Goal: Task Accomplishment & Management: Manage account settings

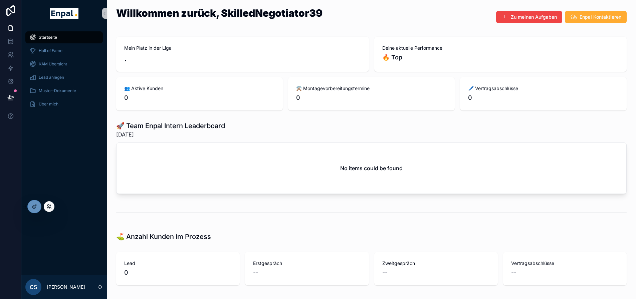
click at [49, 204] on icon at bounding box center [48, 206] width 5 height 5
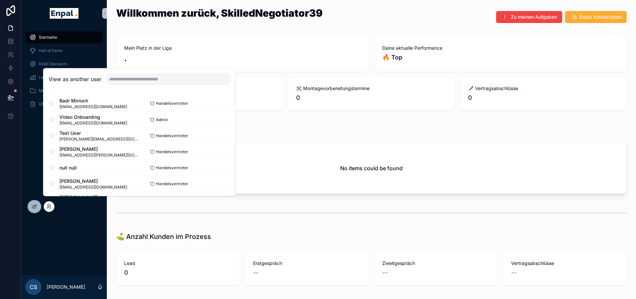
click at [121, 90] on div "View as another user" at bounding box center [139, 79] width 192 height 22
click at [125, 84] on input "text" at bounding box center [168, 79] width 123 height 11
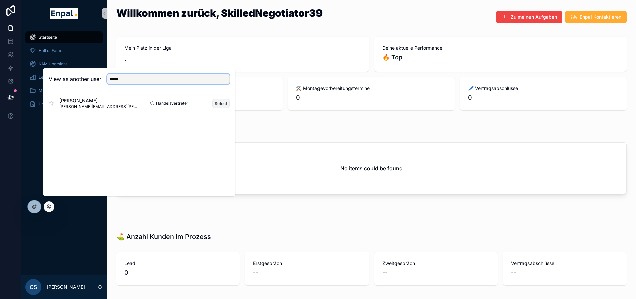
type input "*****"
click at [221, 106] on button "Select" at bounding box center [220, 104] width 17 height 10
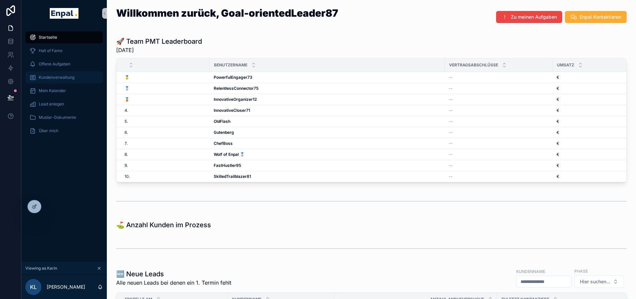
click at [73, 76] on span "Kundenverwaltung" at bounding box center [57, 77] width 36 height 5
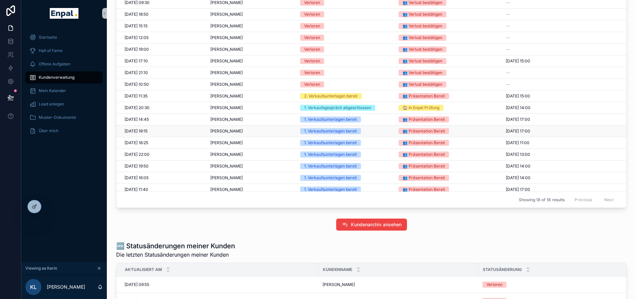
scroll to position [17, 0]
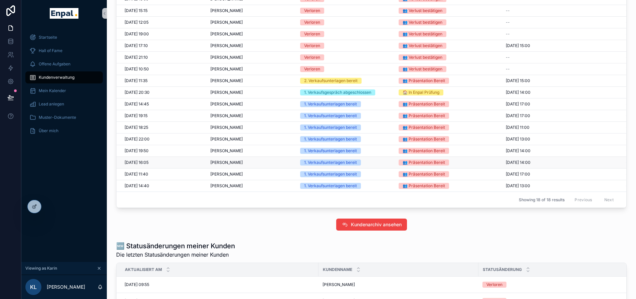
click at [262, 165] on div "Jochen Lemke Jochen Lemke" at bounding box center [251, 162] width 82 height 5
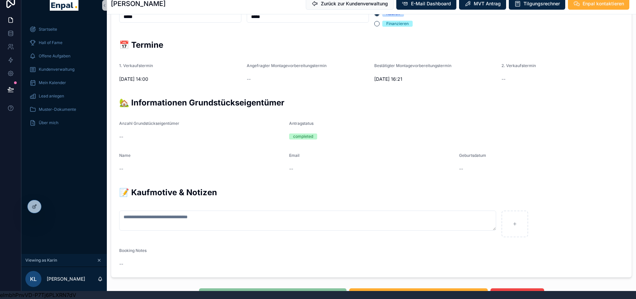
scroll to position [234, 0]
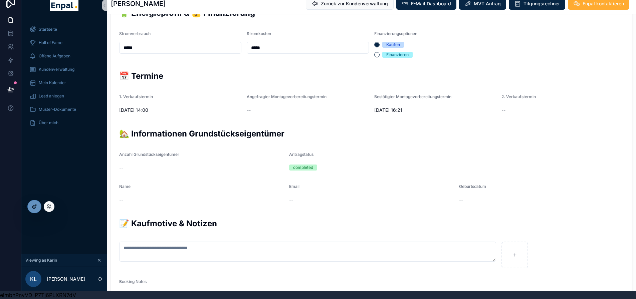
click at [36, 207] on icon at bounding box center [34, 206] width 5 height 5
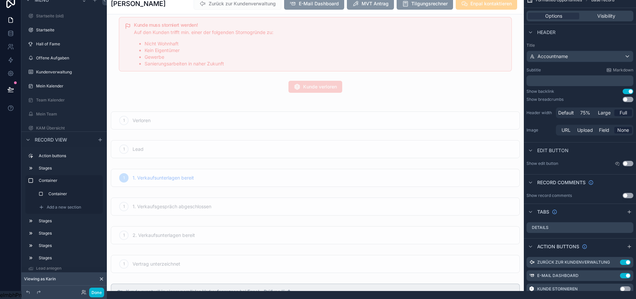
scroll to position [67, 0]
click at [98, 289] on button "Done" at bounding box center [96, 293] width 15 height 10
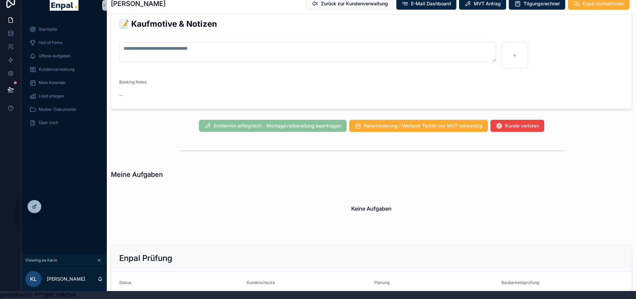
scroll to position [434, 0]
click at [300, 169] on div "Meine Aufgaben" at bounding box center [371, 173] width 521 height 9
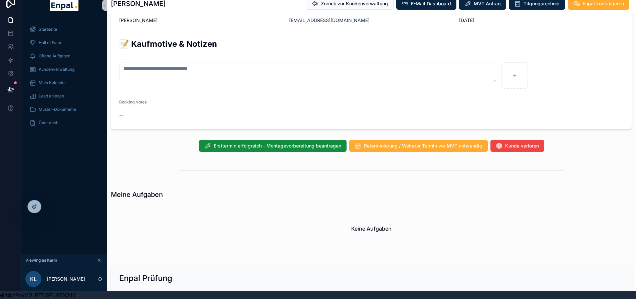
scroll to position [433, 0]
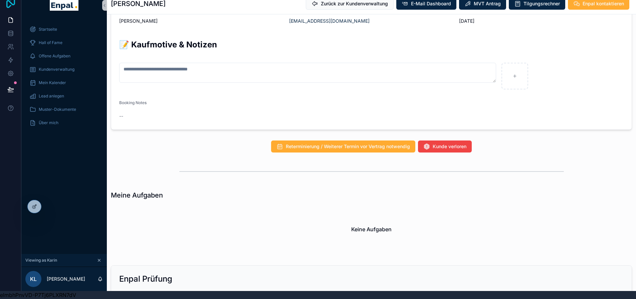
click at [11, 2] on icon at bounding box center [10, 2] width 13 height 11
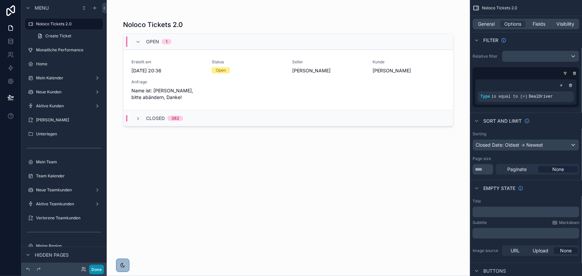
click at [98, 267] on button "Done" at bounding box center [96, 270] width 15 height 10
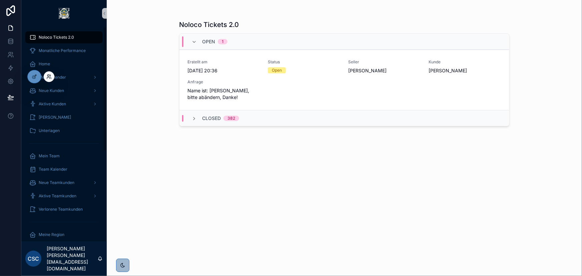
click at [50, 76] on icon at bounding box center [50, 76] width 1 height 2
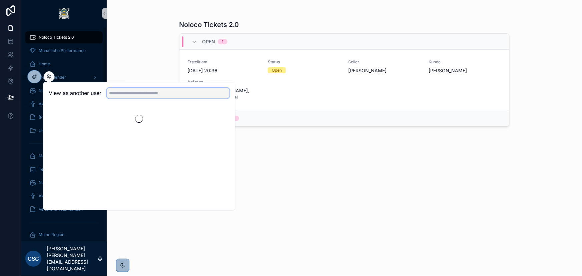
click at [128, 93] on input "text" at bounding box center [168, 93] width 123 height 11
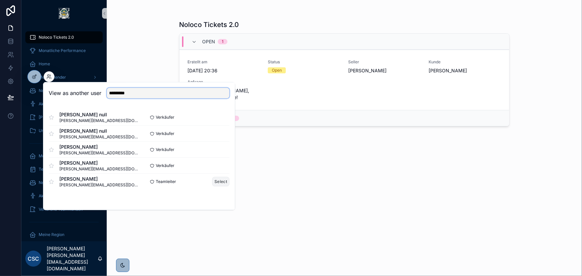
type input "*********"
click at [225, 180] on button "Select" at bounding box center [220, 182] width 17 height 10
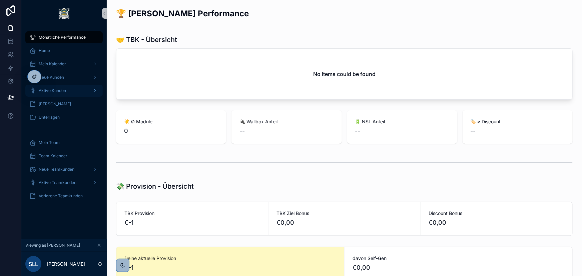
click at [70, 90] on div "Aktive Kunden" at bounding box center [63, 90] width 69 height 11
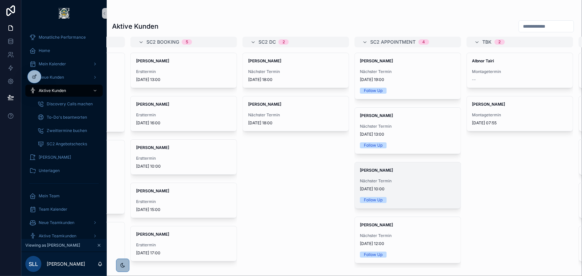
scroll to position [0, 430]
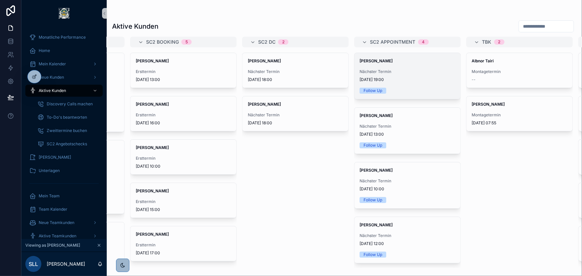
click at [416, 85] on div "Maria Donvissuto Nächster Termin 4.9.2025 19:00 Follow Up" at bounding box center [408, 76] width 106 height 46
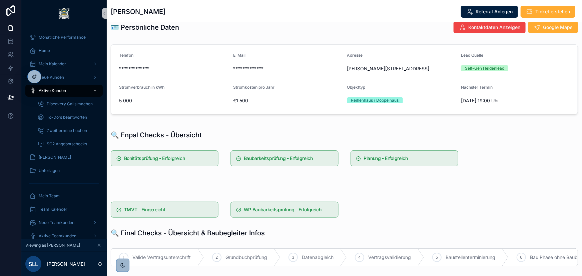
scroll to position [243, 0]
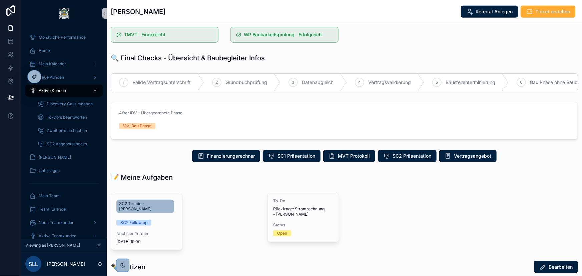
click at [150, 207] on span "SC2 Termin - Maria Donvissuto" at bounding box center [145, 206] width 52 height 11
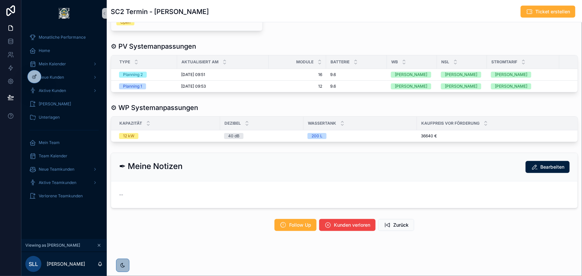
scroll to position [358, 0]
click at [395, 224] on span "Zurück" at bounding box center [400, 225] width 15 height 7
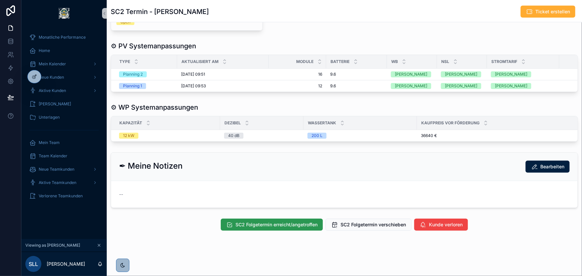
click at [293, 225] on span "SC2 Folgetermin erreicht/angetroffen" at bounding box center [277, 225] width 82 height 7
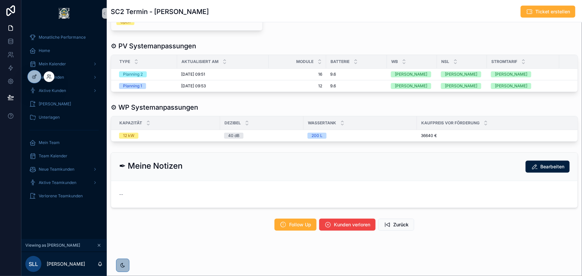
click at [41, 80] on div at bounding box center [47, 76] width 13 height 11
click at [36, 79] on icon at bounding box center [34, 76] width 5 height 5
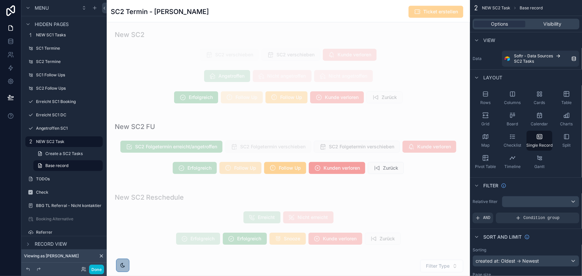
scroll to position [1086, 0]
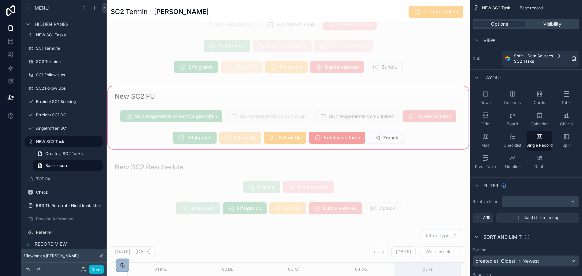
click at [313, 140] on div "scrollable content" at bounding box center [288, 117] width 363 height 65
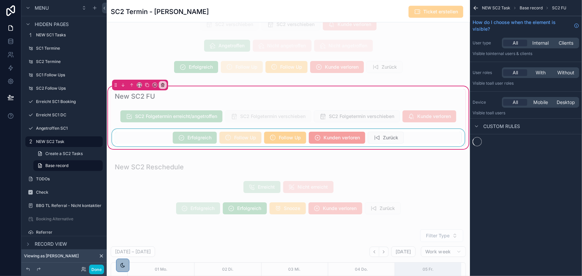
scroll to position [160, 0]
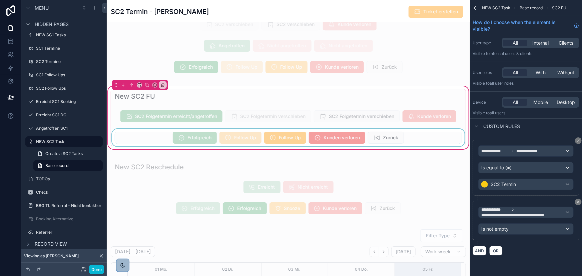
click at [425, 144] on div "scrollable content" at bounding box center [288, 137] width 355 height 17
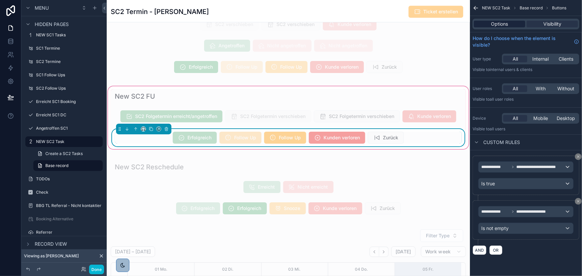
click at [509, 24] on div "Options" at bounding box center [499, 24] width 51 height 7
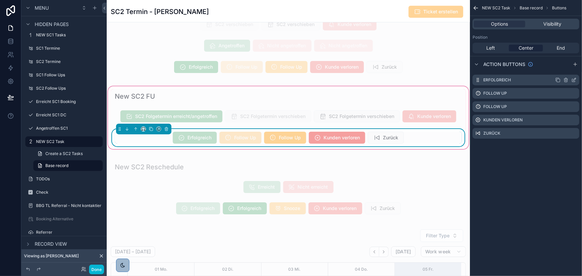
click at [573, 79] on icon "scrollable content" at bounding box center [574, 79] width 5 height 5
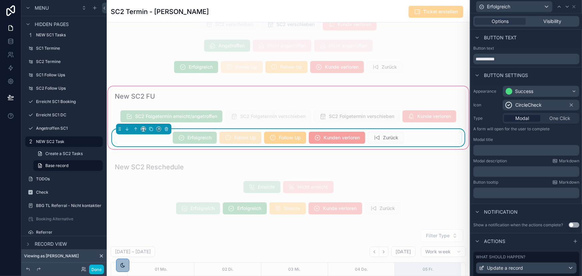
scroll to position [0, 0]
click at [558, 22] on span "Visibility" at bounding box center [553, 21] width 18 height 7
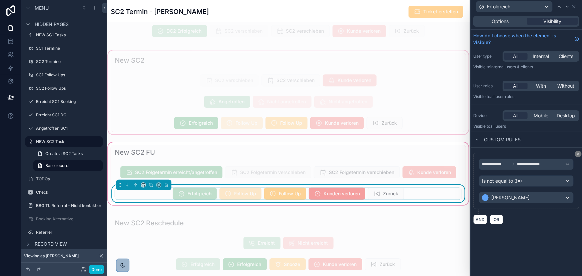
scroll to position [1025, 0]
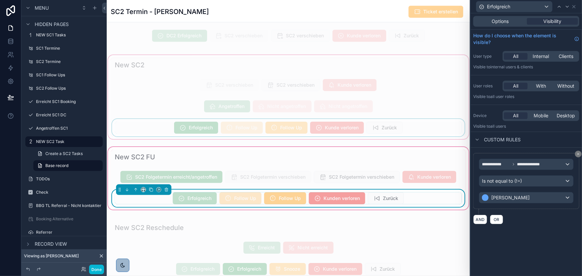
click at [342, 134] on div "scrollable content" at bounding box center [288, 97] width 363 height 87
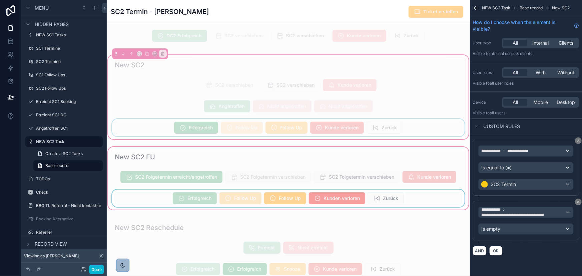
click at [345, 131] on div "scrollable content" at bounding box center [288, 127] width 355 height 17
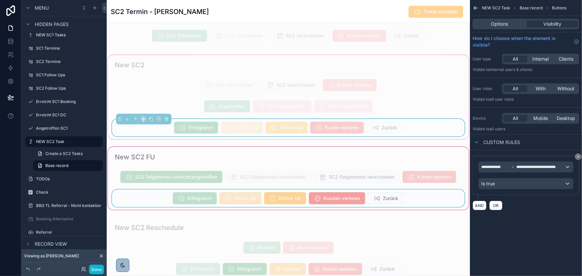
click at [504, 20] on div "Options Visibility" at bounding box center [526, 24] width 107 height 11
click at [504, 23] on span "Options" at bounding box center [499, 24] width 17 height 7
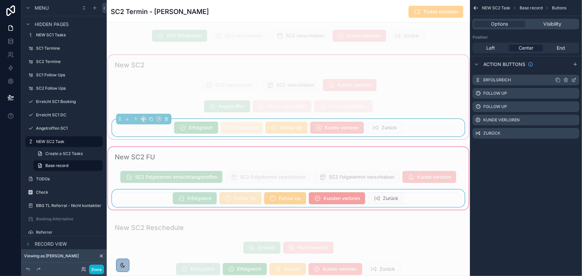
click at [572, 78] on icon "scrollable content" at bounding box center [574, 79] width 5 height 5
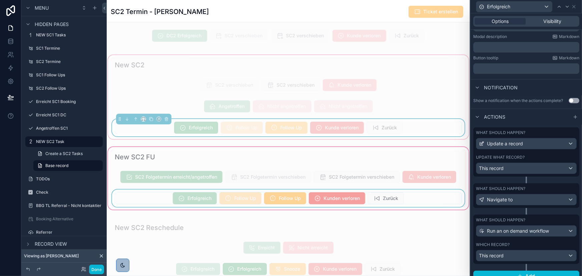
scroll to position [131, 0]
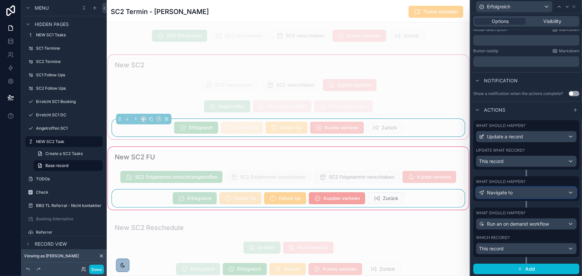
click at [534, 194] on div "Navigate to" at bounding box center [526, 193] width 100 height 11
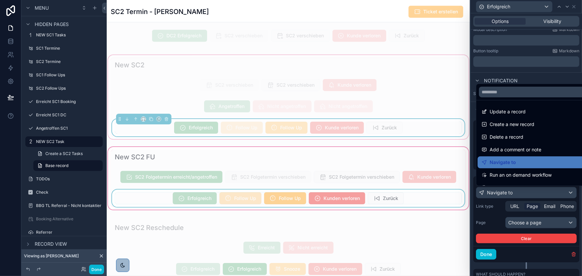
click at [534, 194] on div at bounding box center [526, 138] width 111 height 276
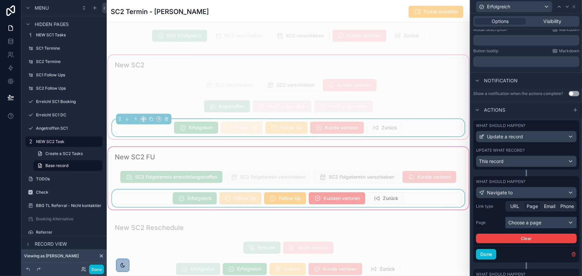
click at [544, 222] on div "Choose a page" at bounding box center [541, 223] width 71 height 11
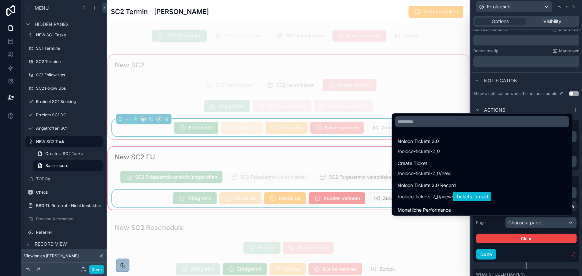
click at [544, 221] on div at bounding box center [526, 138] width 111 height 276
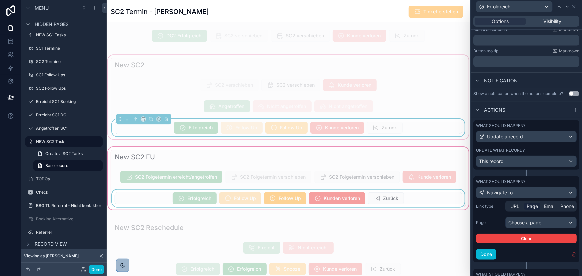
scroll to position [162, 0]
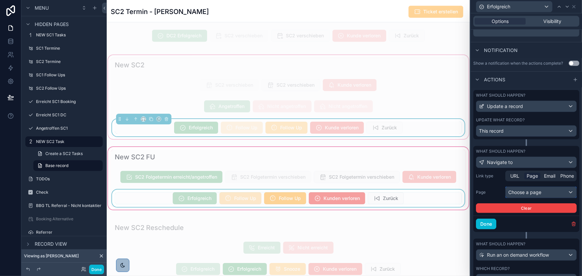
click at [552, 192] on div "Choose a page" at bounding box center [541, 192] width 71 height 11
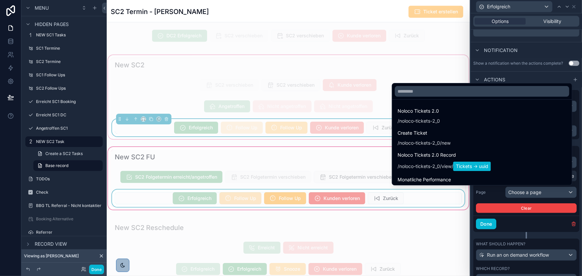
click at [529, 190] on div at bounding box center [526, 138] width 111 height 276
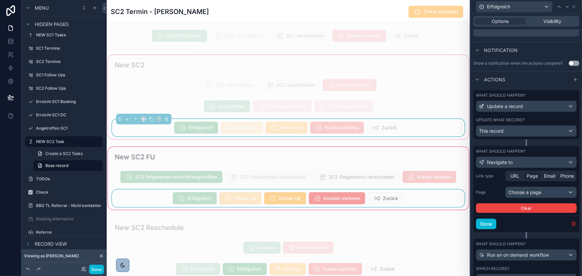
click at [573, 222] on icon "button" at bounding box center [573, 222] width 1 height 1
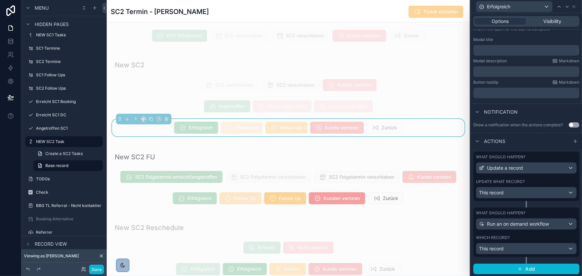
scroll to position [160, 0]
click at [569, 7] on icon at bounding box center [567, 6] width 5 height 5
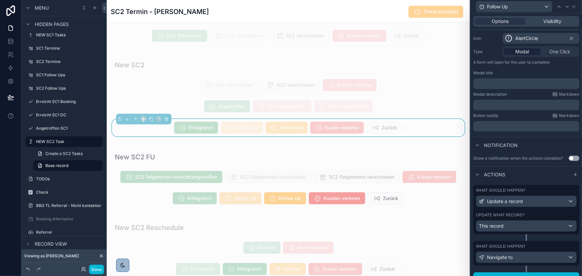
scroll to position [76, 0]
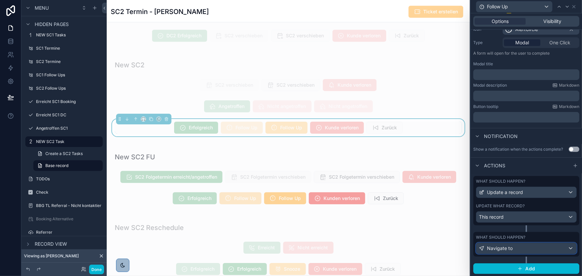
click at [522, 248] on div "Navigate to" at bounding box center [526, 248] width 100 height 11
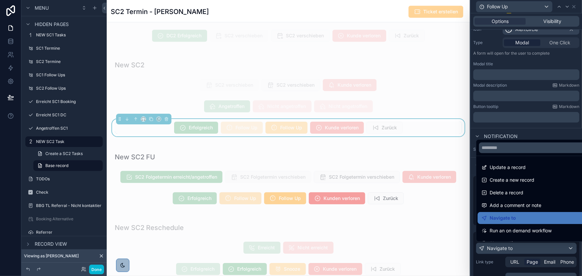
drag, startPoint x: 525, startPoint y: 248, endPoint x: 528, endPoint y: 248, distance: 3.4
click at [525, 248] on div at bounding box center [526, 138] width 111 height 276
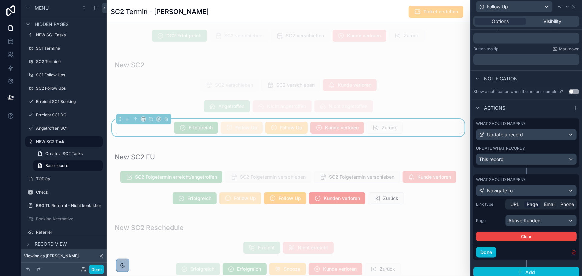
scroll to position [137, 0]
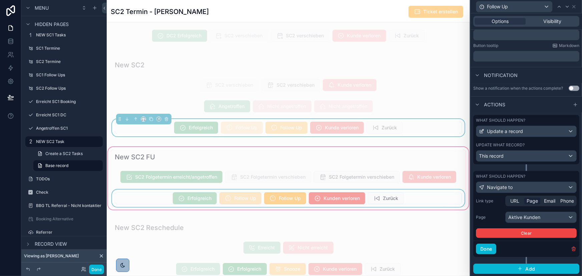
click at [303, 195] on div "scrollable content" at bounding box center [288, 178] width 363 height 65
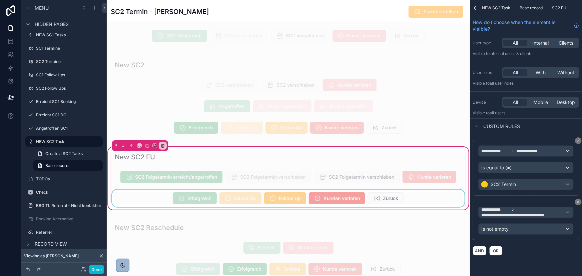
click at [391, 206] on div "scrollable content" at bounding box center [288, 198] width 355 height 17
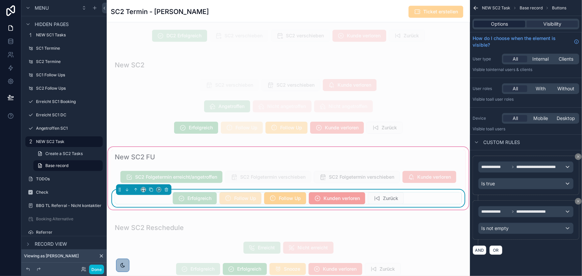
click at [516, 23] on div "Options" at bounding box center [499, 24] width 51 height 7
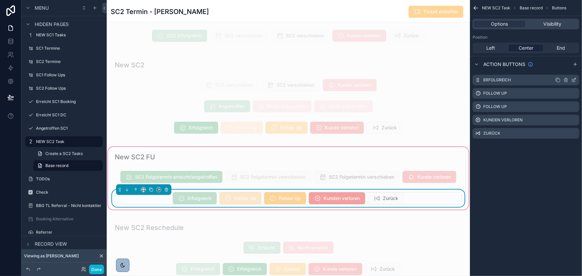
click at [574, 78] on icon "scrollable content" at bounding box center [574, 79] width 5 height 5
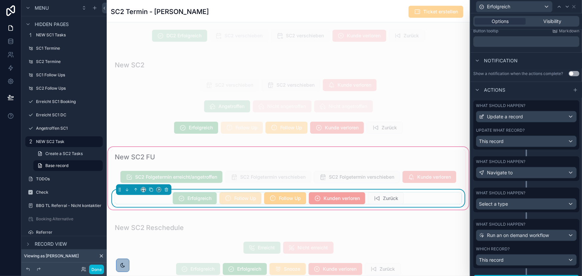
scroll to position [163, 0]
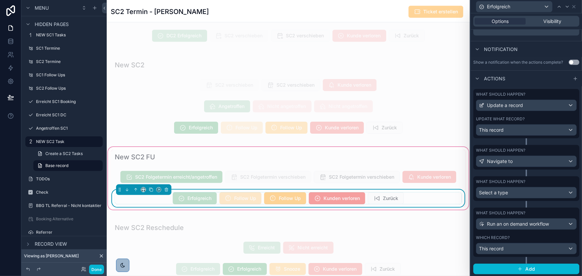
click at [523, 149] on label "What should happen?" at bounding box center [500, 150] width 49 height 5
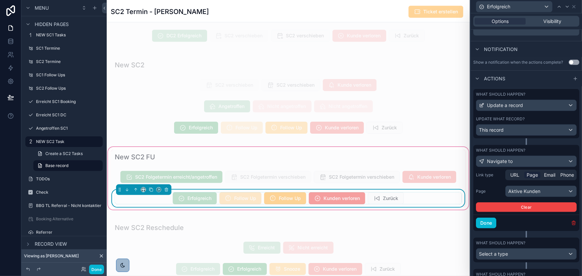
click at [573, 221] on icon "button" at bounding box center [573, 221] width 1 height 1
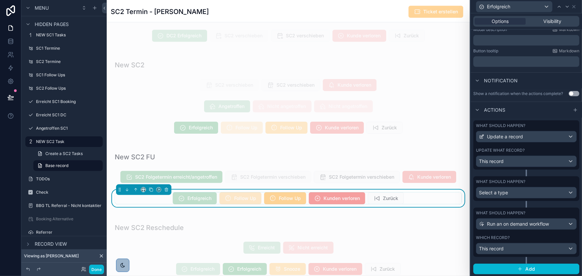
scroll to position [160, 0]
click at [539, 181] on div "What should happen?" at bounding box center [526, 181] width 101 height 5
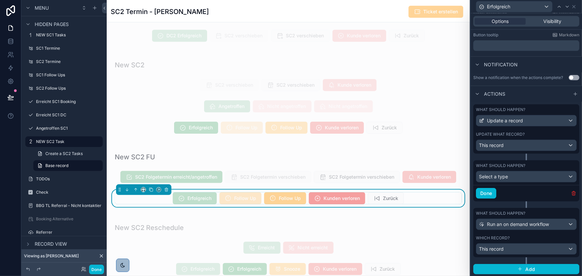
click at [571, 192] on icon "button" at bounding box center [573, 193] width 5 height 5
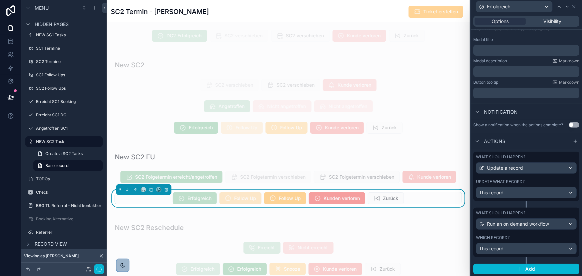
scroll to position [160, 0]
click at [526, 267] on span "Add" at bounding box center [530, 269] width 10 height 6
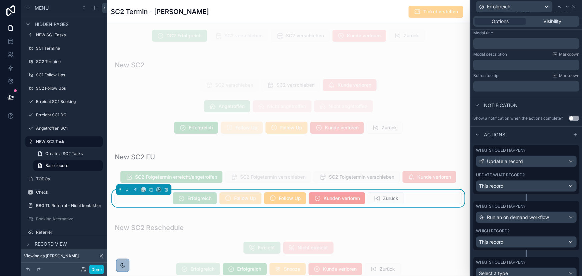
scroll to position [131, 0]
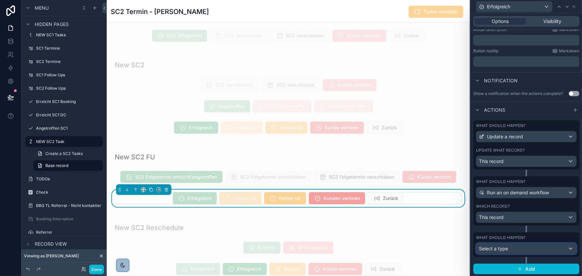
click at [518, 247] on div "Select a type" at bounding box center [526, 249] width 100 height 11
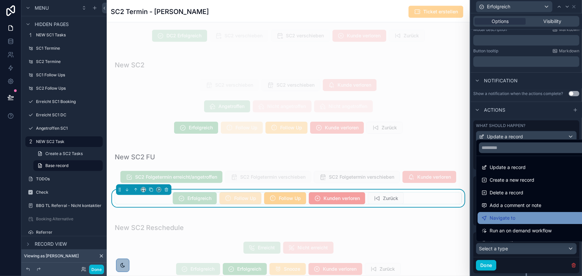
click at [522, 218] on div "Navigate to" at bounding box center [532, 218] width 100 height 8
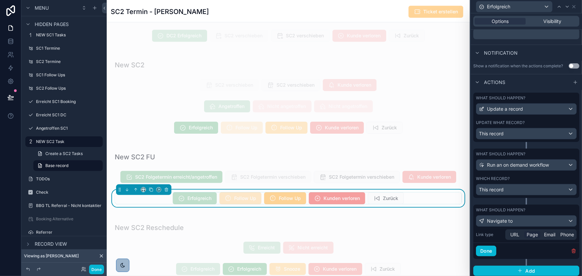
scroll to position [160, 0]
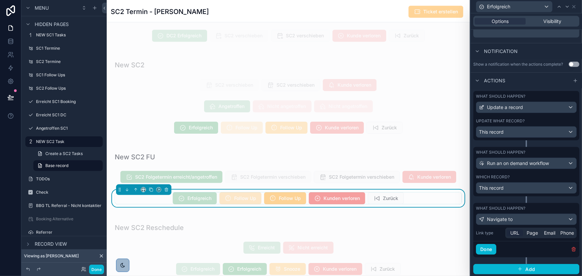
click at [513, 234] on span "URL" at bounding box center [514, 233] width 9 height 7
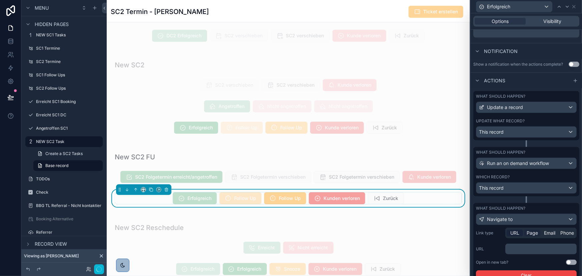
click at [532, 231] on span "Page" at bounding box center [532, 233] width 11 height 7
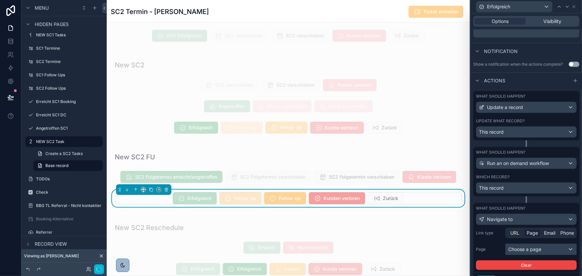
click at [527, 248] on div "Choose a page" at bounding box center [541, 249] width 71 height 11
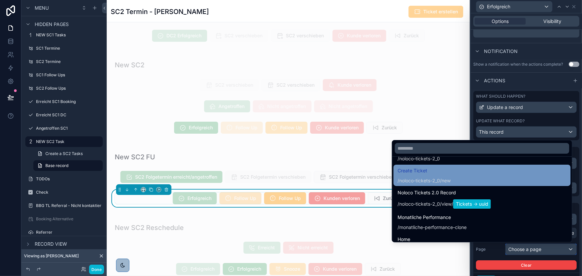
scroll to position [30, 0]
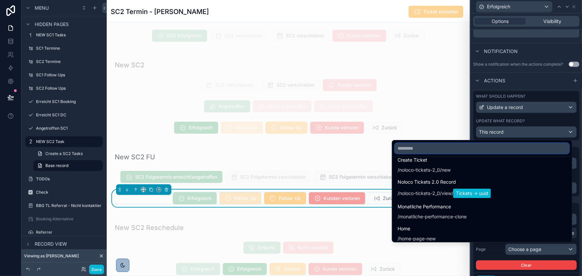
click at [453, 147] on input "text" at bounding box center [482, 148] width 174 height 11
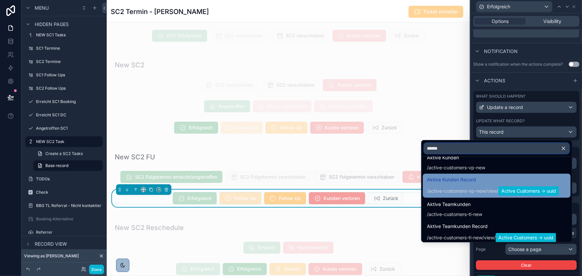
scroll to position [0, 0]
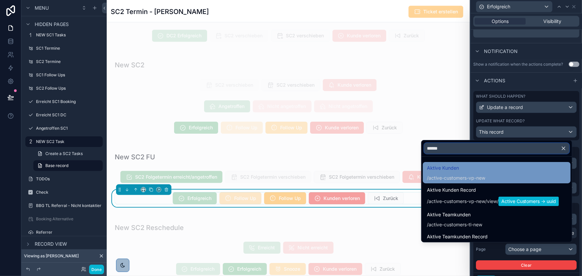
type input "******"
click at [491, 169] on div "Aktive Kunden / active-customers-vp-new" at bounding box center [497, 172] width 140 height 17
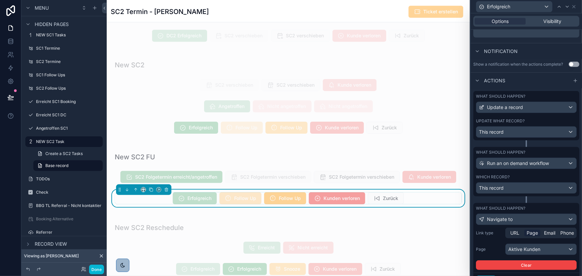
scroll to position [160, 0]
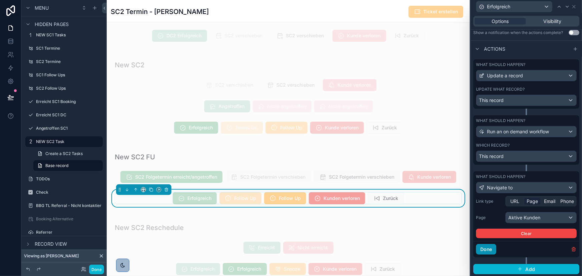
click at [490, 247] on button "Done" at bounding box center [486, 249] width 20 height 11
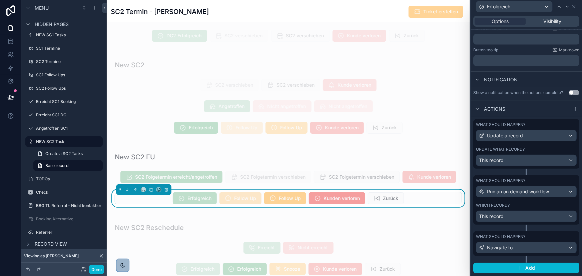
scroll to position [131, 0]
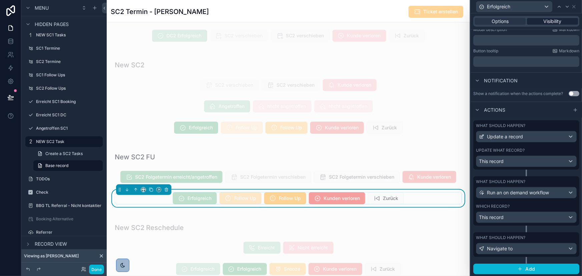
click at [560, 18] on div "Visibility" at bounding box center [552, 21] width 51 height 7
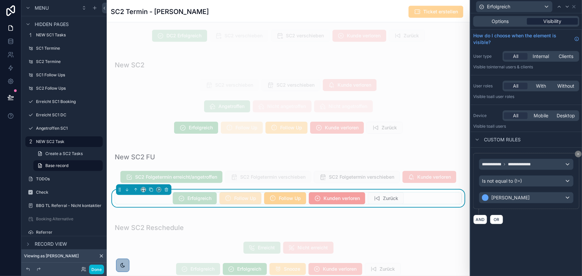
scroll to position [0, 0]
click at [96, 270] on button "Done" at bounding box center [96, 270] width 15 height 10
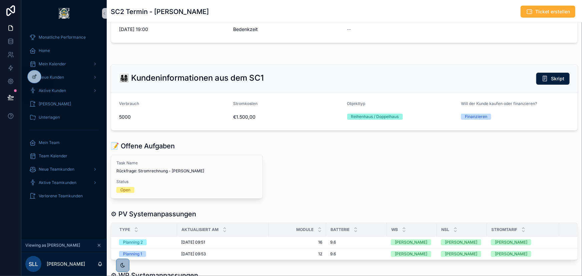
scroll to position [176, 0]
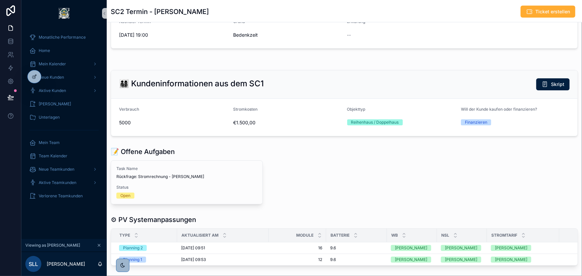
drag, startPoint x: 113, startPoint y: 10, endPoint x: 219, endPoint y: 11, distance: 106.4
click at [217, 11] on div "SC2 Termin - Maria Donvissuto Ticket erstellen" at bounding box center [344, 11] width 467 height 13
click at [219, 11] on div "SC2 Termin - Maria Donvissuto Ticket erstellen" at bounding box center [344, 11] width 467 height 13
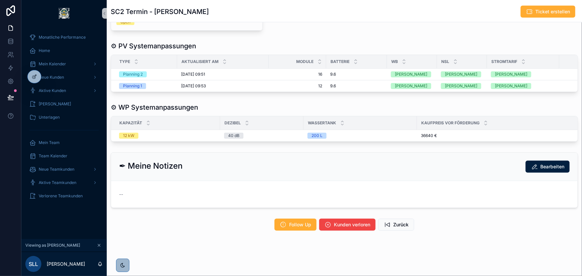
scroll to position [358, 0]
click at [36, 74] on icon at bounding box center [34, 76] width 5 height 5
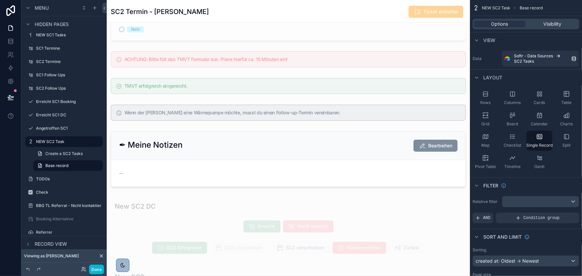
scroll to position [1025, 0]
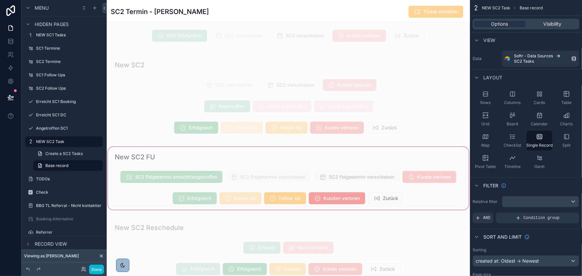
click at [315, 204] on div "scrollable content" at bounding box center [288, 178] width 363 height 65
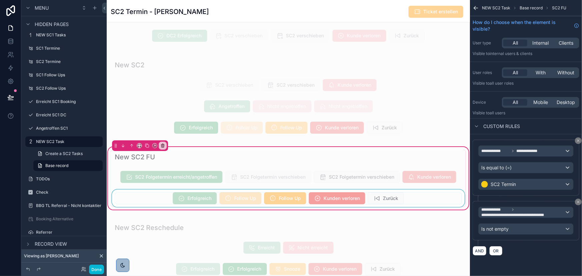
scroll to position [160, 0]
click at [272, 203] on div "scrollable content" at bounding box center [288, 198] width 355 height 17
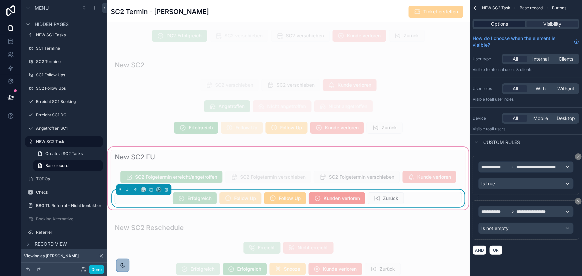
click at [517, 22] on div "Options" at bounding box center [499, 24] width 51 height 7
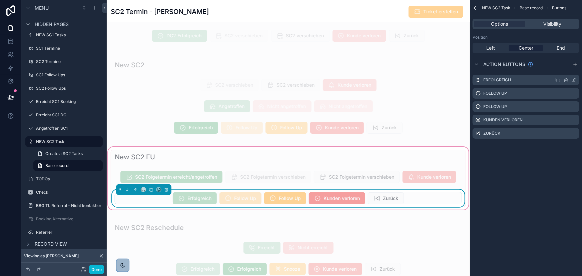
click at [575, 80] on icon "scrollable content" at bounding box center [575, 79] width 3 height 3
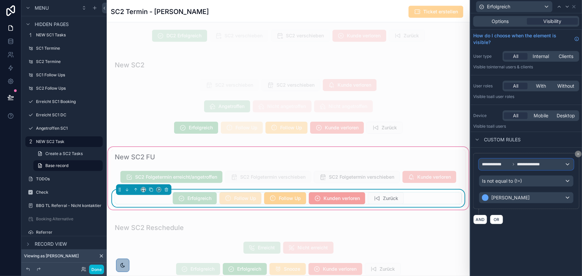
click at [513, 164] on icon at bounding box center [514, 164] width 4 height 4
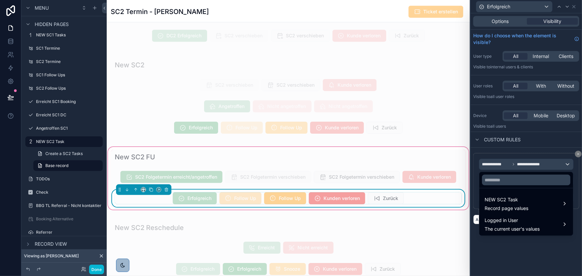
click at [513, 164] on div at bounding box center [526, 138] width 111 height 276
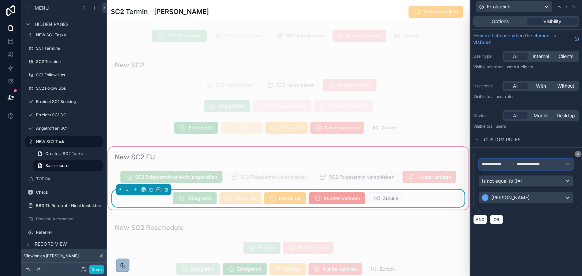
click at [523, 163] on span "**********" at bounding box center [529, 164] width 25 height 5
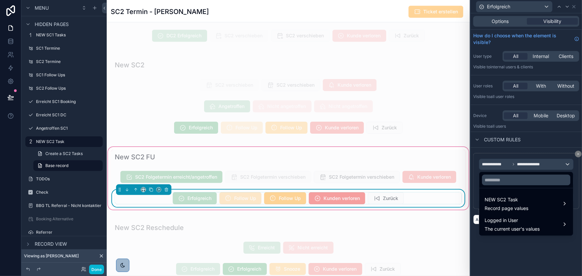
click at [523, 163] on div at bounding box center [526, 138] width 111 height 276
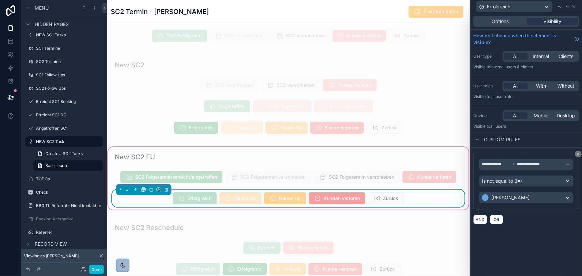
drag, startPoint x: 220, startPoint y: 10, endPoint x: 155, endPoint y: 11, distance: 64.7
click at [155, 11] on div "SC2 Termin - Maria Donvissuto Ticket erstellen" at bounding box center [288, 11] width 355 height 13
copy h1 "Maria Donvissuto"
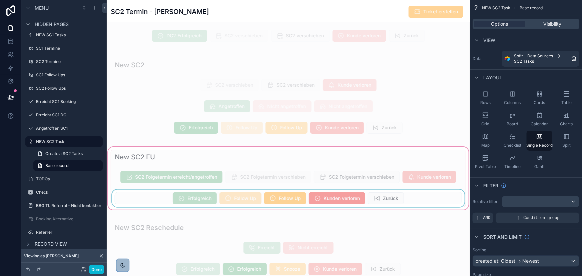
click at [207, 203] on div "scrollable content" at bounding box center [288, 178] width 363 height 65
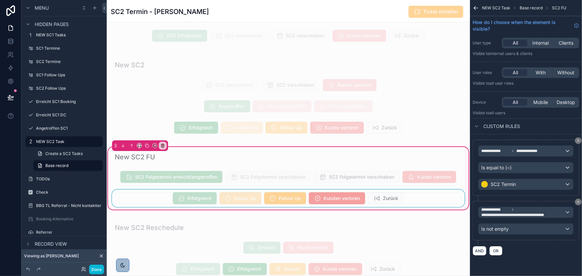
click at [207, 205] on div "scrollable content" at bounding box center [288, 198] width 355 height 17
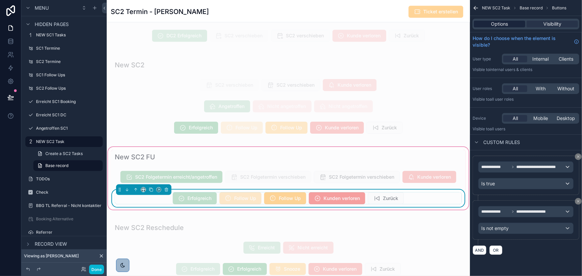
click at [515, 22] on div "Options" at bounding box center [499, 24] width 51 height 7
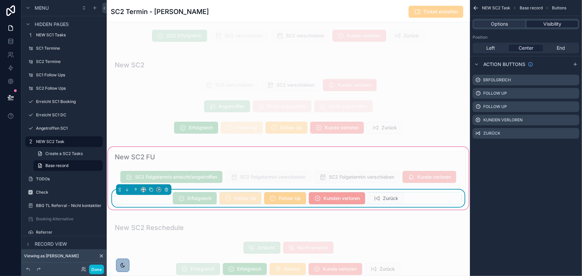
click at [558, 27] on span "Visibility" at bounding box center [552, 24] width 18 height 7
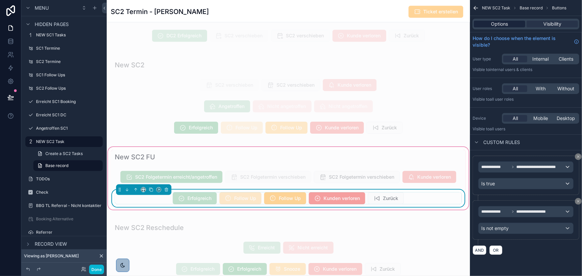
click at [507, 23] on span "Options" at bounding box center [499, 24] width 17 height 7
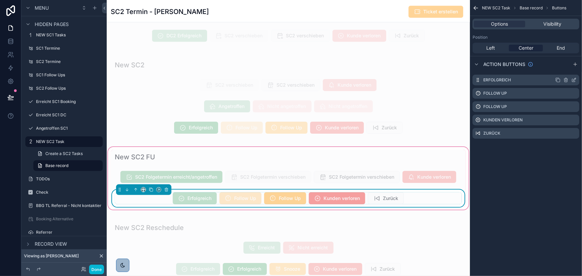
click at [573, 78] on icon "scrollable content" at bounding box center [574, 79] width 5 height 5
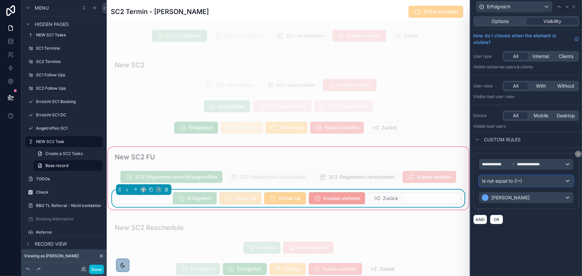
click at [516, 176] on div "Is not equal to (!=)" at bounding box center [526, 181] width 94 height 11
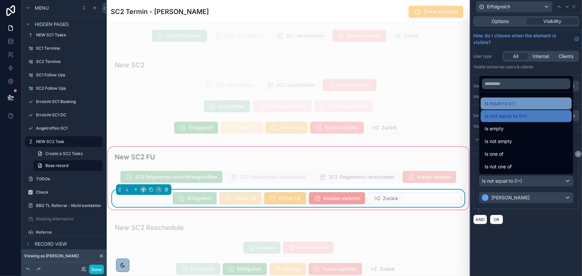
click at [519, 104] on div "Is equal to (=)" at bounding box center [526, 103] width 83 height 8
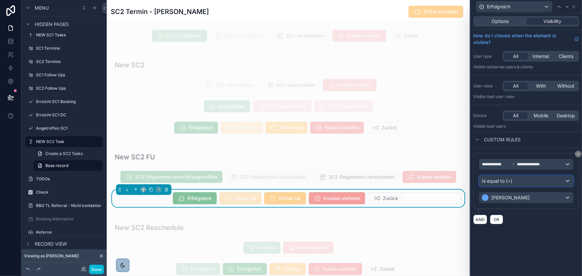
click at [529, 181] on div "Is equal to (=)" at bounding box center [526, 181] width 94 height 11
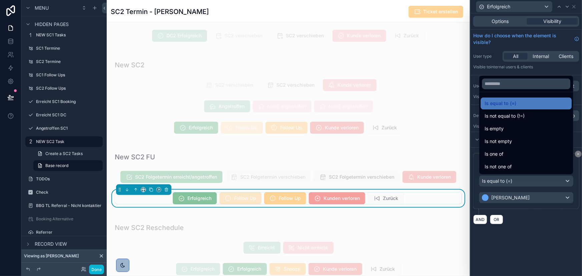
click at [529, 181] on div at bounding box center [526, 138] width 111 height 276
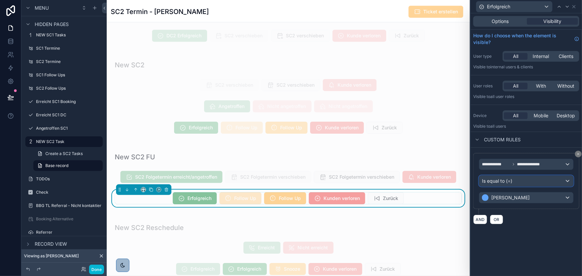
click at [530, 180] on div "Is equal to (=)" at bounding box center [526, 181] width 94 height 11
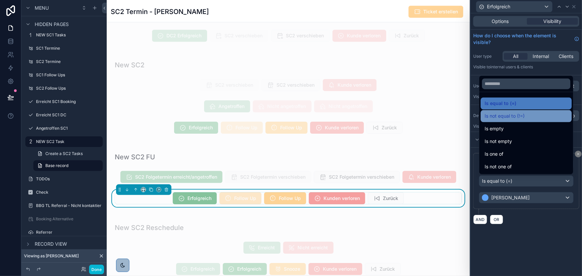
click at [517, 117] on span "Is not equal to (!=)" at bounding box center [505, 116] width 40 height 8
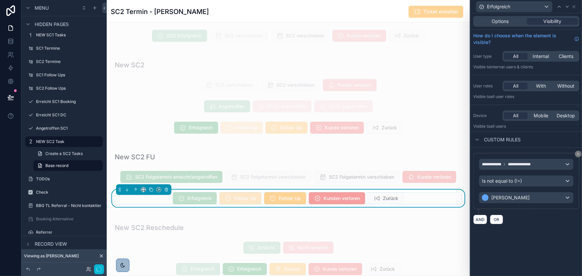
click at [537, 214] on div "**********" at bounding box center [526, 183] width 106 height 61
click at [518, 163] on span "**********" at bounding box center [529, 164] width 25 height 5
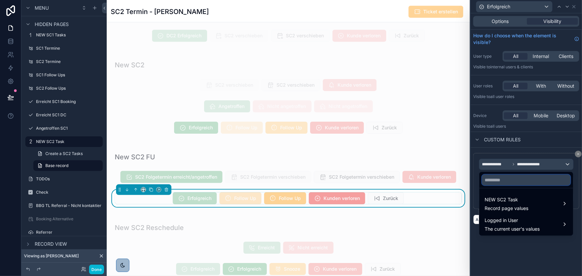
click at [518, 177] on input "text" at bounding box center [526, 180] width 88 height 11
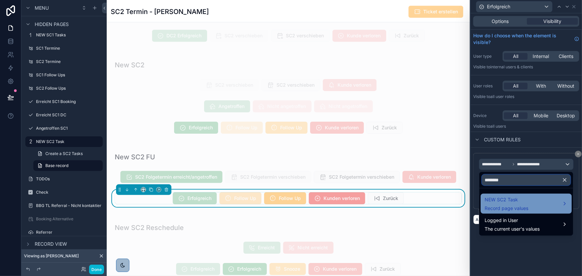
type input "********"
click at [517, 201] on span "NEW SC2 Task" at bounding box center [507, 200] width 44 height 8
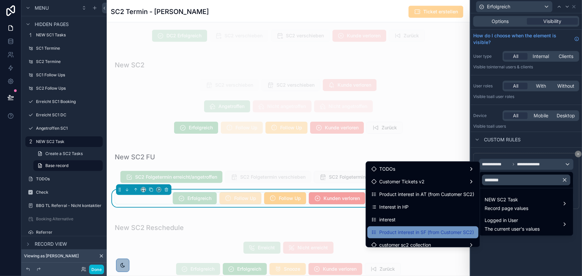
click at [431, 230] on span "Product interest in SF (from Customer SC2)" at bounding box center [427, 233] width 95 height 8
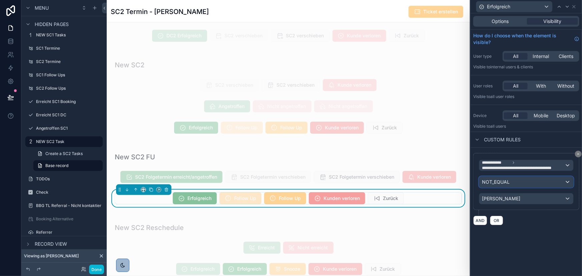
click at [507, 184] on span "NOT_EQUAL" at bounding box center [496, 182] width 28 height 7
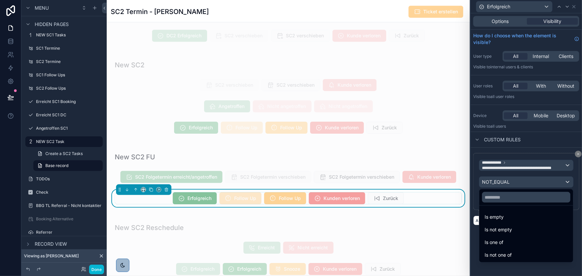
click at [504, 242] on div "Is one of" at bounding box center [526, 243] width 83 height 8
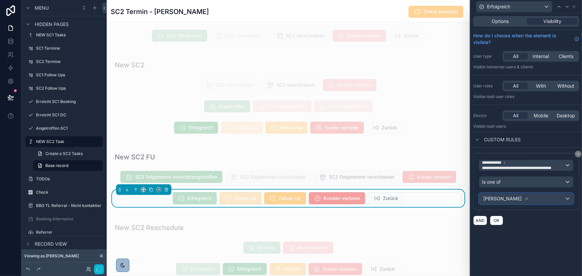
click at [511, 199] on div "JA" at bounding box center [526, 199] width 94 height 11
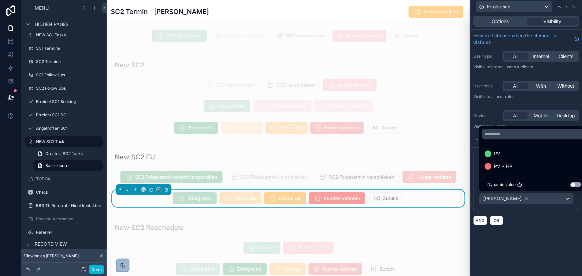
click at [495, 198] on div at bounding box center [526, 138] width 111 height 276
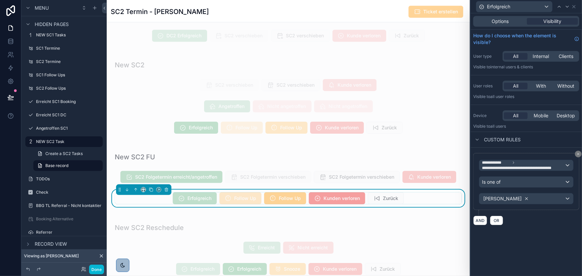
click at [524, 198] on icon at bounding box center [526, 199] width 5 height 5
click at [505, 198] on div "Value" at bounding box center [526, 199] width 94 height 11
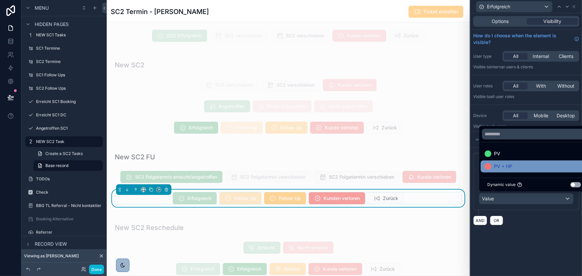
click at [510, 167] on span "PV + HP" at bounding box center [503, 166] width 18 height 8
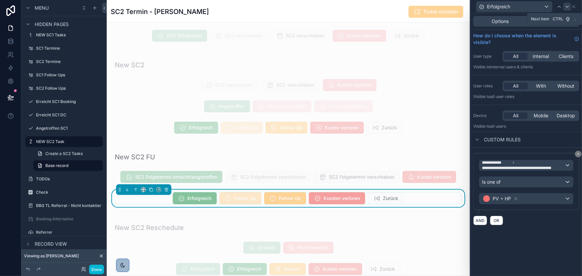
click at [566, 8] on icon at bounding box center [567, 6] width 5 height 5
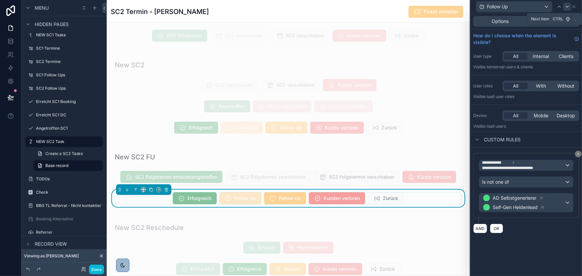
click at [567, 7] on icon at bounding box center [567, 6] width 5 height 5
click at [576, 6] on icon at bounding box center [574, 6] width 5 height 5
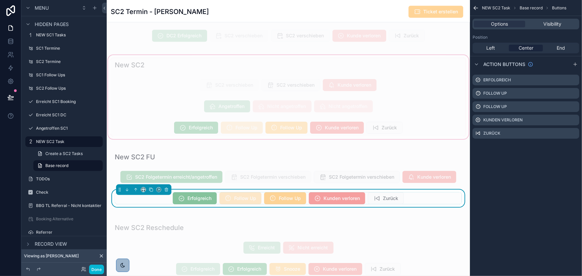
click at [260, 133] on div "scrollable content" at bounding box center [288, 97] width 363 height 87
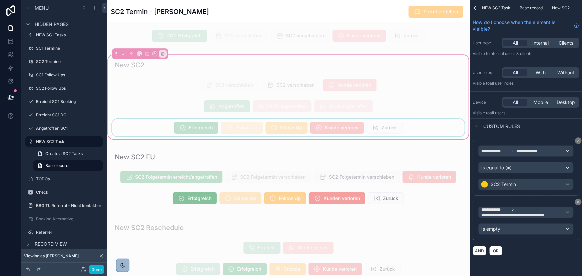
click at [224, 136] on div "scrollable content" at bounding box center [288, 127] width 355 height 17
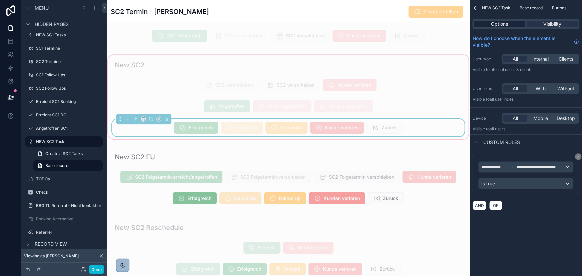
click at [515, 24] on div "Options" at bounding box center [499, 24] width 51 height 7
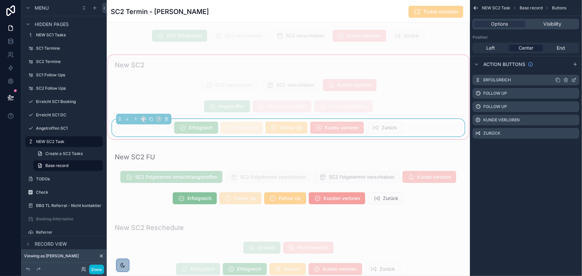
click at [575, 80] on icon "scrollable content" at bounding box center [574, 79] width 5 height 5
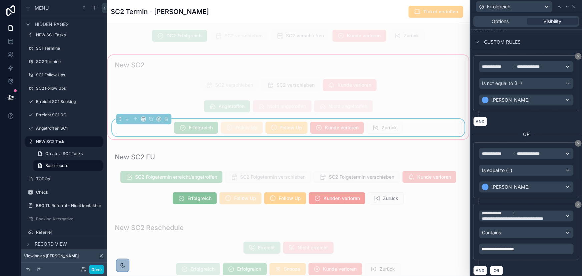
scroll to position [101, 0]
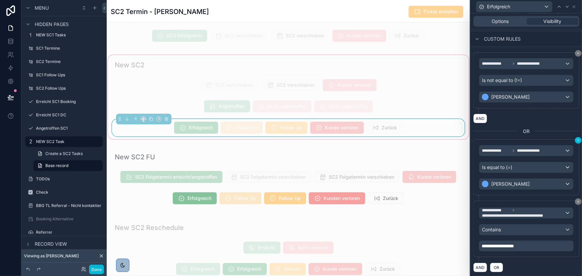
click at [577, 139] on icon at bounding box center [579, 140] width 4 height 4
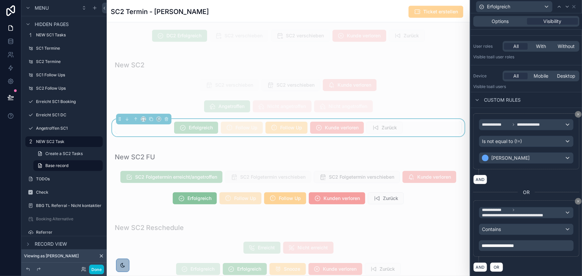
scroll to position [160, 0]
click at [497, 175] on div "AND" at bounding box center [526, 180] width 106 height 10
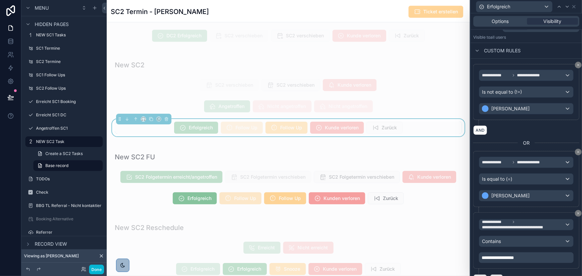
scroll to position [101, 0]
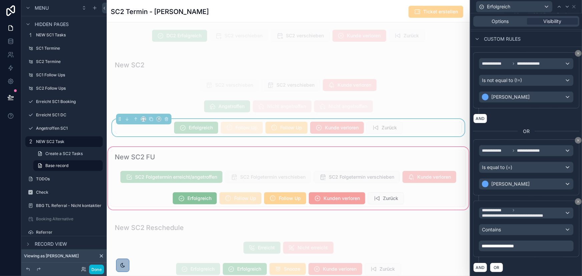
click at [207, 200] on div "scrollable content" at bounding box center [288, 178] width 363 height 65
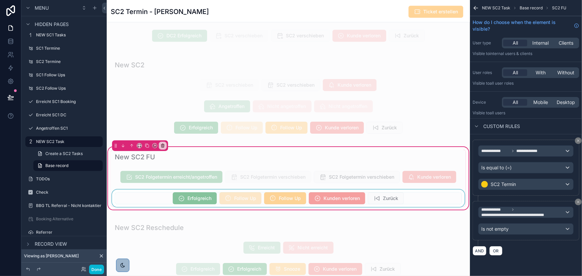
click at [209, 202] on div "scrollable content" at bounding box center [288, 198] width 355 height 17
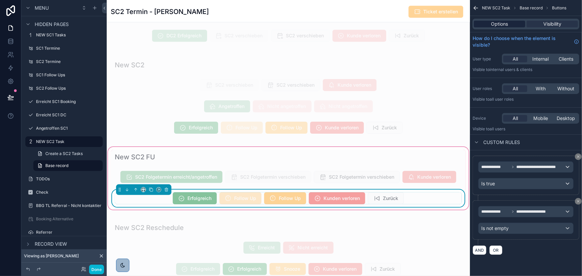
click at [509, 23] on div "Options" at bounding box center [499, 24] width 51 height 7
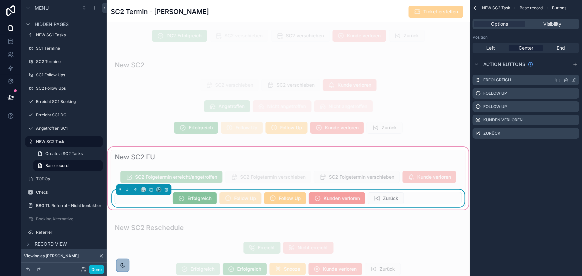
click at [574, 78] on icon "scrollable content" at bounding box center [574, 79] width 5 height 5
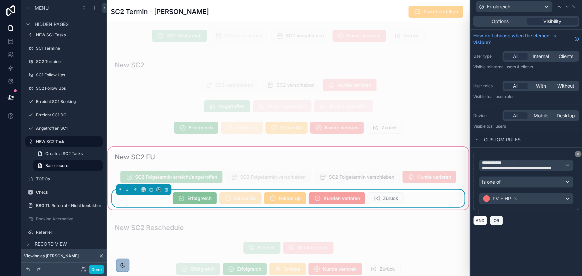
click at [497, 218] on span "OR" at bounding box center [496, 220] width 9 height 5
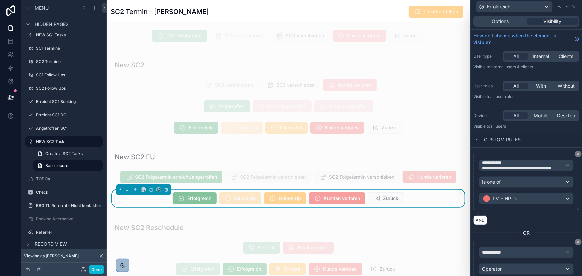
scroll to position [160, 0]
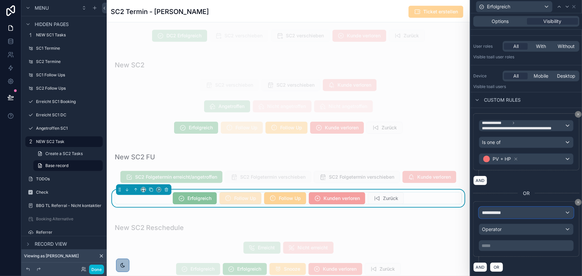
click at [525, 208] on div "**********" at bounding box center [526, 213] width 94 height 11
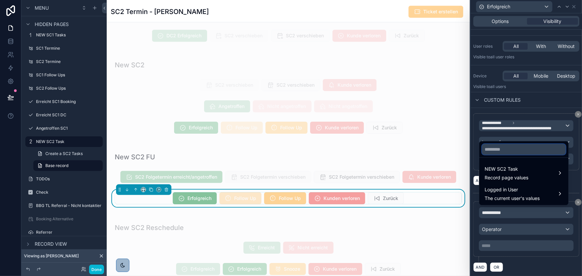
click at [530, 152] on input "text" at bounding box center [524, 149] width 84 height 11
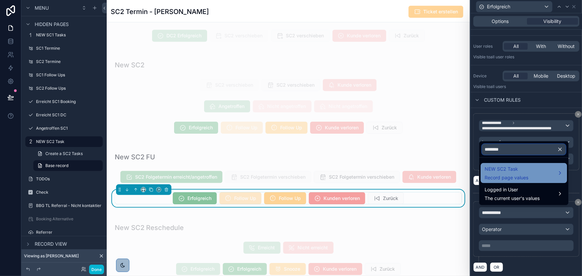
type input "********"
click at [526, 167] on span "NEW SC2 Task" at bounding box center [507, 169] width 44 height 8
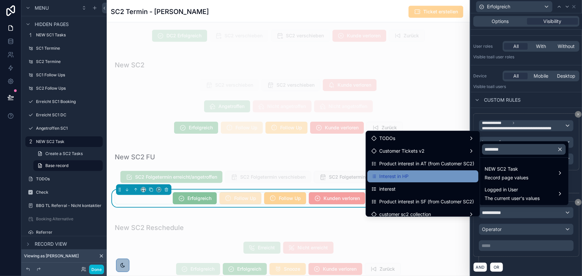
click at [423, 174] on div "Interest in HP" at bounding box center [423, 176] width 103 height 8
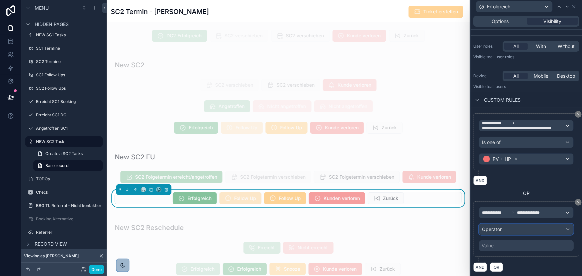
click at [516, 228] on div "Operator" at bounding box center [526, 229] width 94 height 11
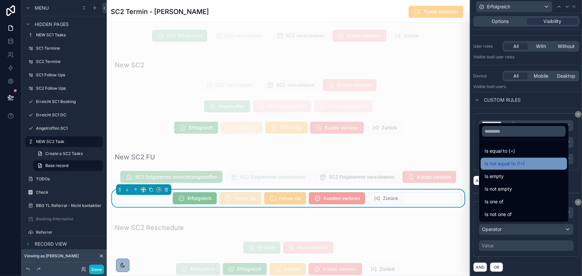
click at [515, 166] on span "Is not equal to (!=)" at bounding box center [505, 164] width 40 height 8
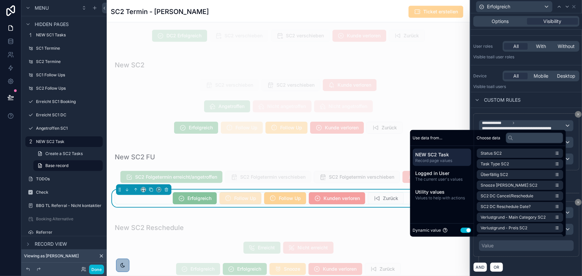
click at [466, 230] on button "Use setting" at bounding box center [466, 230] width 11 height 5
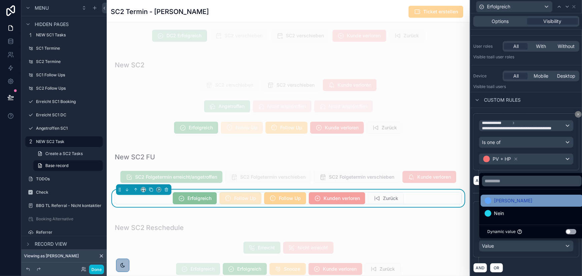
click at [506, 203] on div "Ja" at bounding box center [532, 201] width 94 height 8
click at [530, 259] on div "**********" at bounding box center [526, 232] width 106 height 61
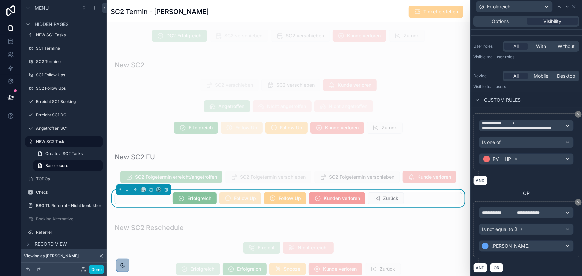
click at [538, 263] on div "AND OR" at bounding box center [526, 268] width 106 height 10
click at [261, 124] on div "scrollable content" at bounding box center [288, 97] width 363 height 87
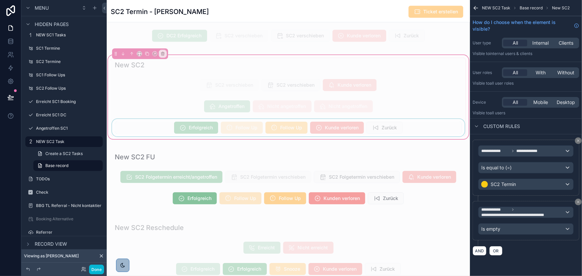
click at [258, 132] on div "scrollable content" at bounding box center [288, 127] width 355 height 17
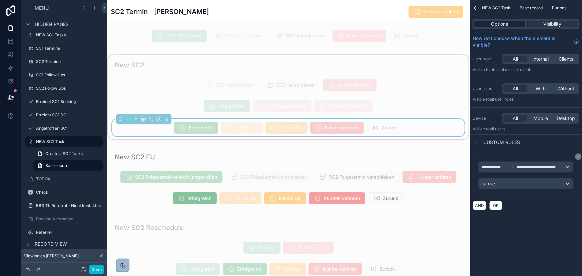
click at [507, 26] on span "Options" at bounding box center [499, 24] width 17 height 7
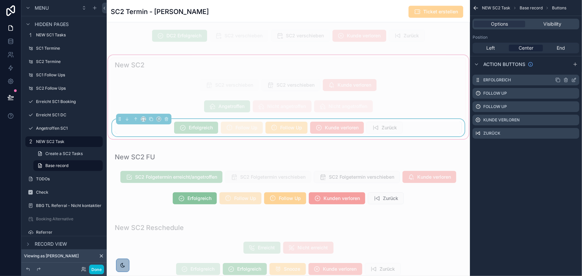
click at [576, 79] on icon "scrollable content" at bounding box center [574, 79] width 5 height 5
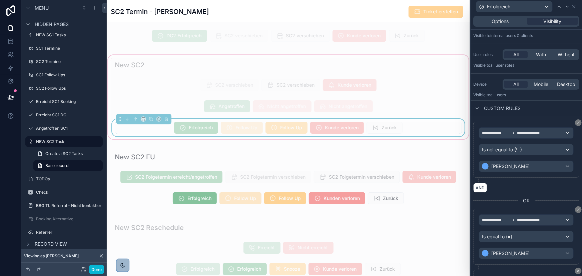
scroll to position [101, 0]
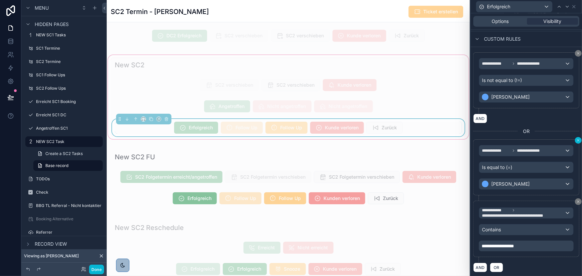
click at [577, 140] on icon at bounding box center [579, 140] width 4 height 4
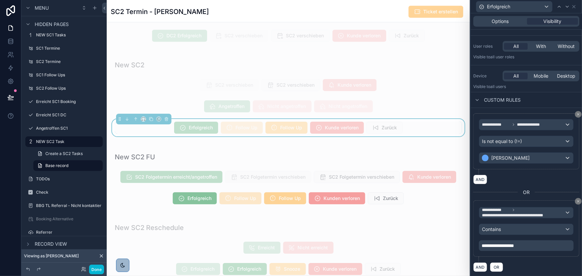
scroll to position [160, 0]
click at [577, 200] on icon at bounding box center [579, 202] width 4 height 4
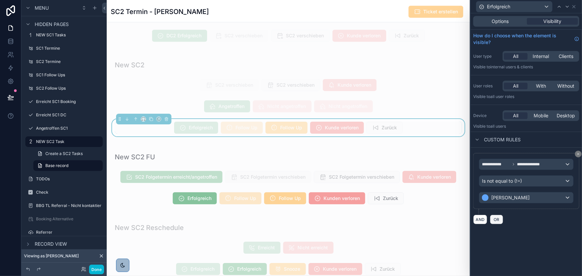
click at [496, 220] on span "OR" at bounding box center [496, 219] width 9 height 5
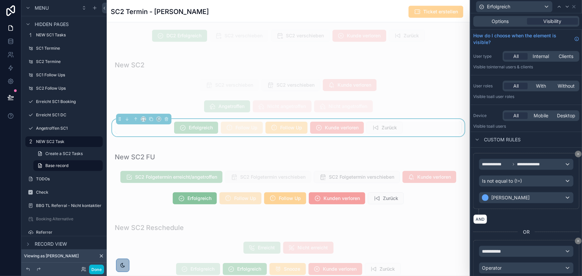
click at [520, 245] on div "**********" at bounding box center [526, 267] width 106 height 55
click at [523, 250] on div "**********" at bounding box center [526, 251] width 94 height 11
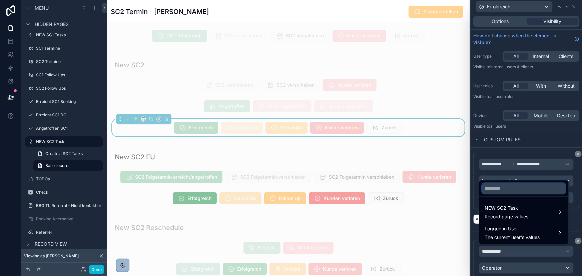
click at [509, 192] on input "text" at bounding box center [524, 188] width 84 height 11
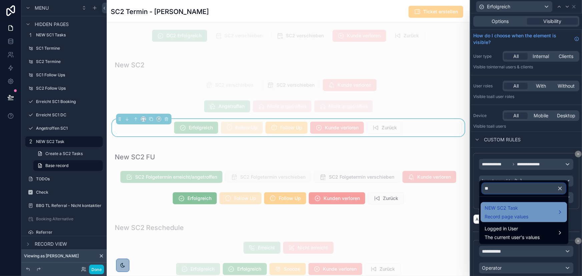
type input "**"
click at [517, 211] on span "NEW SC2 Task" at bounding box center [507, 208] width 44 height 8
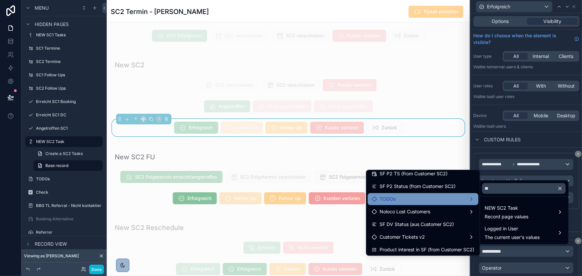
scroll to position [56, 0]
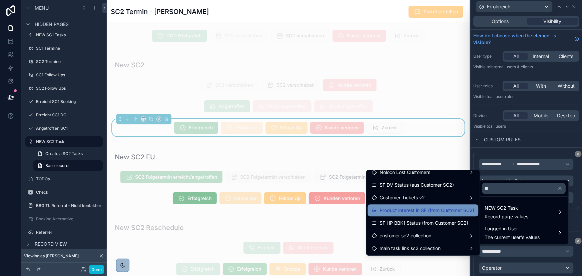
click at [428, 211] on span "Product interest in SF (from Customer SC2)" at bounding box center [427, 211] width 95 height 8
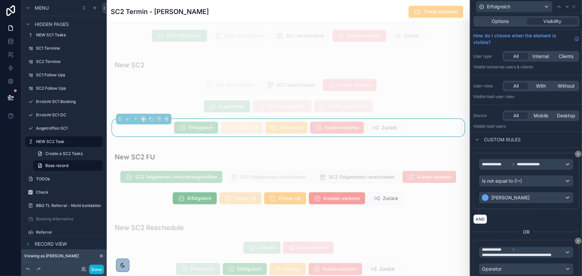
scroll to position [160, 0]
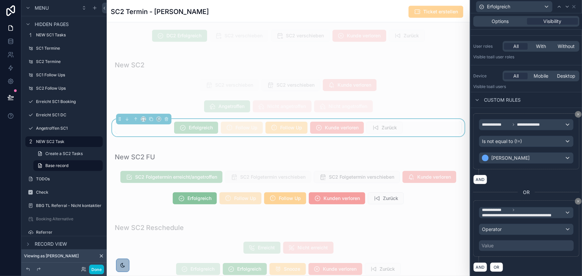
click at [513, 235] on div "**********" at bounding box center [526, 228] width 95 height 45
click at [512, 230] on div "Operator" at bounding box center [526, 229] width 94 height 11
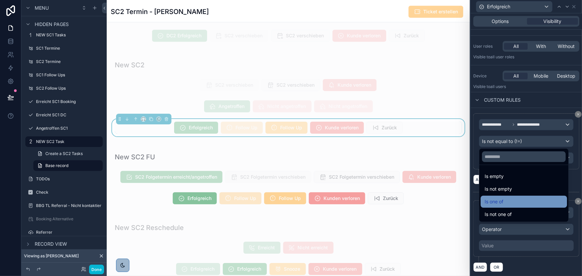
click at [503, 202] on span "Is one of" at bounding box center [494, 202] width 19 height 8
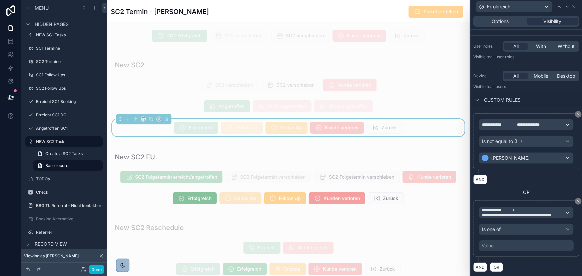
click at [508, 246] on div "Value" at bounding box center [526, 246] width 95 height 11
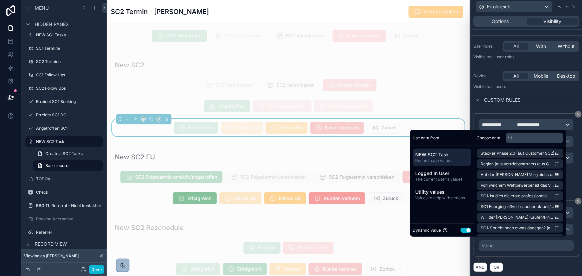
click at [461, 229] on button "Use setting" at bounding box center [466, 230] width 11 height 5
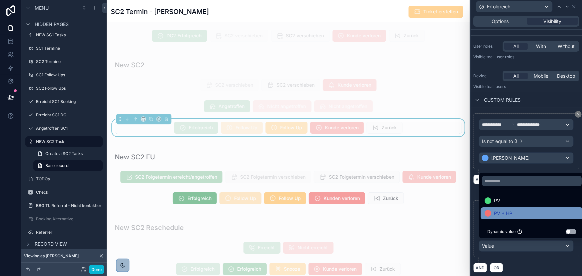
click at [518, 216] on div "PV + HP" at bounding box center [532, 214] width 94 height 8
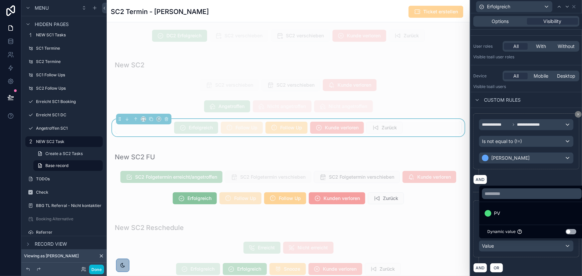
click at [534, 261] on div "**********" at bounding box center [526, 232] width 106 height 62
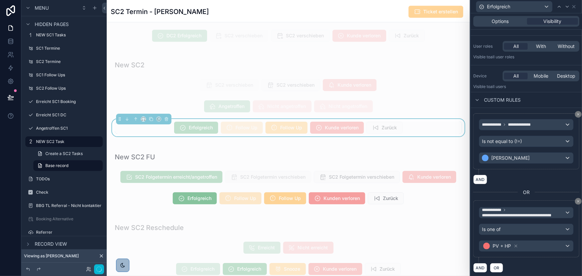
click at [535, 259] on div "**********" at bounding box center [526, 232] width 106 height 62
click at [98, 270] on button "Done" at bounding box center [96, 270] width 15 height 10
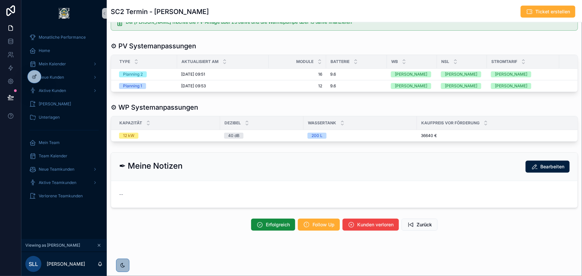
scroll to position [385, 0]
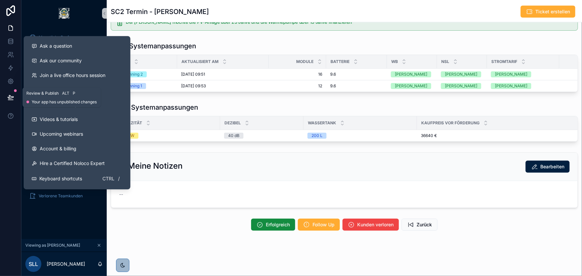
click at [4, 94] on button at bounding box center [10, 97] width 15 height 19
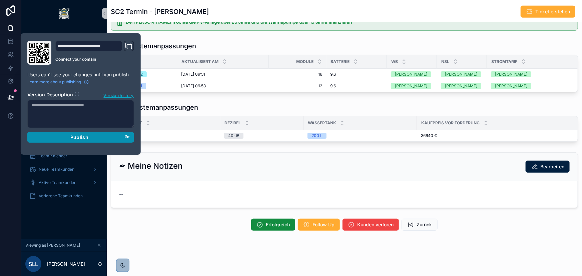
click at [69, 136] on div "Publish" at bounding box center [81, 137] width 98 height 6
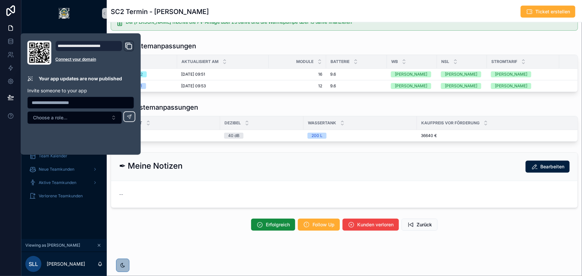
click at [225, 152] on div "✒ Meine Notizen Bearbeiten --" at bounding box center [344, 180] width 467 height 56
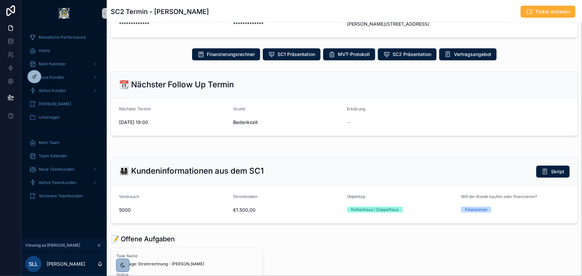
scroll to position [51, 0]
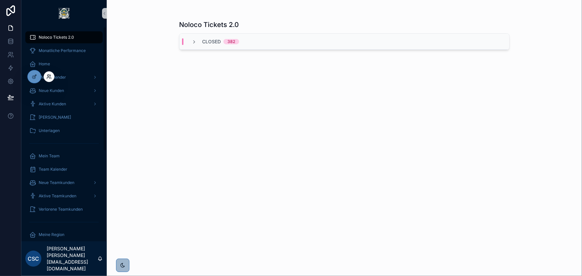
click at [47, 75] on icon at bounding box center [48, 76] width 2 height 2
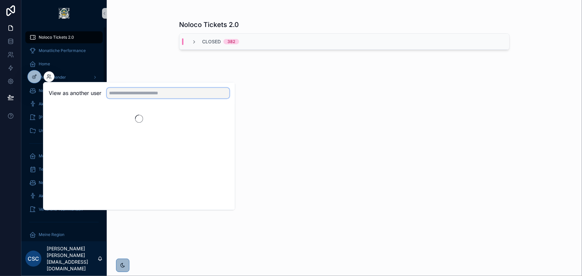
click at [125, 90] on input "text" at bounding box center [168, 93] width 123 height 11
type input "******"
click at [225, 117] on button "Select" at bounding box center [220, 118] width 17 height 10
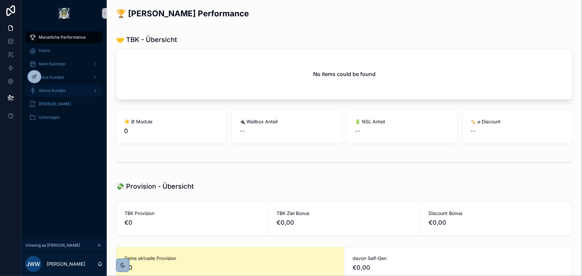
click at [73, 92] on div "Aktive Kunden" at bounding box center [63, 90] width 69 height 11
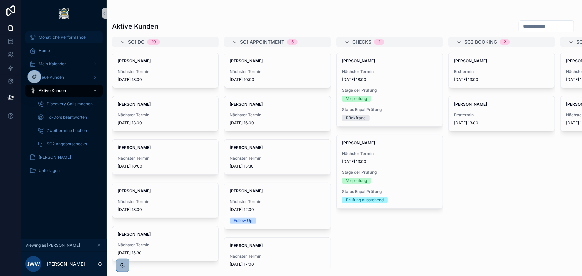
click at [65, 41] on div "Monatliche Performance" at bounding box center [63, 37] width 69 height 11
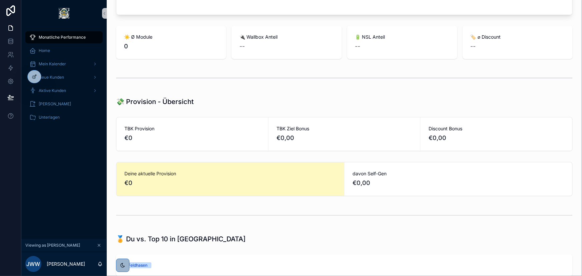
scroll to position [91, 0]
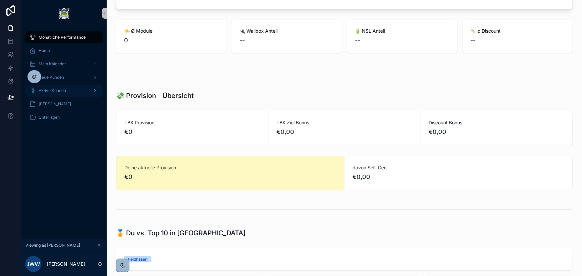
click at [66, 91] on div "Aktive Kunden" at bounding box center [63, 90] width 69 height 11
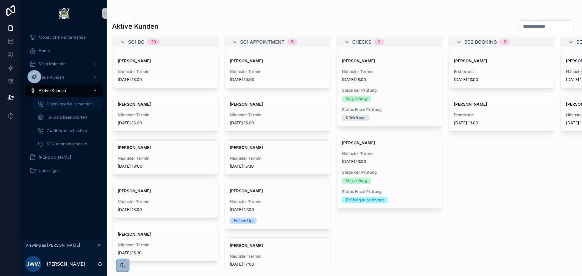
click at [77, 103] on span "Discovery Calls machen" at bounding box center [70, 103] width 46 height 5
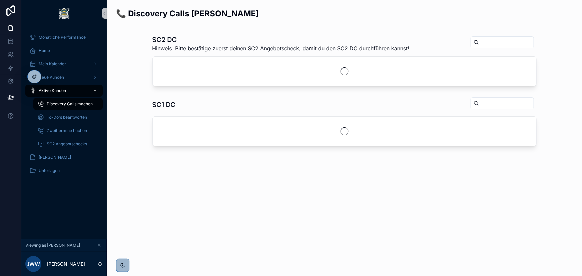
click at [67, 91] on div "Aktive Kunden" at bounding box center [63, 90] width 69 height 11
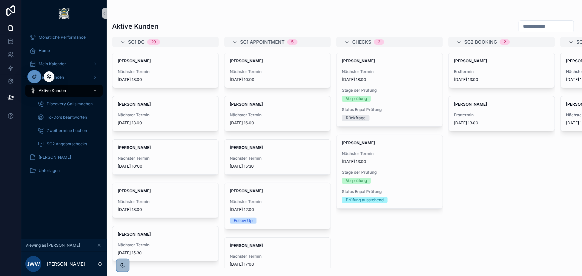
click at [49, 75] on icon at bounding box center [48, 76] width 2 height 2
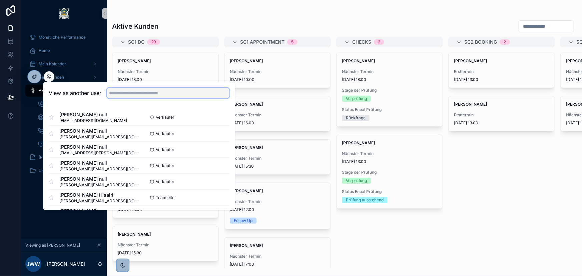
click at [129, 93] on input "text" at bounding box center [168, 93] width 123 height 11
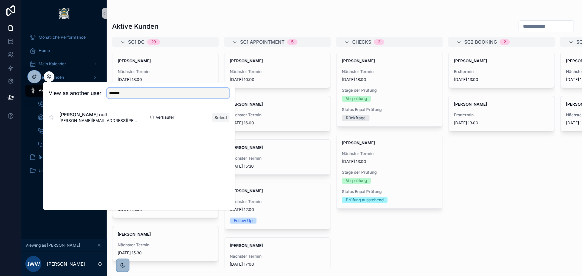
type input "******"
click at [215, 116] on button "Select" at bounding box center [220, 118] width 17 height 10
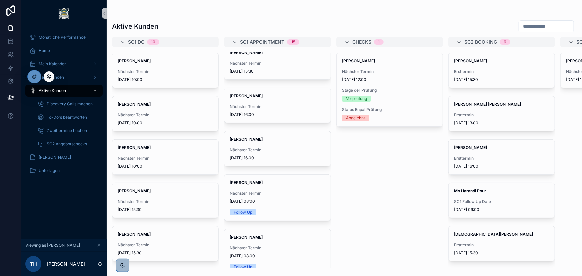
click at [48, 76] on icon at bounding box center [48, 76] width 2 height 2
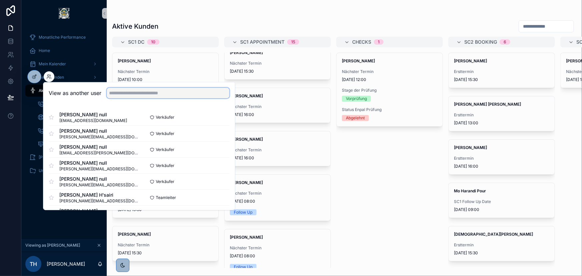
click at [137, 93] on input "text" at bounding box center [168, 93] width 123 height 11
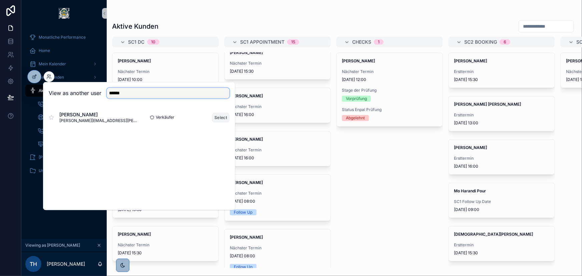
type input "******"
click at [219, 118] on button "Select" at bounding box center [220, 118] width 17 height 10
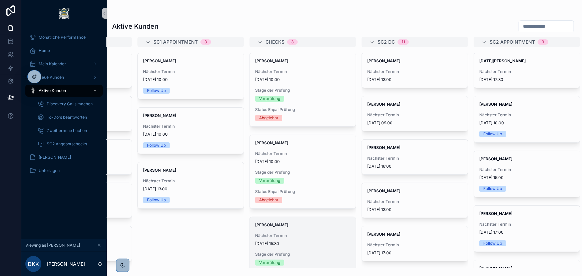
scroll to position [0, 87]
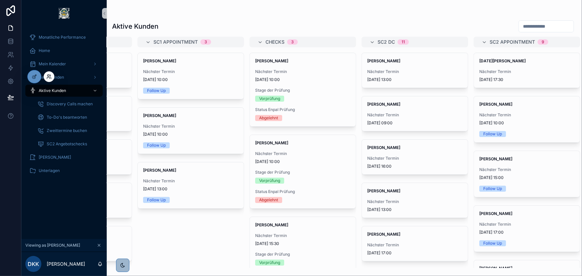
click at [51, 76] on icon at bounding box center [48, 76] width 5 height 5
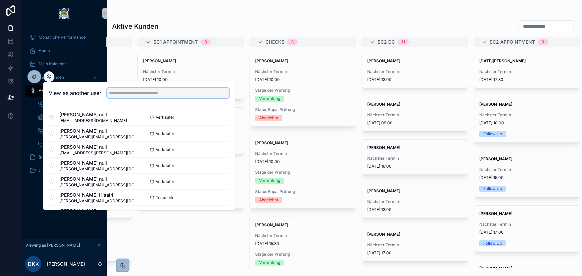
click at [137, 93] on input "text" at bounding box center [168, 93] width 123 height 11
click at [215, 165] on button "Select" at bounding box center [220, 166] width 17 height 10
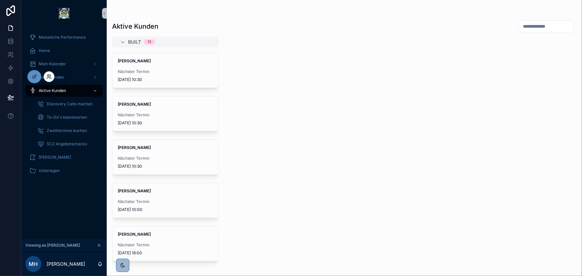
click at [49, 76] on icon at bounding box center [48, 76] width 2 height 2
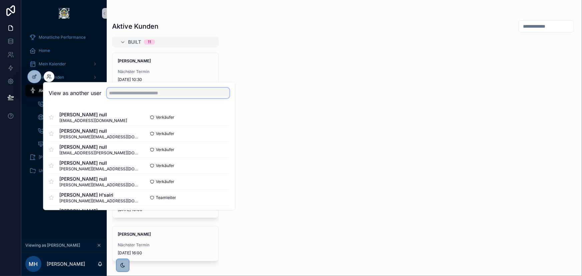
click at [145, 88] on input "text" at bounding box center [168, 93] width 123 height 11
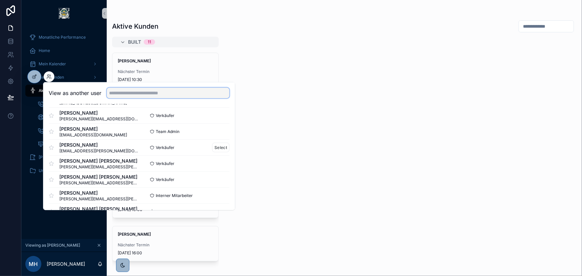
scroll to position [243, 0]
click at [218, 158] on div "[PERSON_NAME] Korn [EMAIL_ADDRESS][PERSON_NAME][DOMAIN_NAME] Verkäufer Select" at bounding box center [139, 163] width 181 height 16
click at [218, 161] on button "Select" at bounding box center [220, 163] width 17 height 10
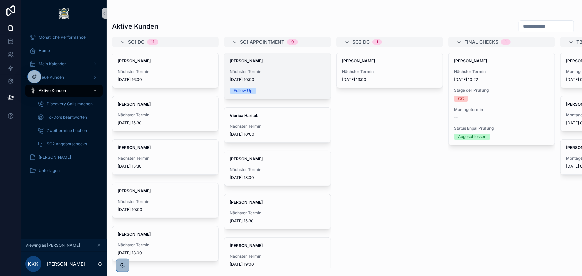
click at [296, 78] on span "[DATE] 10:00" at bounding box center [277, 79] width 95 height 5
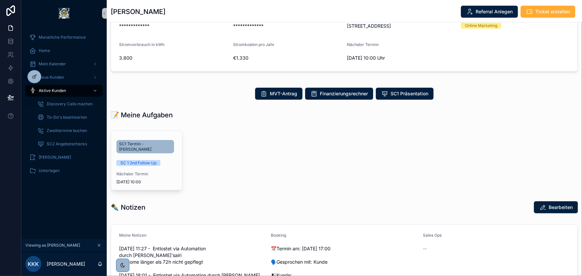
scroll to position [91, 0]
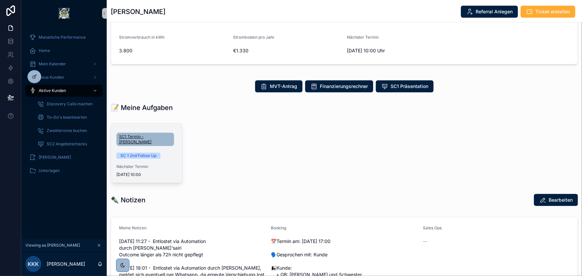
click at [165, 143] on span "SC1 Termin - [PERSON_NAME]" at bounding box center [145, 139] width 52 height 11
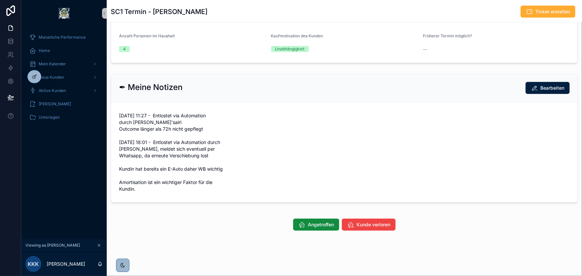
scroll to position [255, 0]
click at [324, 224] on span "Angetroffen" at bounding box center [321, 225] width 26 height 7
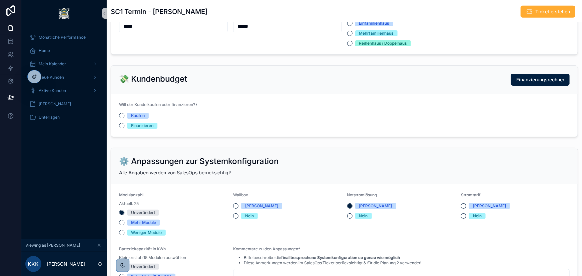
scroll to position [424, 0]
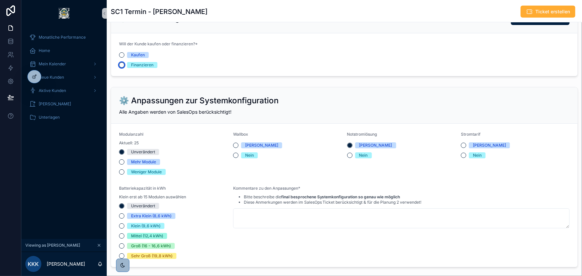
click at [122, 68] on button "Finanzieren" at bounding box center [121, 64] width 5 height 5
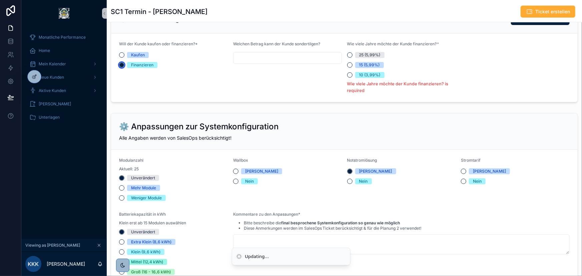
click at [122, 67] on circle "scrollable content" at bounding box center [122, 65] width 4 height 4
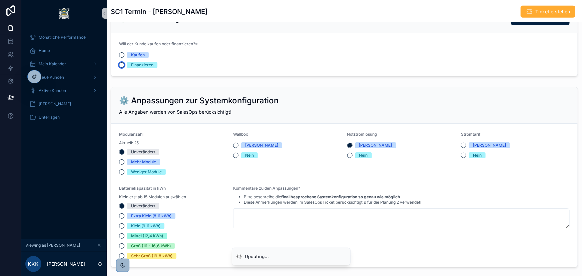
click at [123, 68] on button "Finanzieren" at bounding box center [121, 64] width 5 height 5
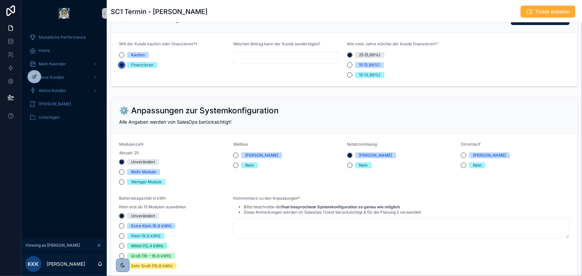
click at [121, 67] on circle "scrollable content" at bounding box center [122, 65] width 4 height 4
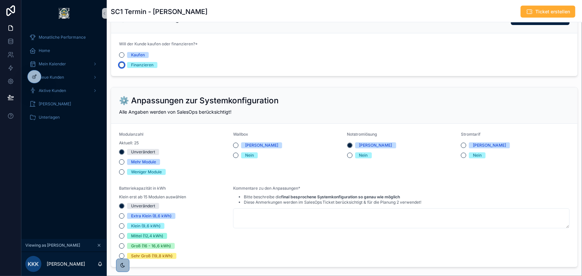
click at [122, 68] on button "Finanzieren" at bounding box center [121, 64] width 5 height 5
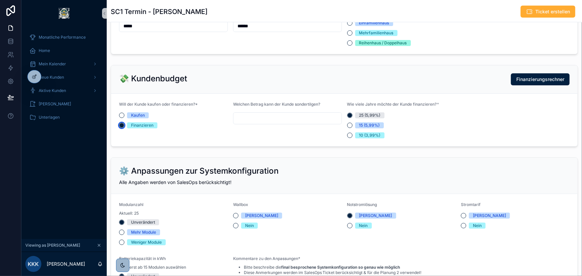
scroll to position [364, 0]
click at [121, 128] on circle "scrollable content" at bounding box center [122, 126] width 4 height 4
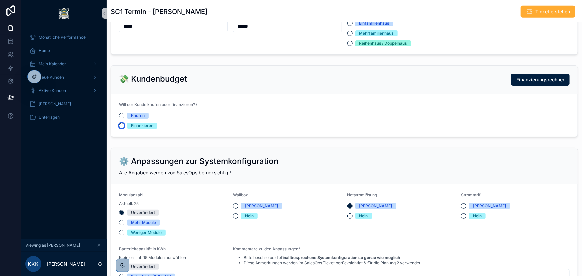
click at [122, 128] on button "Finanzieren" at bounding box center [121, 125] width 5 height 5
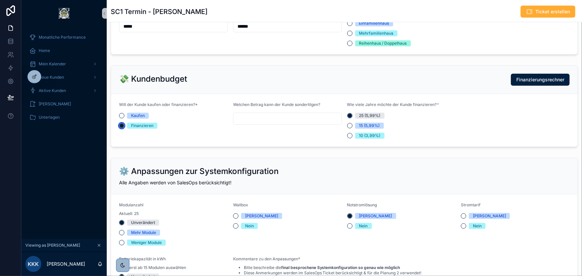
click at [122, 128] on circle "scrollable content" at bounding box center [122, 126] width 4 height 4
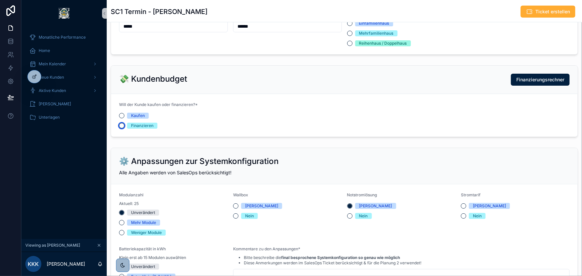
scroll to position [394, 0]
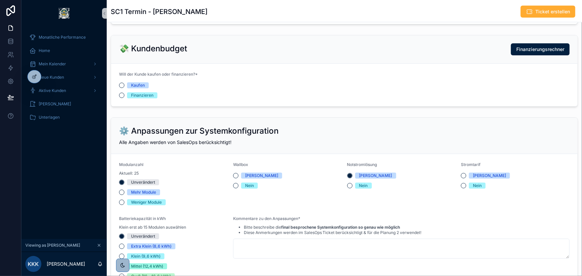
click at [267, 131] on div "⚙️ Anpassungen zur Systemkonfiguration Alle Angaben werden von SalesOps berücks…" at bounding box center [344, 136] width 467 height 36
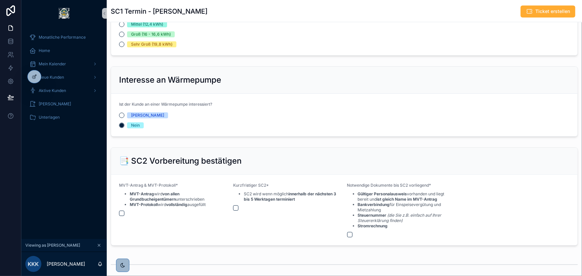
scroll to position [637, 0]
click at [122, 117] on button "[PERSON_NAME]" at bounding box center [121, 114] width 5 height 5
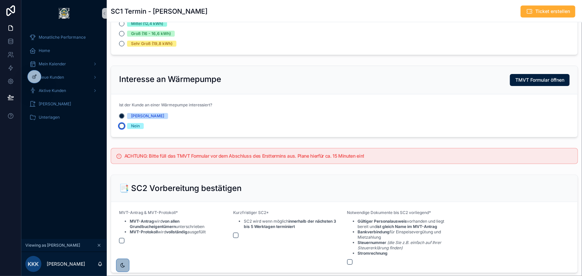
click at [120, 129] on button "Nein" at bounding box center [121, 125] width 5 height 5
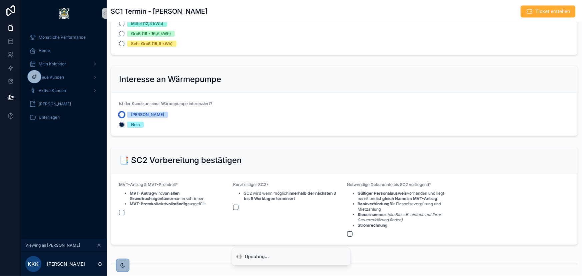
click at [122, 117] on button "[PERSON_NAME]" at bounding box center [121, 114] width 5 height 5
click at [121, 127] on button "Nein" at bounding box center [121, 124] width 5 height 5
click at [123, 117] on button "[PERSON_NAME]" at bounding box center [121, 114] width 5 height 5
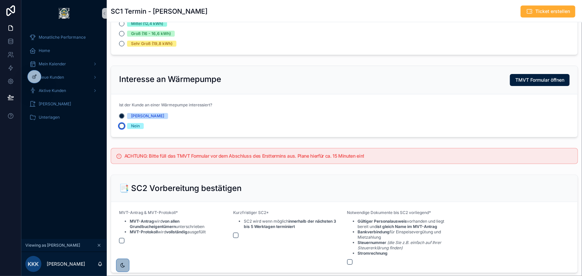
click at [122, 129] on button "Nein" at bounding box center [121, 125] width 5 height 5
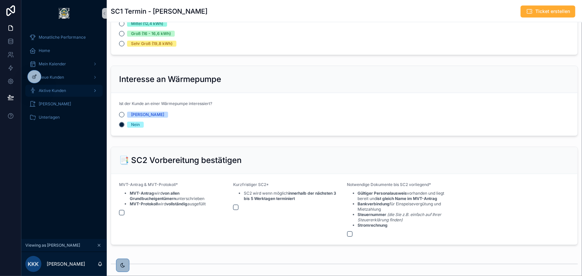
drag, startPoint x: 70, startPoint y: 92, endPoint x: 81, endPoint y: 95, distance: 11.3
click at [70, 92] on div "Aktive Kunden" at bounding box center [63, 90] width 69 height 11
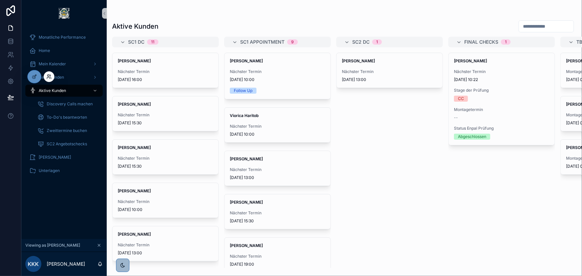
click at [47, 74] on icon at bounding box center [48, 76] width 5 height 5
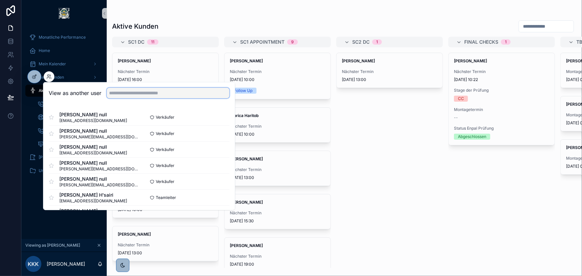
click at [127, 94] on input "text" at bounding box center [168, 93] width 123 height 11
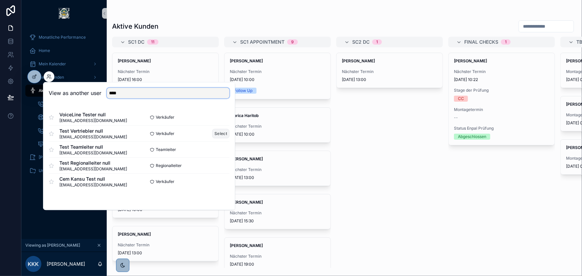
type input "****"
click at [219, 131] on button "Select" at bounding box center [220, 134] width 17 height 10
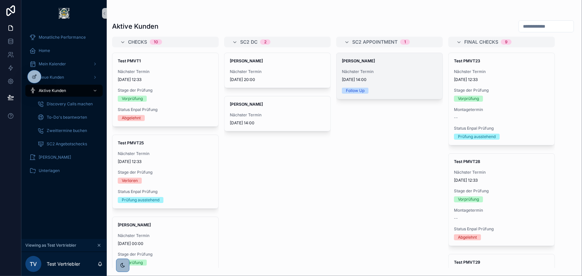
click at [398, 87] on div "[PERSON_NAME] Nächster Termin [DATE] 14:00 Follow Up" at bounding box center [390, 76] width 106 height 46
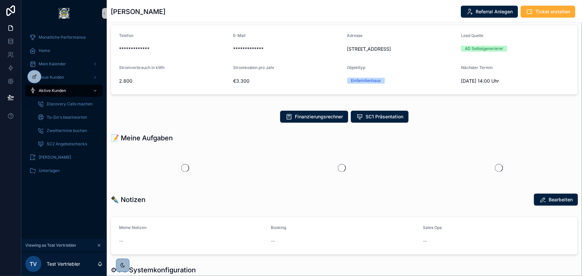
scroll to position [30, 0]
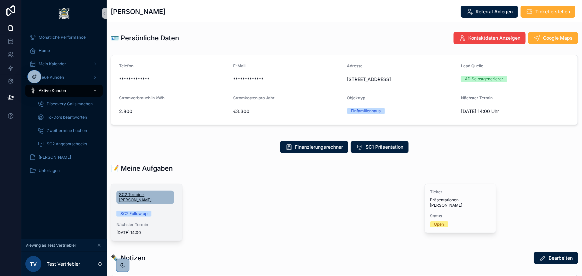
click at [156, 194] on span "SC2 Termin - [PERSON_NAME]" at bounding box center [145, 197] width 52 height 11
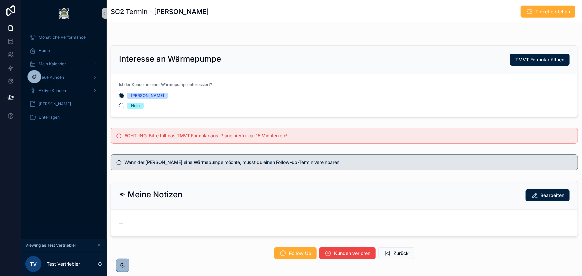
scroll to position [273, 0]
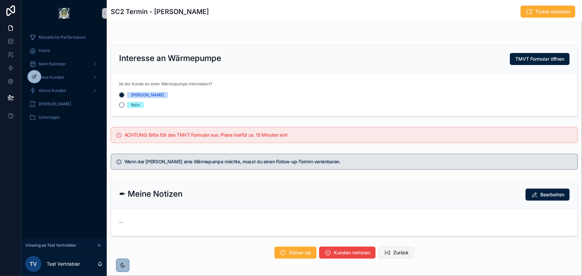
click at [387, 250] on icon "scrollable content" at bounding box center [387, 253] width 7 height 7
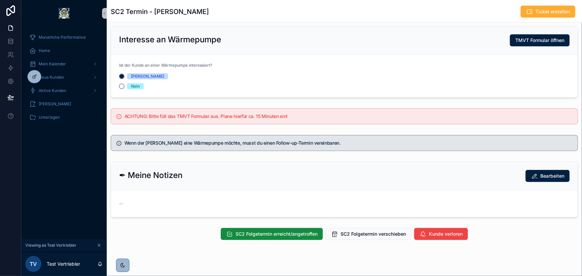
scroll to position [300, 0]
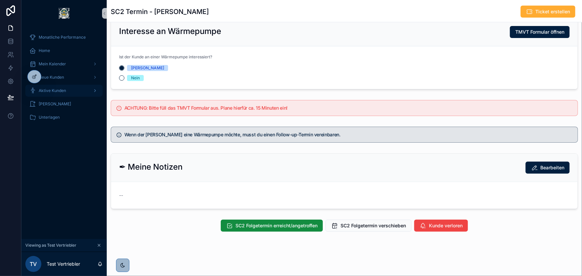
click at [68, 93] on div "Aktive Kunden" at bounding box center [63, 90] width 69 height 11
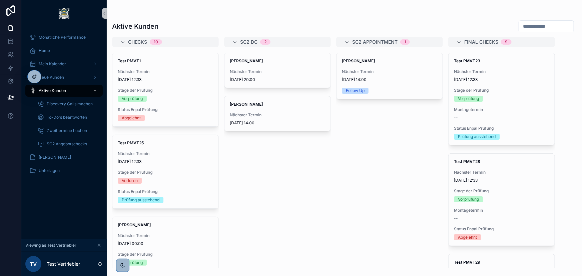
click at [252, 188] on div "Olaf Scholz Nächster Termin 17.6.2025 20:00 Lars meyer Nächster Termin 7.8.2025…" at bounding box center [277, 161] width 107 height 216
click at [51, 76] on icon at bounding box center [48, 76] width 5 height 5
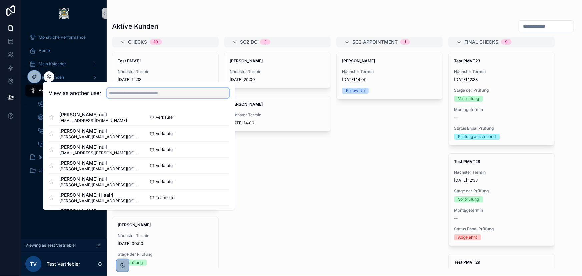
click at [128, 92] on input "text" at bounding box center [168, 93] width 123 height 11
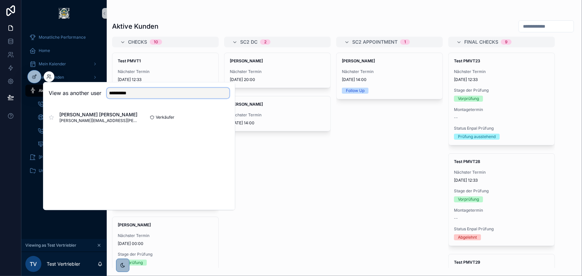
type input "**********"
click at [0, 0] on button "Select" at bounding box center [0, 0] width 0 height 0
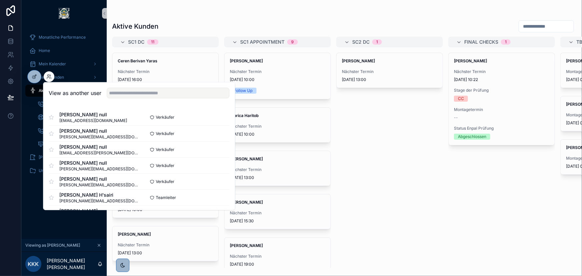
click at [384, 136] on div "Stephan Schmutzler Nächster Termin 10.9.2025 13:00" at bounding box center [389, 161] width 107 height 216
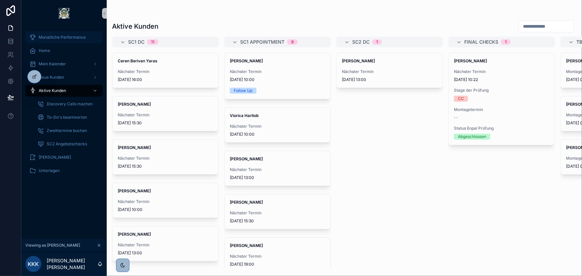
click at [65, 33] on div "Monatliche Performance" at bounding box center [63, 37] width 69 height 11
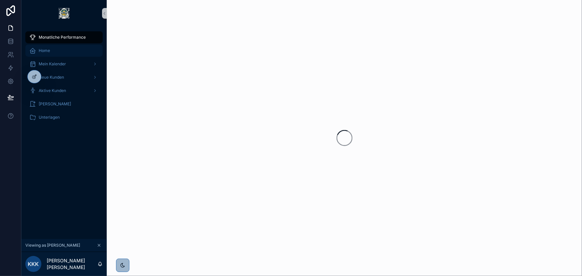
click at [60, 51] on div "Home" at bounding box center [63, 50] width 69 height 11
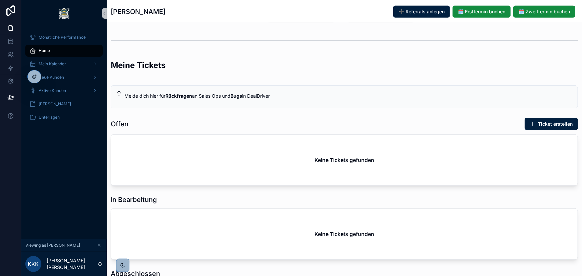
scroll to position [151, 0]
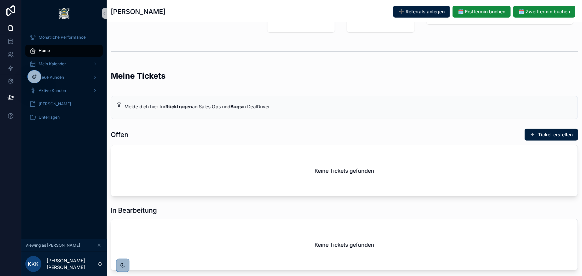
click at [530, 134] on span "scrollable content" at bounding box center [532, 134] width 5 height 5
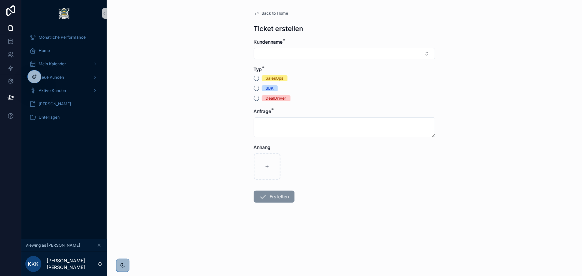
click at [280, 79] on div "SalesOps" at bounding box center [275, 78] width 18 height 6
click at [259, 79] on button "SalesOps" at bounding box center [256, 78] width 5 height 5
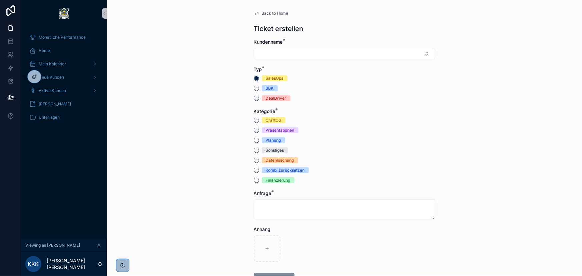
click at [326, 136] on div "CraftOS Präsentationen Planung Sonstiges Datenlöschung Kombi zurücksetzen Finan…" at bounding box center [344, 150] width 181 height 66
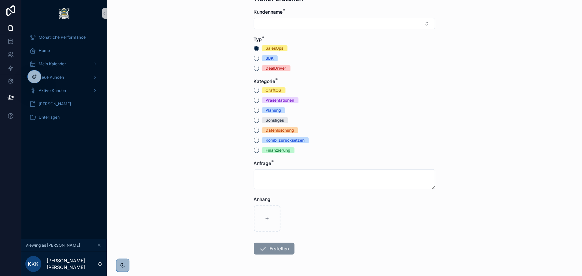
scroll to position [30, 0]
click at [74, 94] on div "Aktive Kunden" at bounding box center [63, 90] width 69 height 11
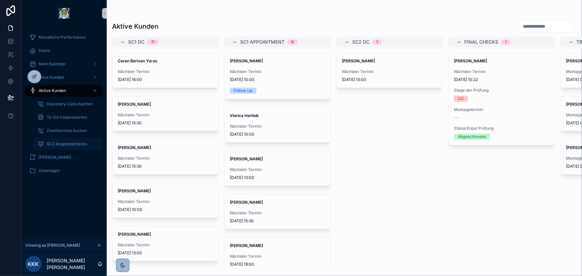
click at [70, 146] on span "SC2 Angebotschecks" at bounding box center [67, 143] width 40 height 5
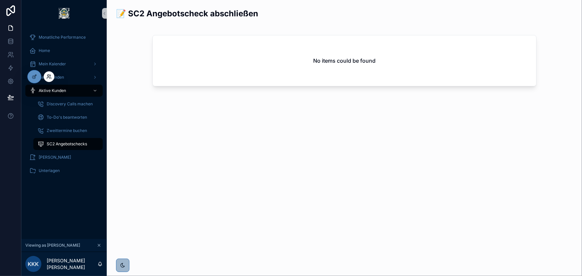
click at [47, 76] on icon at bounding box center [48, 76] width 5 height 5
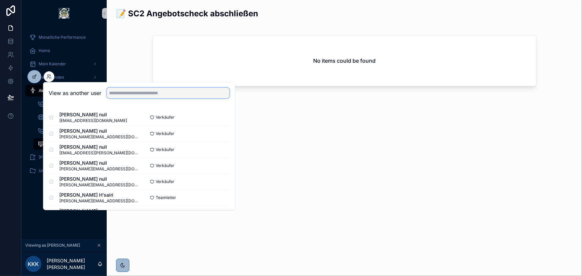
click at [132, 90] on input "text" at bounding box center [168, 93] width 123 height 11
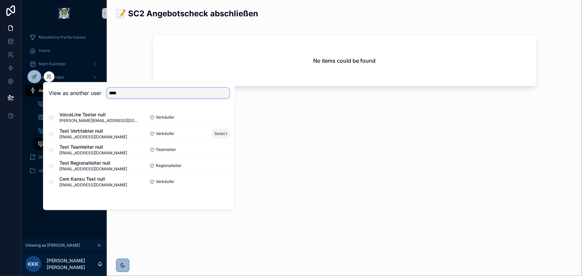
type input "****"
click at [213, 133] on button "Select" at bounding box center [220, 134] width 17 height 10
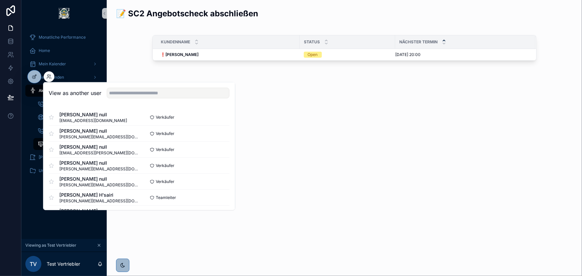
click at [287, 129] on div "📝 SC2 Angebotscheck abschließen Kundenname Status Nächster Termin ❗Olaf Scholz …" at bounding box center [344, 138] width 475 height 276
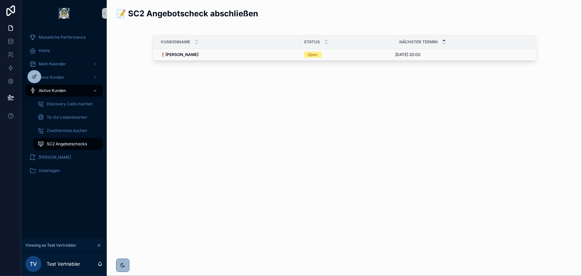
click at [203, 55] on div "❗Olaf Scholz ❗Olaf Scholz" at bounding box center [228, 54] width 135 height 5
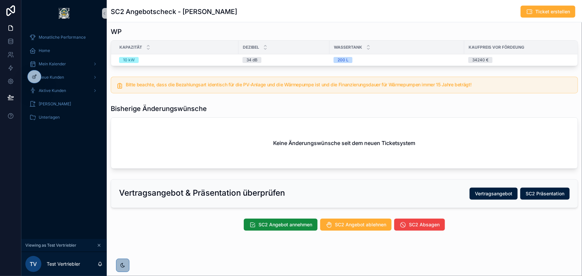
scroll to position [246, 0]
click at [359, 224] on span "SC2 Angebot ablehnen" at bounding box center [360, 225] width 51 height 7
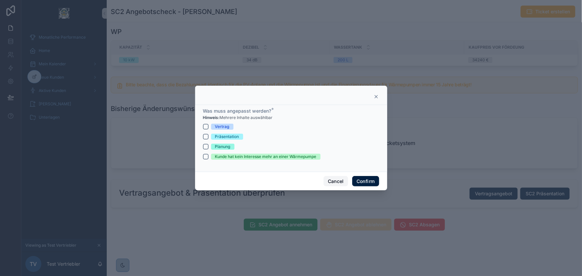
click at [340, 180] on button "Cancel" at bounding box center [336, 181] width 25 height 11
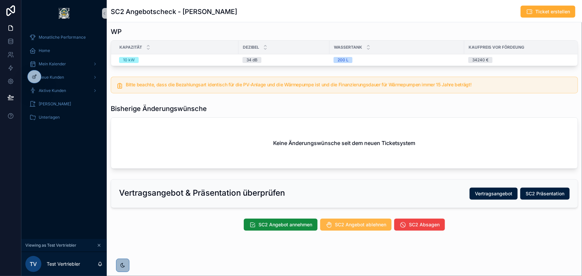
click at [352, 221] on button "SC2 Angebot ablehnen" at bounding box center [355, 225] width 71 height 12
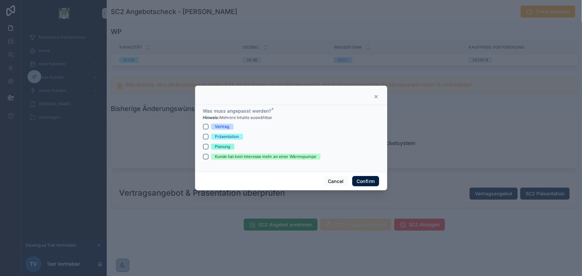
click at [277, 157] on div "Kunde hat kein Interesse mehr an einer Wärmepumpe" at bounding box center [265, 157] width 101 height 6
click at [209, 157] on button "Kunde hat kein Interesse mehr an einer Wärmepumpe" at bounding box center [205, 156] width 5 height 5
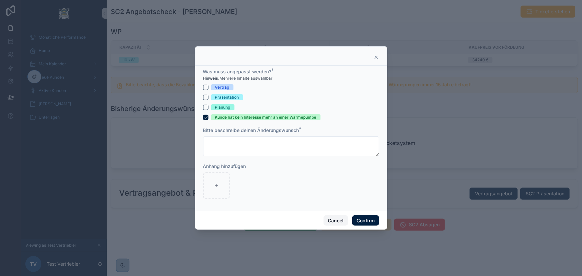
click at [333, 219] on button "Cancel" at bounding box center [336, 221] width 25 height 11
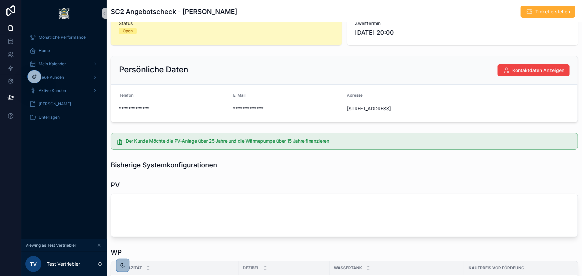
scroll to position [30, 0]
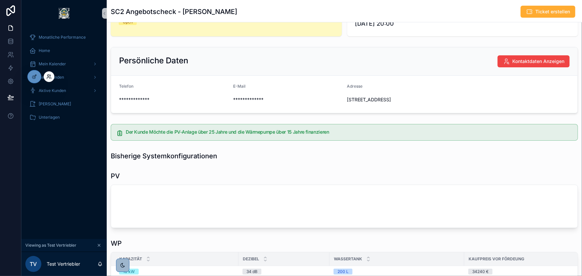
click at [51, 76] on icon at bounding box center [48, 76] width 5 height 5
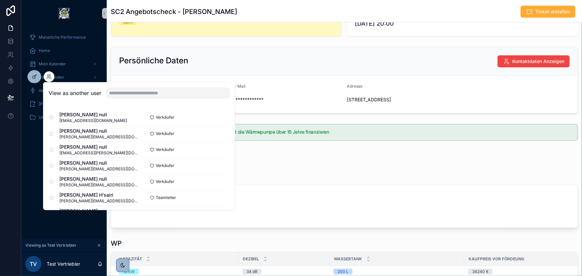
drag, startPoint x: 131, startPoint y: 87, endPoint x: 134, endPoint y: 90, distance: 4.2
click at [132, 88] on div "View as another user" at bounding box center [139, 93] width 192 height 22
click at [138, 95] on input "text" at bounding box center [168, 93] width 123 height 11
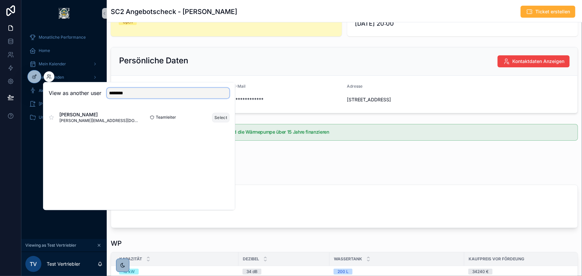
type input "********"
click at [218, 116] on button "Select" at bounding box center [220, 118] width 17 height 10
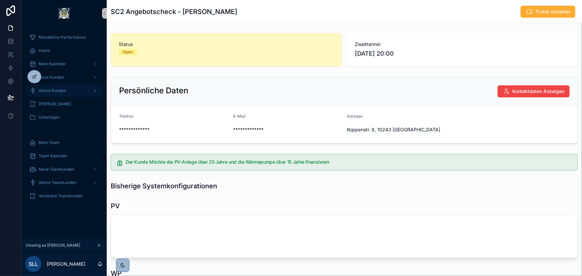
click at [69, 87] on div "Aktive Kunden" at bounding box center [63, 90] width 69 height 11
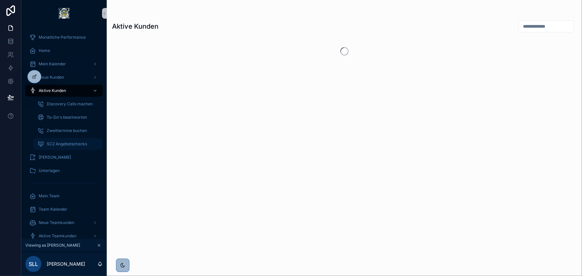
click at [70, 143] on span "SC2 Angebotschecks" at bounding box center [67, 143] width 40 height 5
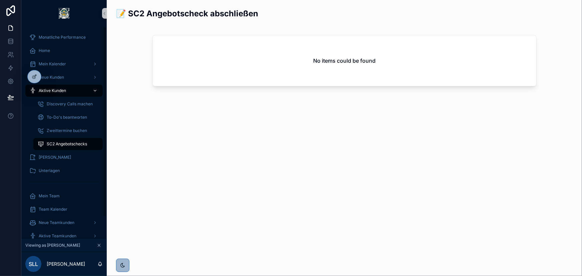
click at [75, 93] on div "Aktive Kunden" at bounding box center [63, 90] width 69 height 11
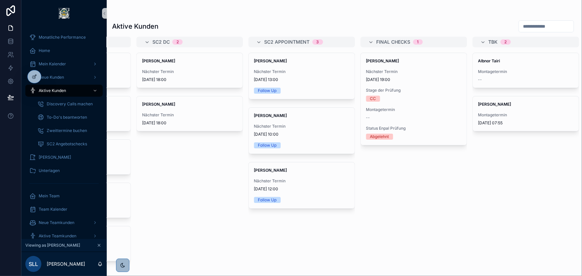
scroll to position [0, 535]
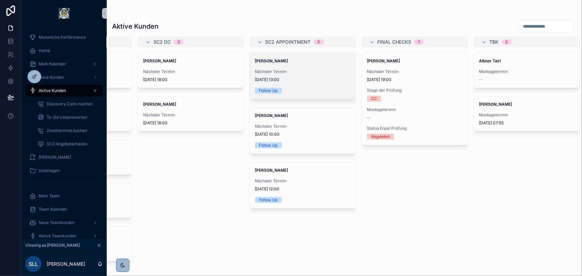
click at [316, 78] on span "[DATE] 13:00" at bounding box center [302, 79] width 95 height 5
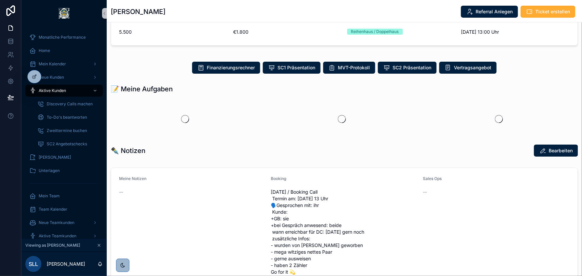
scroll to position [151, 0]
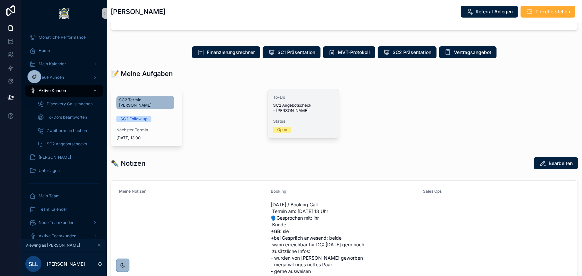
click at [305, 103] on span "SC2 Angebotscheck - [PERSON_NAME]" at bounding box center [303, 108] width 60 height 11
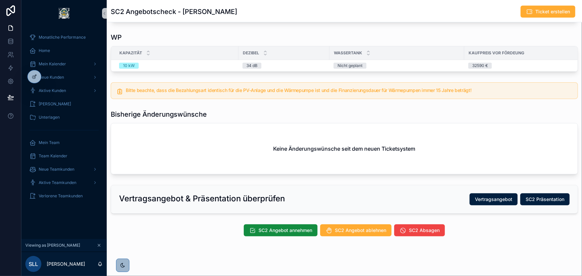
scroll to position [244, 0]
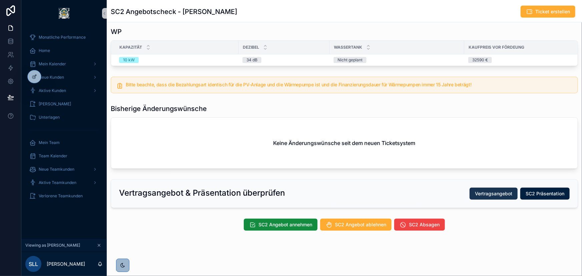
click at [504, 194] on span "Vertragsangebot" at bounding box center [493, 194] width 37 height 7
click at [544, 190] on button "SC2 Präsentation" at bounding box center [544, 194] width 49 height 12
click at [99, 244] on icon "scrollable content" at bounding box center [99, 245] width 5 height 5
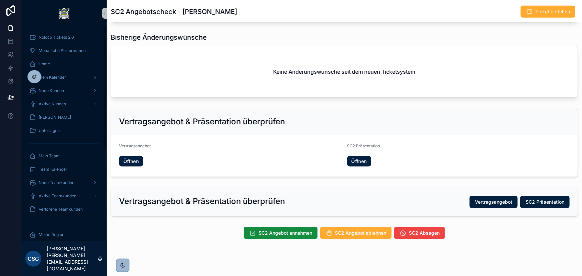
scroll to position [329, 0]
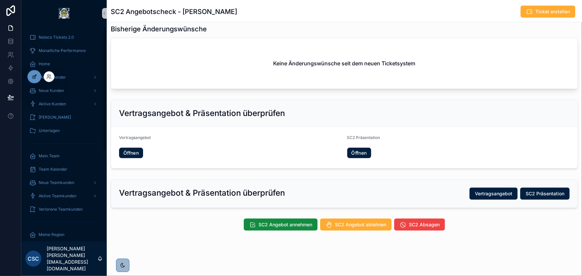
click at [35, 76] on icon at bounding box center [35, 76] width 3 height 3
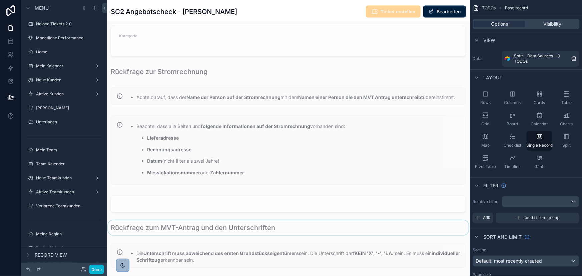
scroll to position [478, 0]
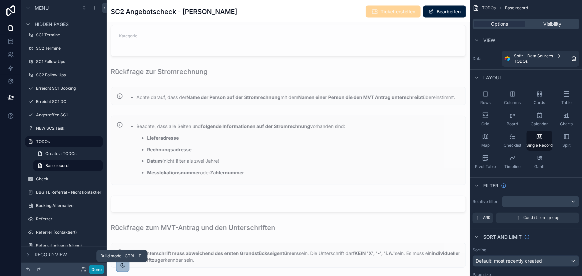
click at [98, 269] on button "Done" at bounding box center [96, 270] width 15 height 10
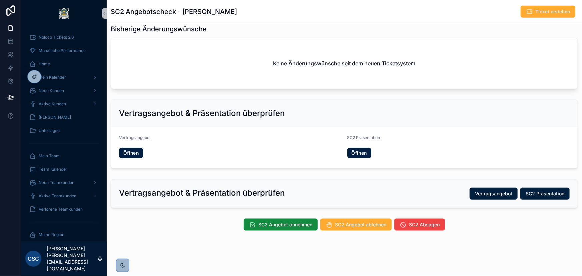
scroll to position [329, 0]
click at [48, 77] on icon at bounding box center [48, 77] width 3 height 1
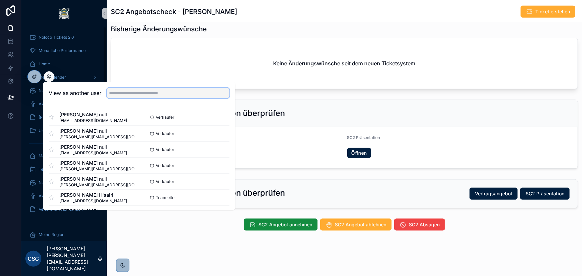
click at [119, 89] on input "text" at bounding box center [168, 93] width 123 height 11
type input "******"
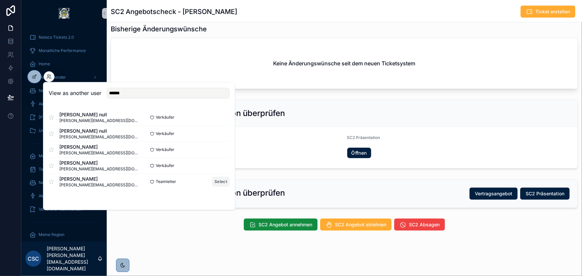
click at [222, 180] on button "Select" at bounding box center [220, 182] width 17 height 10
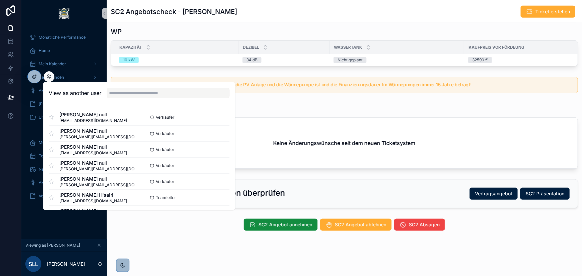
scroll to position [244, 0]
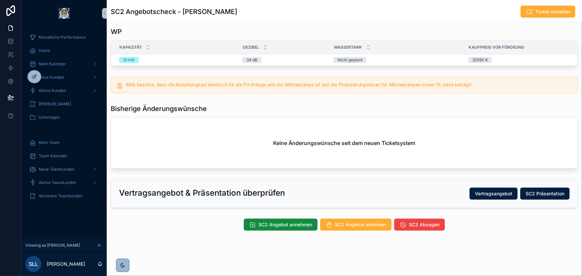
click at [185, 242] on div "**********" at bounding box center [344, 20] width 475 height 512
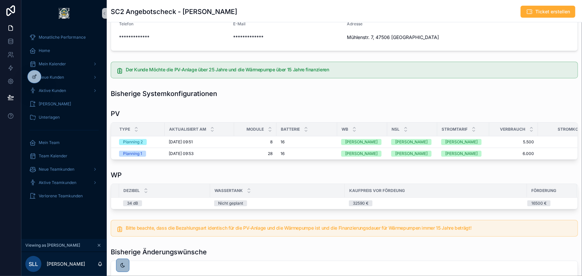
scroll to position [0, 0]
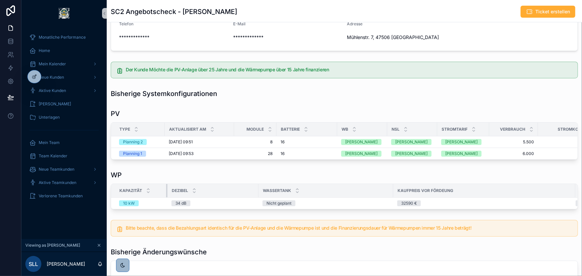
drag, startPoint x: 238, startPoint y: 197, endPoint x: 167, endPoint y: 197, distance: 71.1
click at [167, 197] on div "scrollable content" at bounding box center [167, 190] width 3 height 13
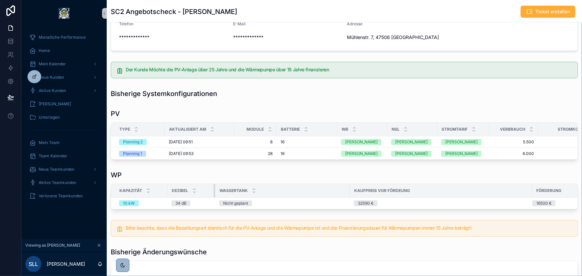
drag, startPoint x: 257, startPoint y: 195, endPoint x: 214, endPoint y: 197, distance: 43.4
click at [214, 197] on div "scrollable content" at bounding box center [215, 190] width 3 height 13
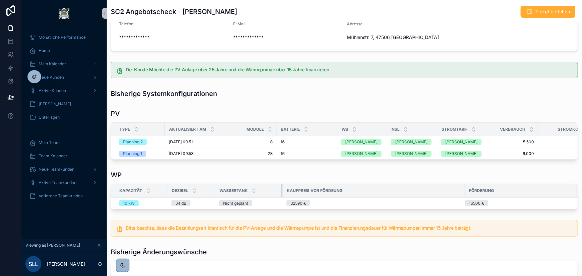
drag, startPoint x: 349, startPoint y: 193, endPoint x: 281, endPoint y: 196, distance: 67.5
click at [281, 196] on div "scrollable content" at bounding box center [282, 190] width 3 height 13
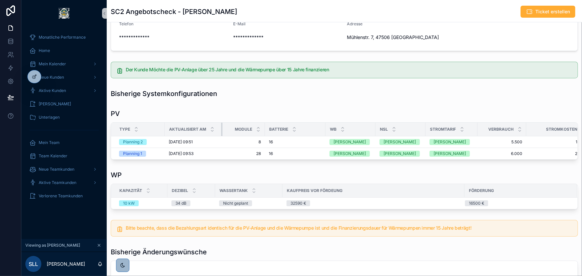
drag, startPoint x: 233, startPoint y: 130, endPoint x: 221, endPoint y: 130, distance: 11.7
click at [221, 130] on div "scrollable content" at bounding box center [222, 129] width 3 height 13
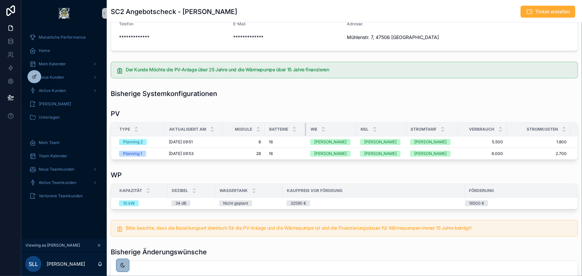
drag, startPoint x: 325, startPoint y: 128, endPoint x: 305, endPoint y: 129, distance: 19.4
click at [305, 129] on div "scrollable content" at bounding box center [306, 129] width 3 height 13
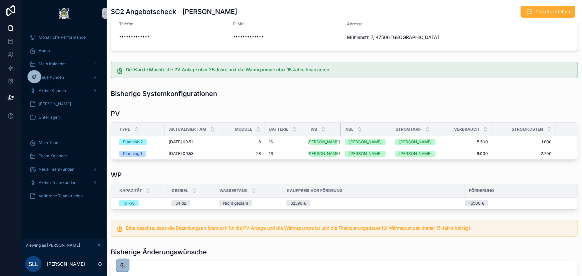
drag, startPoint x: 355, startPoint y: 130, endPoint x: 335, endPoint y: 130, distance: 20.4
click at [340, 130] on div "scrollable content" at bounding box center [341, 129] width 3 height 13
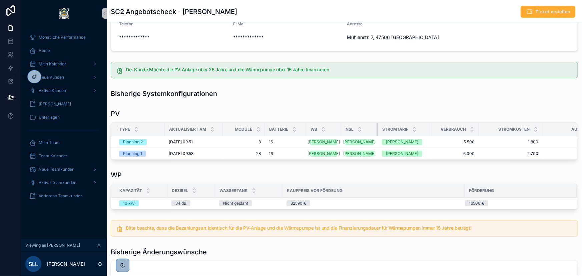
drag, startPoint x: 385, startPoint y: 130, endPoint x: 366, endPoint y: 132, distance: 18.8
click at [377, 132] on div "scrollable content" at bounding box center [378, 129] width 3 height 13
drag, startPoint x: 417, startPoint y: 130, endPoint x: 412, endPoint y: 131, distance: 5.5
click at [412, 131] on div "Stromtarif" at bounding box center [403, 129] width 51 height 13
drag, startPoint x: 419, startPoint y: 130, endPoint x: 413, endPoint y: 131, distance: 6.0
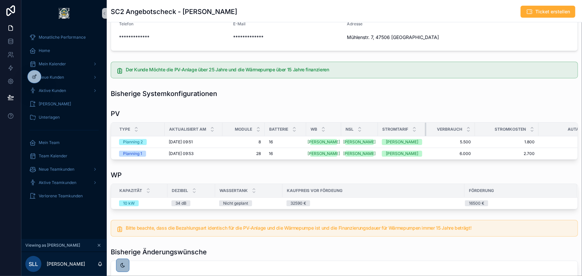
click at [425, 131] on div "scrollable content" at bounding box center [426, 129] width 3 height 13
drag, startPoint x: 525, startPoint y: 127, endPoint x: 514, endPoint y: 129, distance: 11.1
click at [526, 129] on div "scrollable content" at bounding box center [527, 129] width 3 height 13
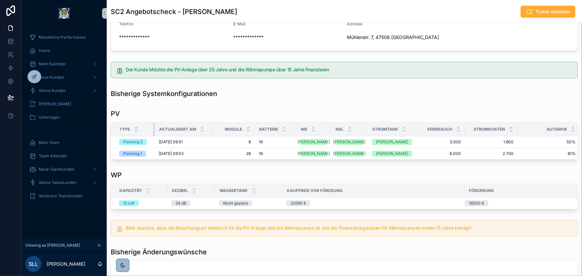
drag, startPoint x: 164, startPoint y: 129, endPoint x: 154, endPoint y: 130, distance: 10.1
click at [154, 130] on div "scrollable content" at bounding box center [154, 129] width 3 height 13
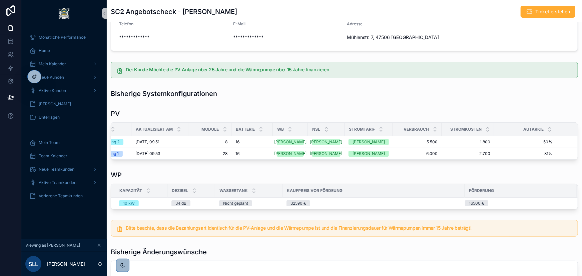
scroll to position [0, 74]
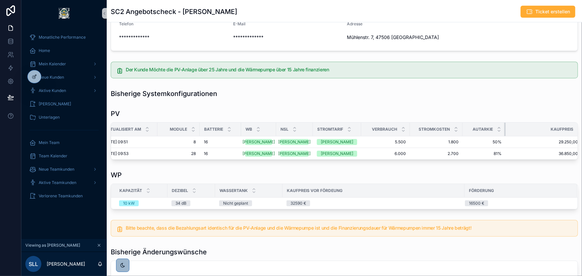
drag, startPoint x: 491, startPoint y: 130, endPoint x: 472, endPoint y: 130, distance: 19.0
click at [472, 130] on th "Autarkie" at bounding box center [484, 130] width 43 height 14
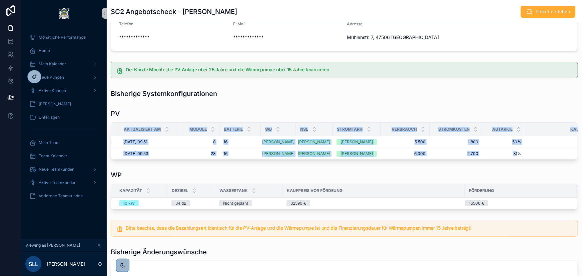
scroll to position [0, 0]
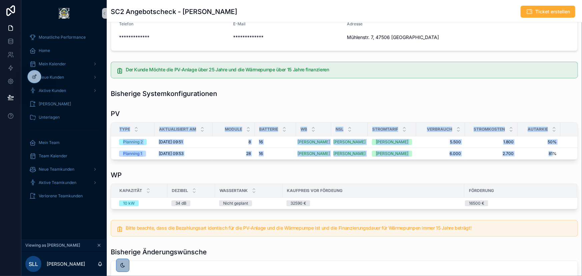
drag, startPoint x: 486, startPoint y: 159, endPoint x: 347, endPoint y: 165, distance: 139.3
click at [345, 162] on div "PV Type Aktualisiert am Module Batterie WB NSL Stromtarif Verbrauch Stromkosten…" at bounding box center [344, 134] width 475 height 56
drag, startPoint x: 450, startPoint y: 130, endPoint x: 444, endPoint y: 130, distance: 6.0
click at [458, 130] on div "scrollable content" at bounding box center [459, 129] width 3 height 13
click at [415, 132] on div "scrollable content" at bounding box center [416, 129] width 3 height 13
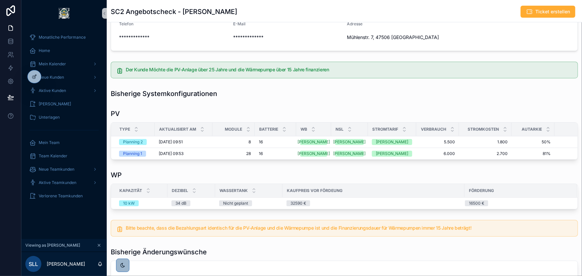
click at [404, 169] on div "**********" at bounding box center [344, 157] width 475 height 439
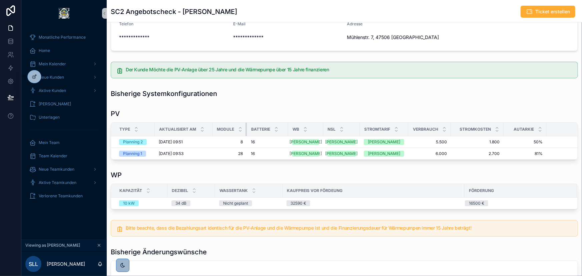
drag, startPoint x: 254, startPoint y: 130, endPoint x: 246, endPoint y: 131, distance: 8.1
click at [246, 131] on div "scrollable content" at bounding box center [247, 129] width 3 height 13
click at [284, 133] on div "scrollable content" at bounding box center [285, 129] width 3 height 13
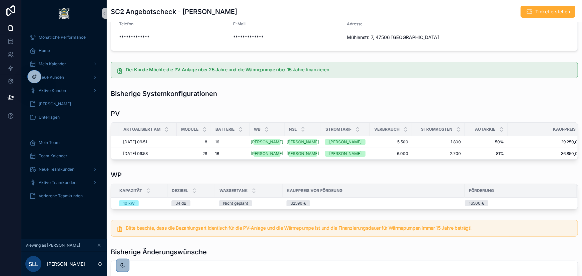
drag, startPoint x: 574, startPoint y: 128, endPoint x: 563, endPoint y: 128, distance: 10.4
click at [563, 128] on div "Type Aktualisiert am Module Batterie WB NSL Stromtarif Verbrauch Stromkosten Au…" at bounding box center [344, 140] width 467 height 37
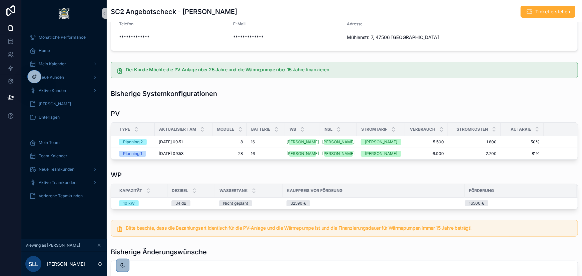
click at [324, 175] on div "WP" at bounding box center [344, 174] width 467 height 9
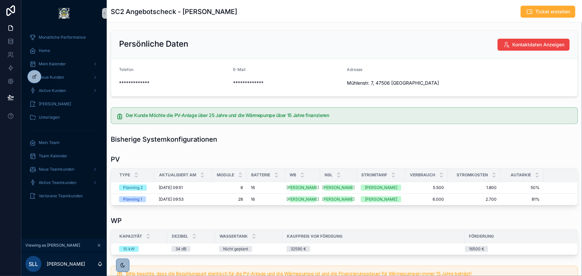
scroll to position [48, 0]
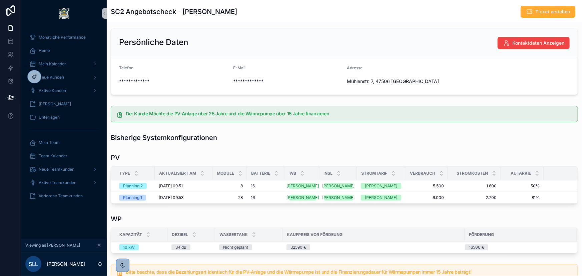
drag, startPoint x: 530, startPoint y: 14, endPoint x: 491, endPoint y: 9, distance: 39.0
click at [489, 9] on div "SC2 Angebotscheck - Rita Schlüßmann Ticket erstellen" at bounding box center [344, 11] width 467 height 13
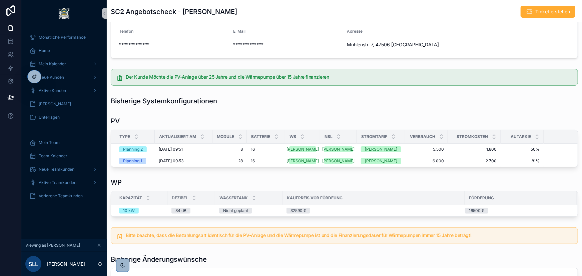
scroll to position [230, 0]
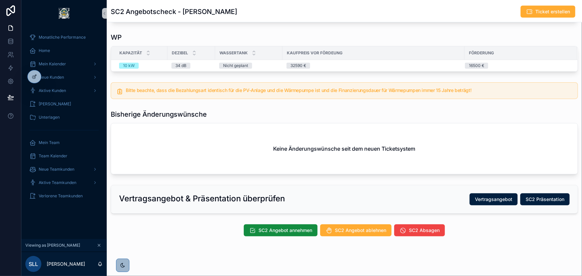
click at [360, 227] on div "SC2 Angebot annehmen SC2 Angebot ablehnen SC2 Absagen" at bounding box center [344, 230] width 475 height 17
click at [360, 232] on span "SC2 Angebot ablehnen" at bounding box center [360, 230] width 51 height 7
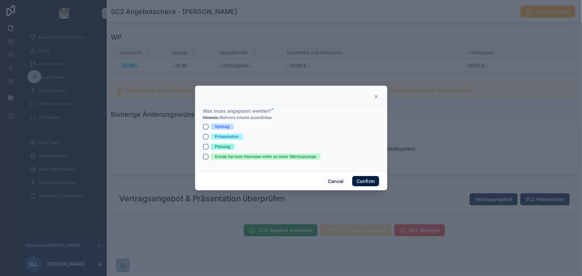
click at [377, 94] on icon at bounding box center [376, 96] width 5 height 5
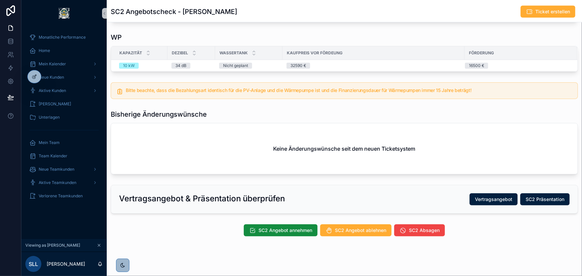
click at [292, 134] on div "Keine Änderungswünsche seit dem neuen Ticketsystem" at bounding box center [344, 148] width 467 height 51
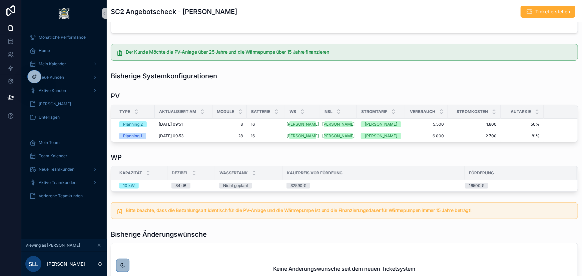
scroll to position [88, 0]
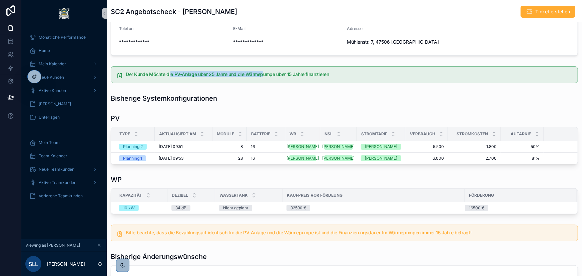
drag, startPoint x: 170, startPoint y: 75, endPoint x: 271, endPoint y: 74, distance: 101.4
click at [268, 74] on h5 "Der Kunde Möchte die PV-Anlage über 25 Jahre und die Wärmepumpe über 15 Jahre f…" at bounding box center [349, 74] width 447 height 5
click at [290, 74] on h5 "Der Kunde Möchte die PV-Anlage über 25 Jahre und die Wärmepumpe über 15 Jahre f…" at bounding box center [349, 74] width 447 height 5
click at [327, 76] on h5 "Der Kunde Möchte die PV-Anlage über 25 Jahre und die Wärmepumpe über 15 Jahre f…" at bounding box center [349, 74] width 447 height 5
drag, startPoint x: 155, startPoint y: 77, endPoint x: 270, endPoint y: 77, distance: 114.8
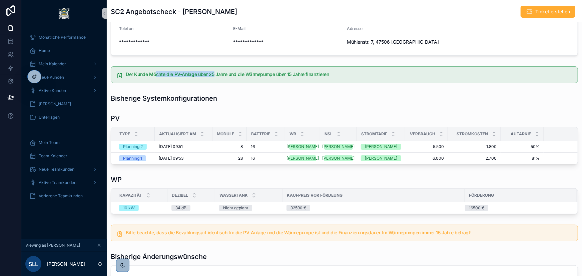
click at [270, 77] on div "Der Kunde Möchte die PV-Anlage über 25 Jahre und die Wärmepumpe über 15 Jahre f…" at bounding box center [349, 75] width 447 height 6
drag, startPoint x: 276, startPoint y: 77, endPoint x: 299, endPoint y: 77, distance: 22.4
click at [279, 77] on div "Der Kunde Möchte die PV-Anlage über 25 Jahre und die Wärmepumpe über 15 Jahre f…" at bounding box center [349, 75] width 447 height 6
click at [323, 77] on div "Der Kunde Möchte die PV-Anlage über 25 Jahre und die Wärmepumpe über 15 Jahre f…" at bounding box center [349, 75] width 447 height 6
click at [235, 117] on div "PV" at bounding box center [344, 118] width 467 height 9
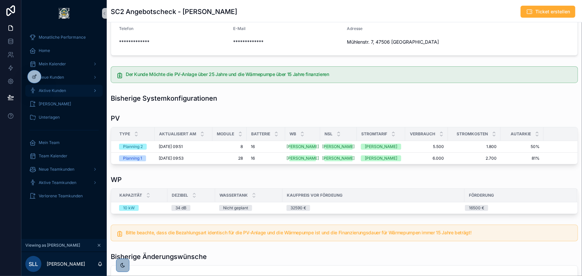
click at [70, 92] on div "Aktive Kunden" at bounding box center [63, 90] width 69 height 11
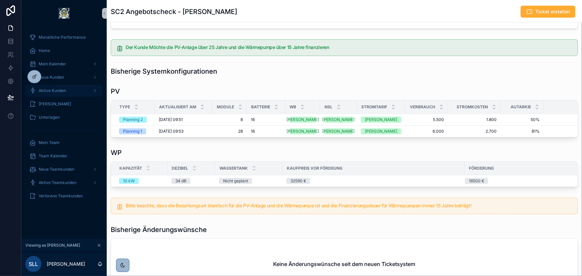
scroll to position [118, 0]
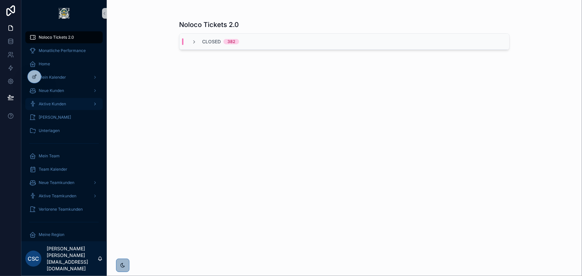
click at [67, 104] on div "Aktive Kunden" at bounding box center [63, 104] width 69 height 11
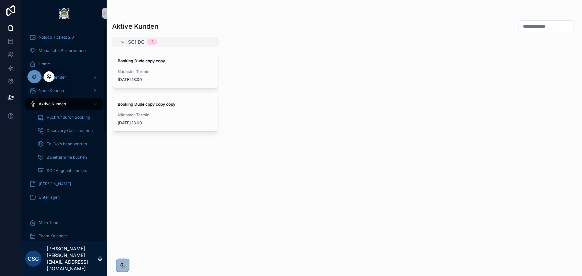
click at [48, 76] on icon at bounding box center [48, 76] width 2 height 2
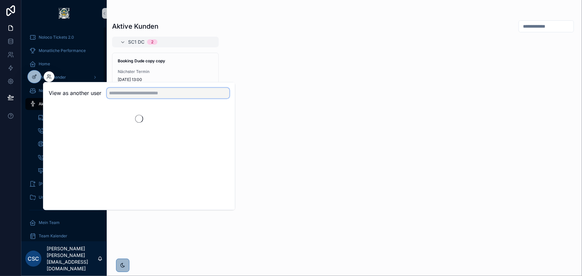
click at [154, 93] on input "text" at bounding box center [168, 93] width 123 height 11
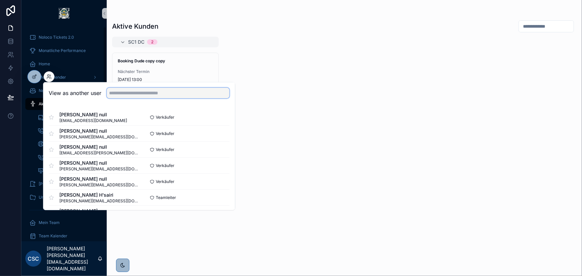
click at [128, 93] on input "text" at bounding box center [168, 93] width 123 height 11
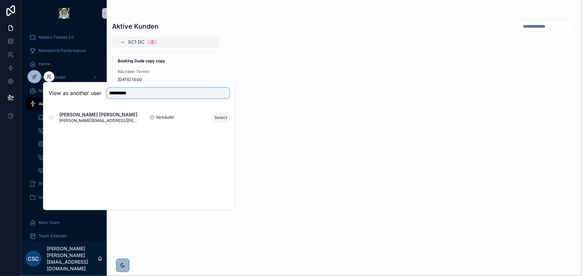
type input "**********"
click at [226, 118] on button "Select" at bounding box center [220, 118] width 17 height 10
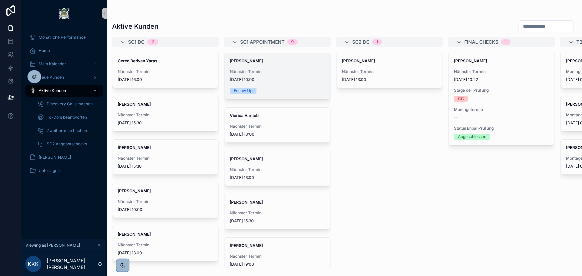
click at [267, 86] on div "Bianka Goede Nächster Termin 5.9.2025 10:00 Follow Up" at bounding box center [278, 76] width 106 height 46
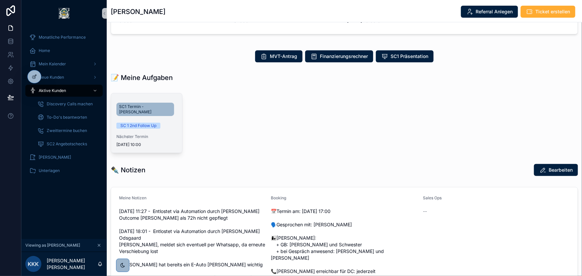
scroll to position [121, 0]
click at [156, 111] on span "SC1 Termin - Bianka Goede" at bounding box center [145, 109] width 52 height 11
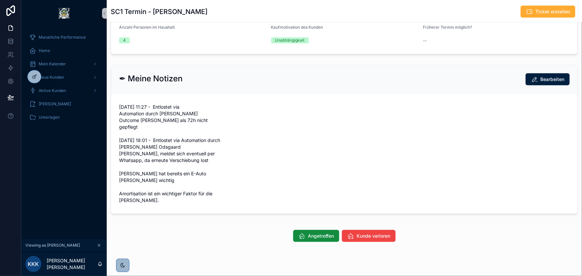
scroll to position [255, 0]
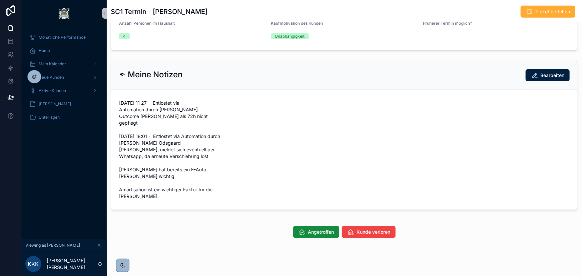
drag, startPoint x: 314, startPoint y: 224, endPoint x: 314, endPoint y: 219, distance: 5.7
click at [314, 229] on span "Angetroffen" at bounding box center [321, 232] width 26 height 7
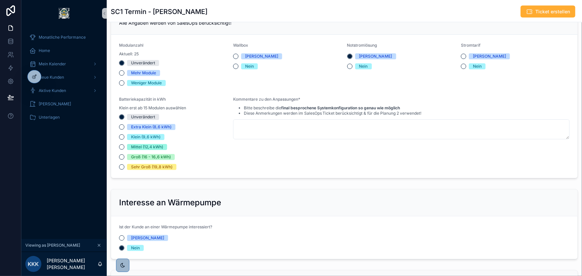
scroll to position [546, 0]
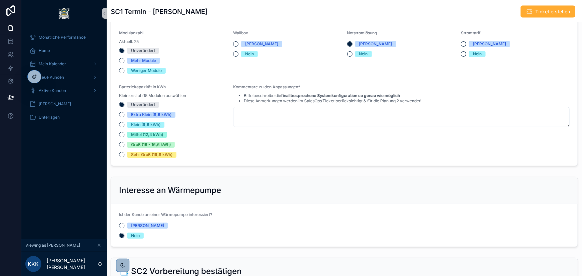
click at [100, 245] on icon "scrollable content" at bounding box center [99, 246] width 2 height 2
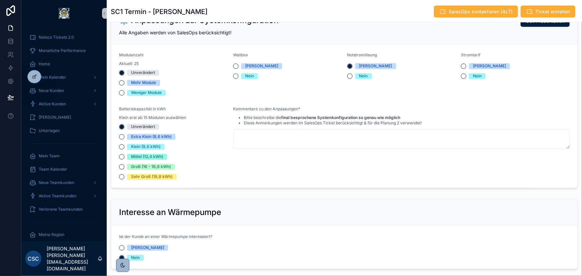
scroll to position [667, 0]
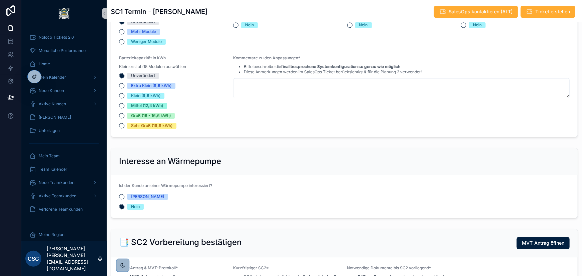
click at [213, 19] on div "SC1 Termin - Bianka Goede SalesOps kontaktieren (ALT) Ticket erstellen" at bounding box center [344, 11] width 467 height 22
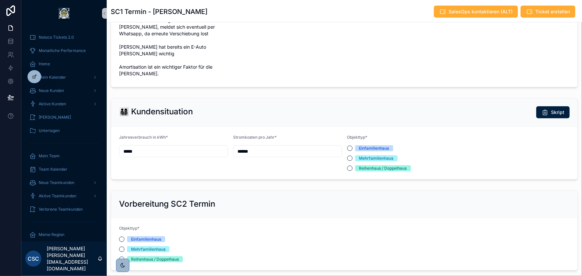
scroll to position [273, 0]
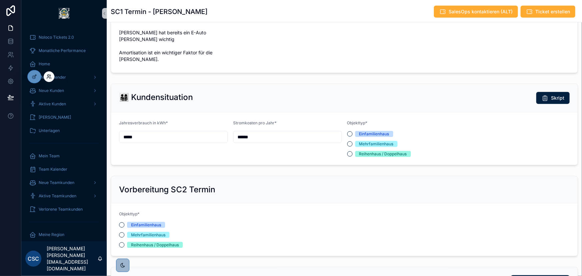
click at [49, 76] on icon at bounding box center [48, 76] width 5 height 5
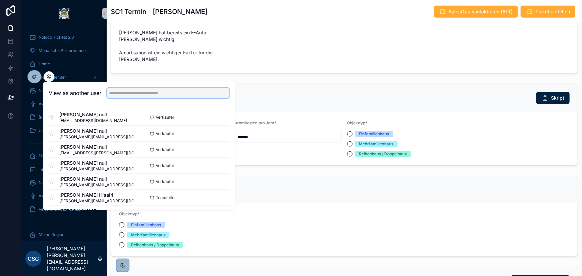
click at [131, 92] on input "text" at bounding box center [168, 93] width 123 height 11
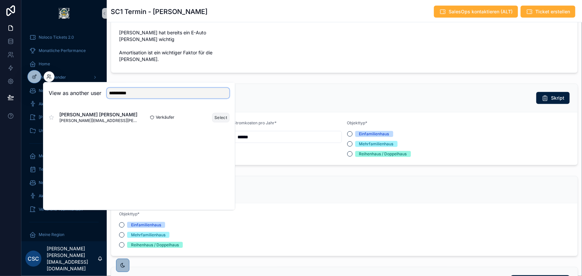
type input "**********"
click at [218, 116] on button "Select" at bounding box center [220, 118] width 17 height 10
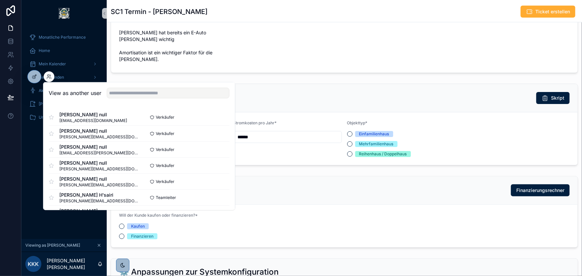
scroll to position [160, 0]
click at [293, 84] on div "👨‍👩‍👧‍👦 Kundensituation Skript" at bounding box center [344, 98] width 467 height 28
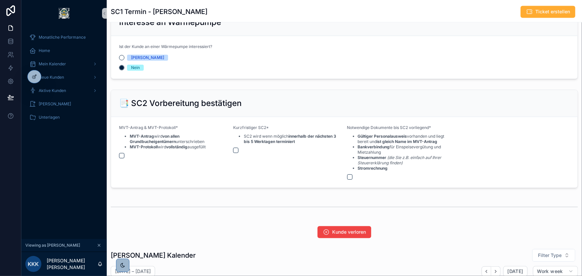
scroll to position [728, 0]
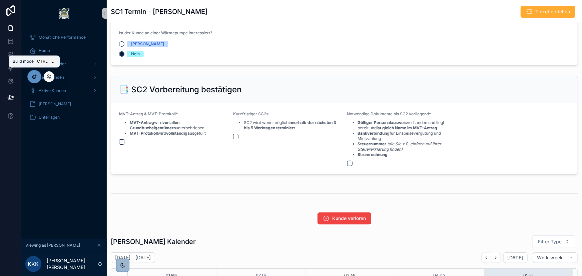
click at [38, 77] on div at bounding box center [34, 76] width 13 height 13
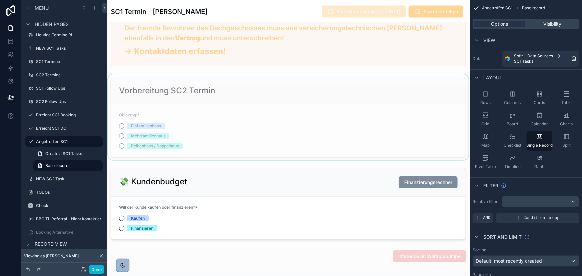
scroll to position [546, 0]
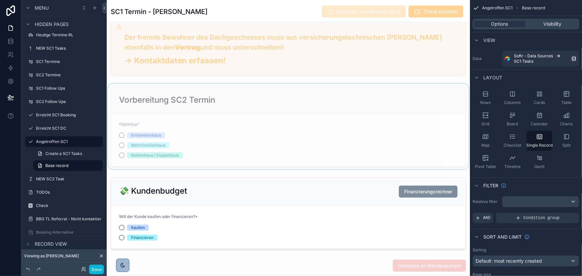
click at [287, 127] on div "scrollable content" at bounding box center [288, 127] width 363 height 86
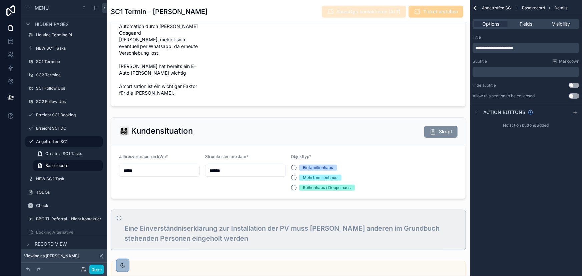
scroll to position [455, 0]
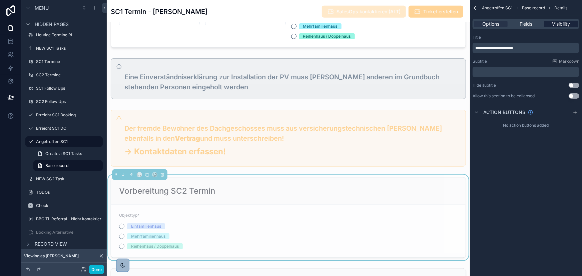
click at [562, 27] on span "Visibility" at bounding box center [561, 24] width 18 height 7
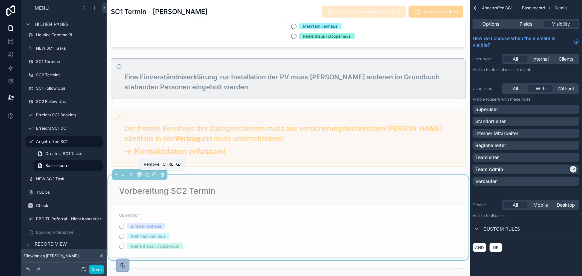
click at [162, 174] on icon "scrollable content" at bounding box center [162, 174] width 0 height 1
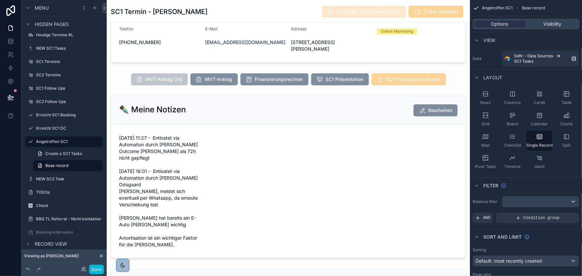
scroll to position [0, 0]
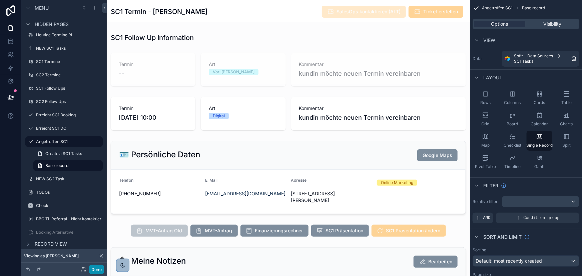
click at [97, 268] on button "Done" at bounding box center [96, 270] width 15 height 10
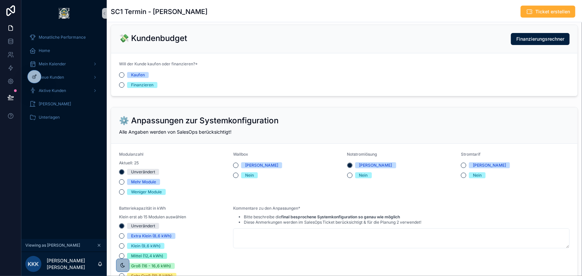
scroll to position [364, 0]
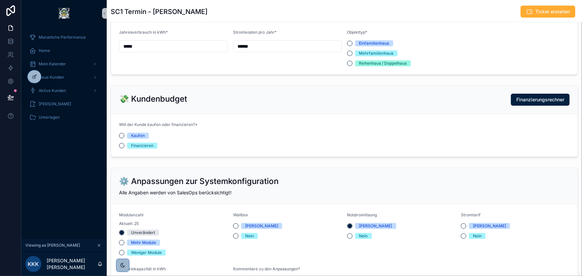
click at [100, 245] on icon "scrollable content" at bounding box center [99, 245] width 5 height 5
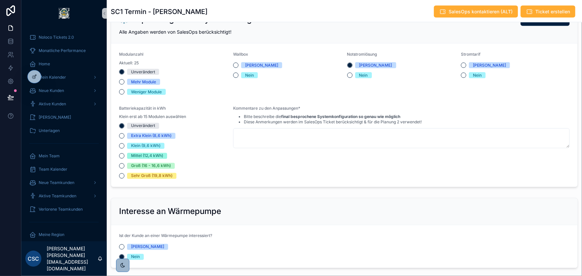
scroll to position [515, 0]
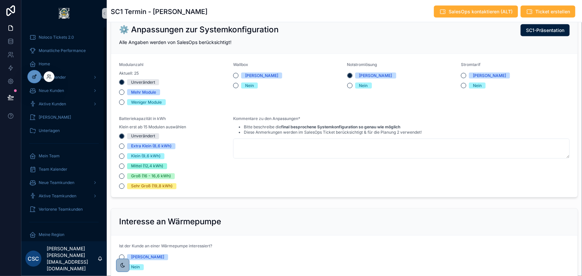
click at [35, 75] on icon at bounding box center [35, 76] width 3 height 3
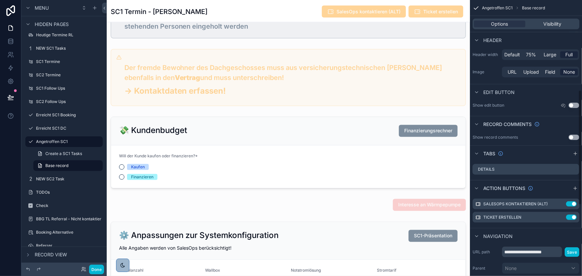
scroll to position [334, 0]
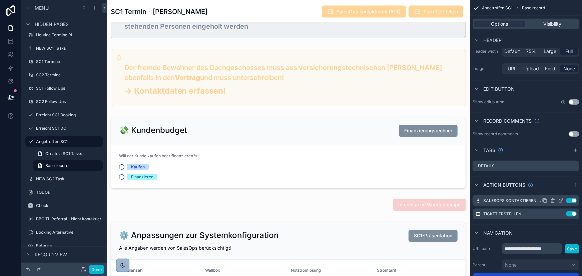
click at [552, 200] on icon "scrollable content" at bounding box center [552, 200] width 5 height 5
click at [561, 190] on icon at bounding box center [563, 189] width 5 height 5
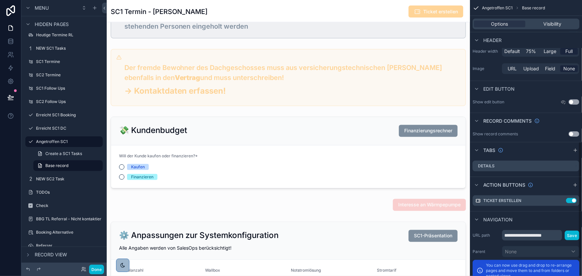
scroll to position [160, 0]
click at [104, 267] on div "Done" at bounding box center [63, 269] width 85 height 13
click at [100, 267] on button "Done" at bounding box center [96, 270] width 15 height 10
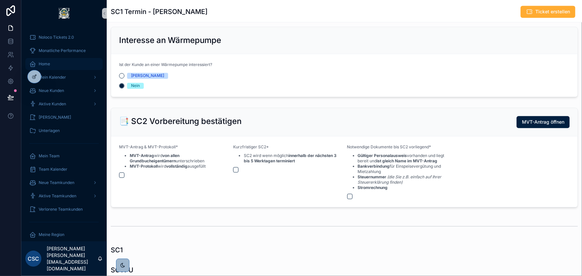
scroll to position [637, 0]
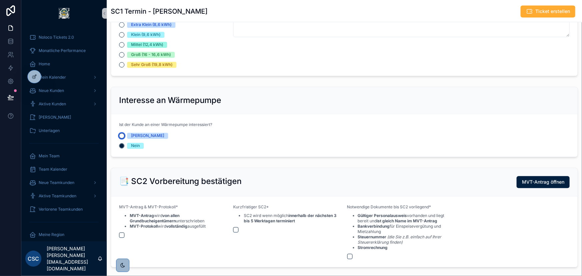
click at [123, 133] on button "Ja" at bounding box center [121, 135] width 5 height 5
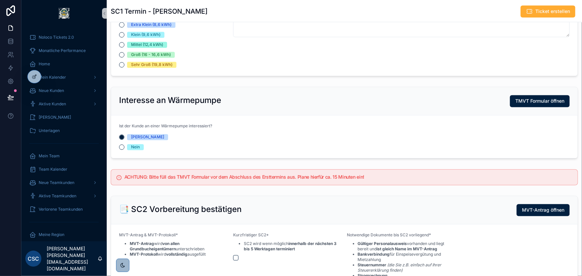
drag, startPoint x: 532, startPoint y: 92, endPoint x: 460, endPoint y: 83, distance: 72.7
click at [459, 87] on div "Interesse an Wärmepumpe TMVT Formular öffnen" at bounding box center [344, 101] width 467 height 28
click at [519, 98] on span "TMVT Formular öffnen" at bounding box center [539, 101] width 49 height 7
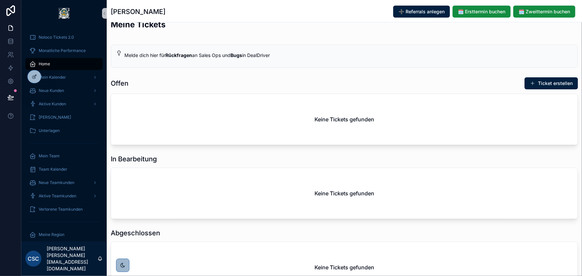
scroll to position [182, 0]
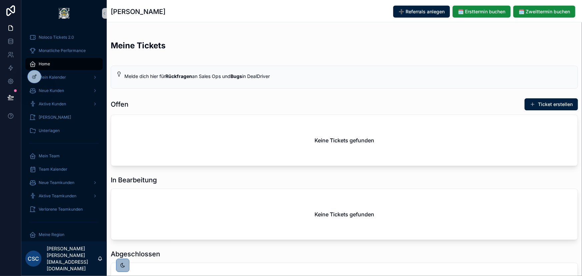
click at [541, 99] on button "Ticket erstellen" at bounding box center [551, 104] width 53 height 12
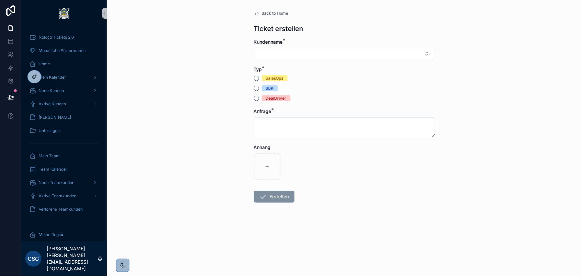
click at [267, 77] on div "SalesOps" at bounding box center [275, 78] width 18 height 6
click at [259, 77] on button "SalesOps" at bounding box center [256, 78] width 5 height 5
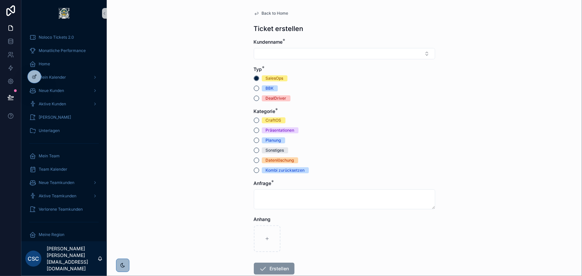
click at [365, 88] on div "BBK" at bounding box center [344, 88] width 181 height 6
click at [151, 110] on div "Back to Home Ticket erstellen Kundenname * Typ * SalesOps BBK DealDriver Katego…" at bounding box center [344, 138] width 475 height 276
drag, startPoint x: 35, startPoint y: 74, endPoint x: 59, endPoint y: 79, distance: 24.5
click at [35, 74] on icon at bounding box center [34, 76] width 5 height 5
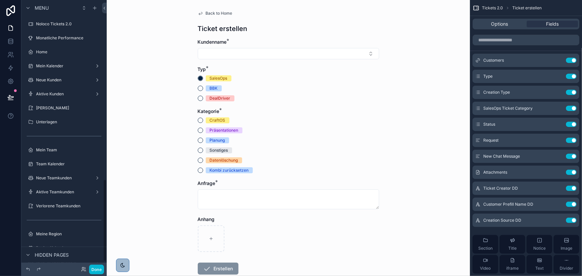
scroll to position [585, 0]
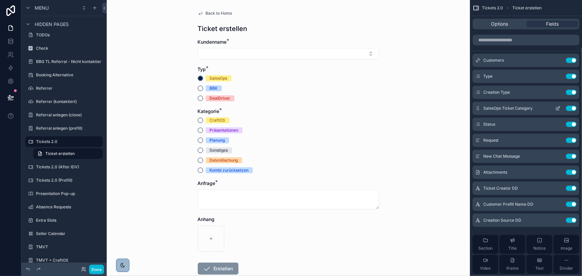
click at [558, 109] on icon "scrollable content" at bounding box center [558, 108] width 5 height 5
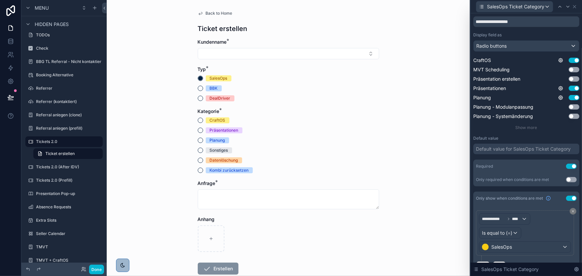
scroll to position [91, 0]
click at [525, 126] on span "Show more" at bounding box center [527, 127] width 22 height 5
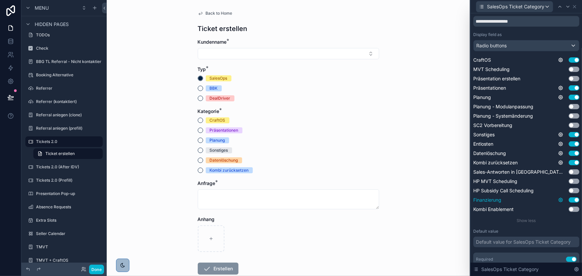
click at [559, 198] on icon at bounding box center [561, 200] width 4 height 4
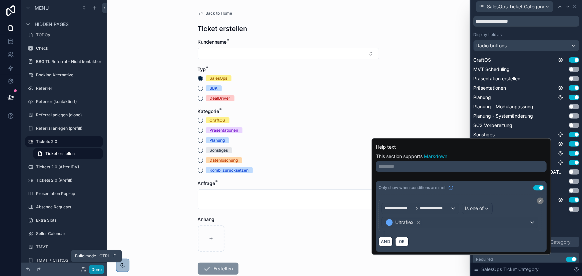
click at [96, 267] on button "Done" at bounding box center [96, 270] width 15 height 10
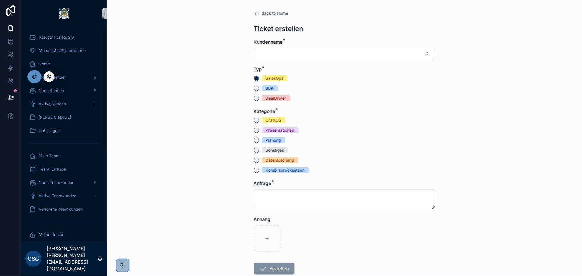
click at [49, 76] on icon at bounding box center [48, 76] width 5 height 5
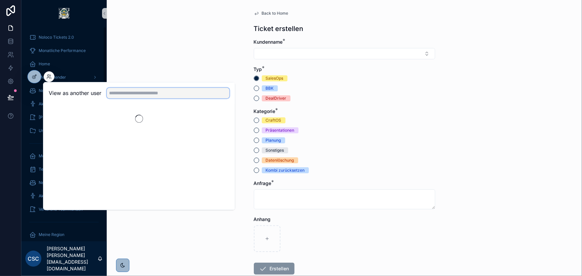
click at [130, 90] on input "text" at bounding box center [168, 93] width 123 height 11
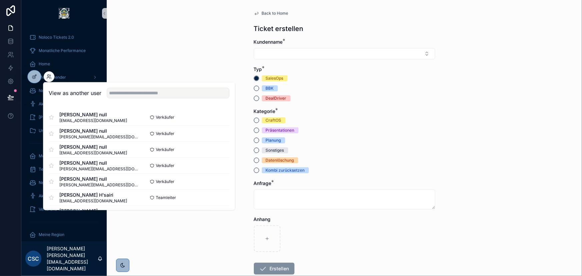
click at [171, 75] on div "Back to Home Ticket erstellen Kundenname * Typ * SalesOps BBK DealDriver Katego…" at bounding box center [344, 138] width 475 height 276
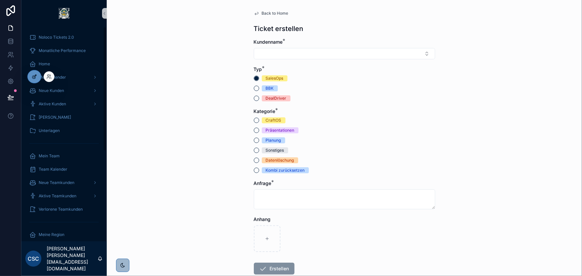
click at [33, 76] on icon at bounding box center [33, 77] width 3 height 3
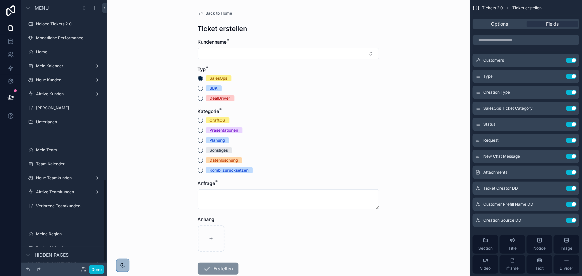
scroll to position [585, 0]
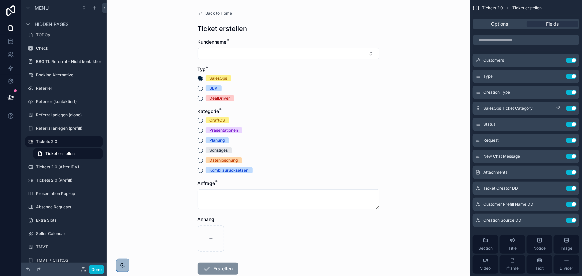
click at [561, 106] on icon "scrollable content" at bounding box center [558, 108] width 5 height 5
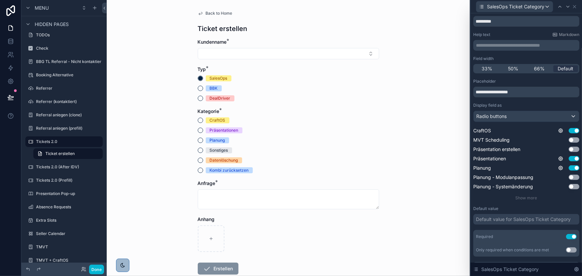
scroll to position [30, 0]
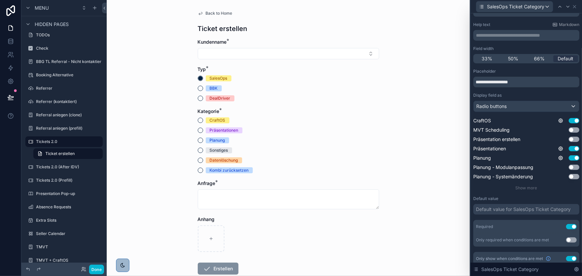
click at [533, 183] on div "**********" at bounding box center [526, 130] width 106 height 122
click at [532, 187] on span "Show more" at bounding box center [527, 188] width 22 height 5
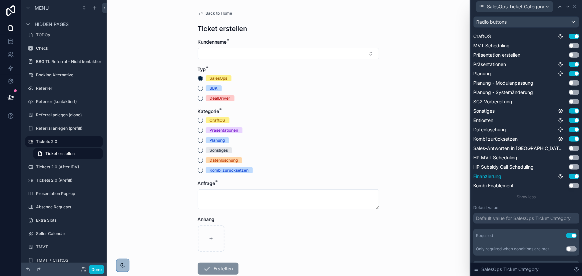
scroll to position [121, 0]
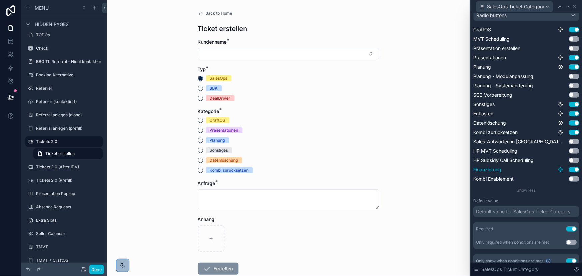
click at [558, 170] on icon at bounding box center [560, 169] width 5 height 5
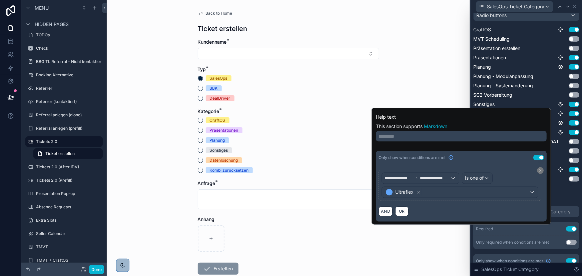
click at [446, 96] on div "Back to Home Ticket erstellen Kundenname * Typ * SalesOps BBK DealDriver Katego…" at bounding box center [288, 138] width 363 height 276
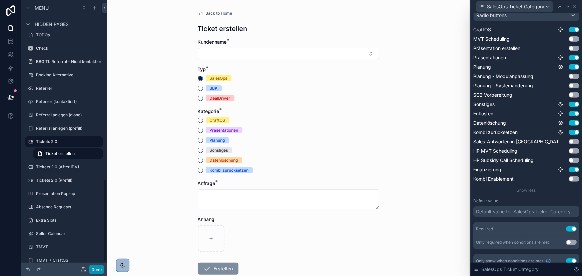
click at [93, 267] on button "Done" at bounding box center [96, 270] width 15 height 10
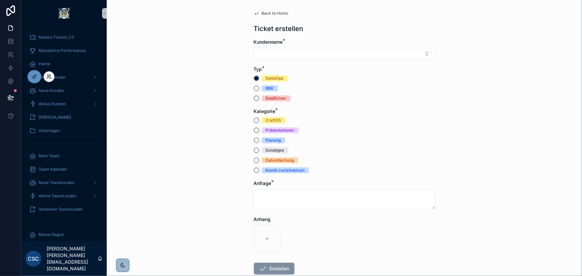
click at [46, 76] on icon at bounding box center [48, 76] width 5 height 5
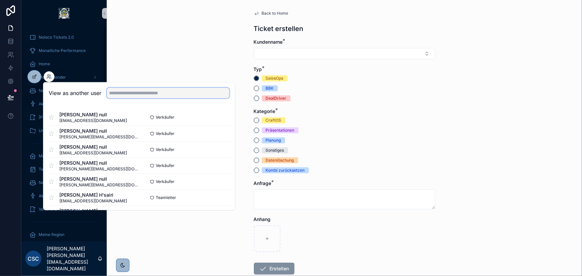
click at [147, 95] on input "text" at bounding box center [168, 93] width 123 height 11
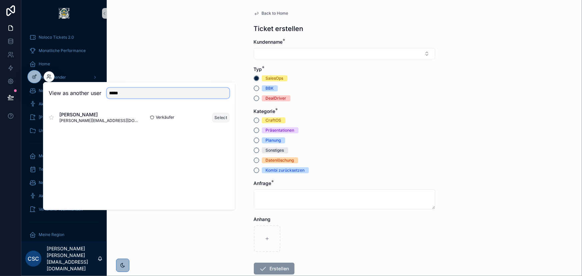
type input "*****"
click at [224, 114] on button "Select" at bounding box center [220, 118] width 17 height 10
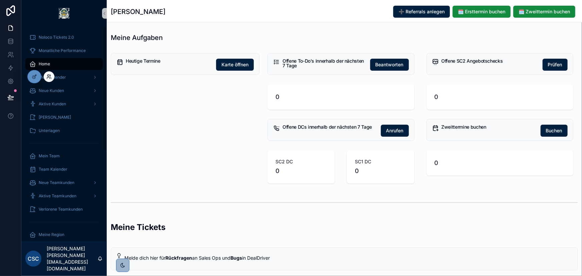
click at [48, 77] on icon at bounding box center [48, 76] width 5 height 5
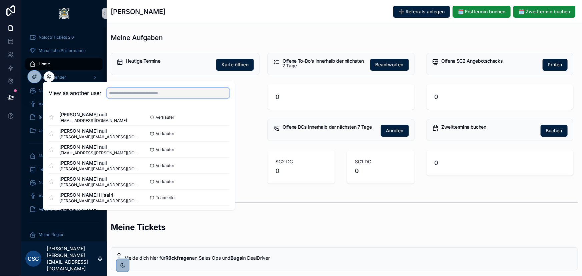
click at [129, 90] on input "text" at bounding box center [168, 93] width 123 height 11
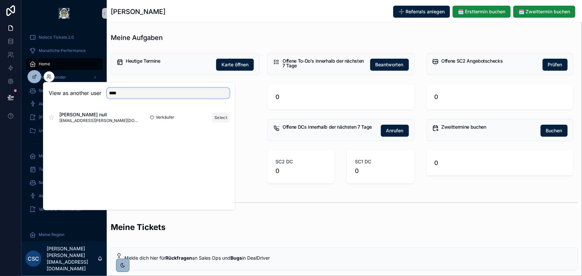
type input "****"
click at [217, 118] on button "Select" at bounding box center [220, 118] width 17 height 10
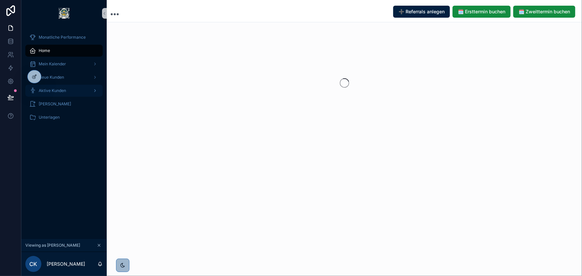
click at [74, 89] on div "Aktive Kunden" at bounding box center [63, 90] width 69 height 11
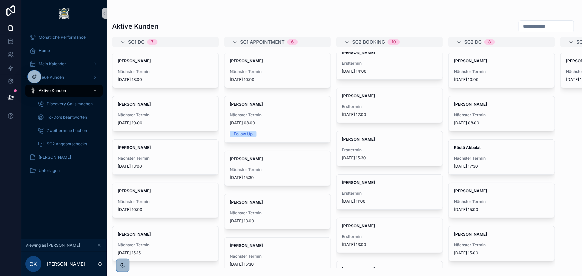
scroll to position [212, 0]
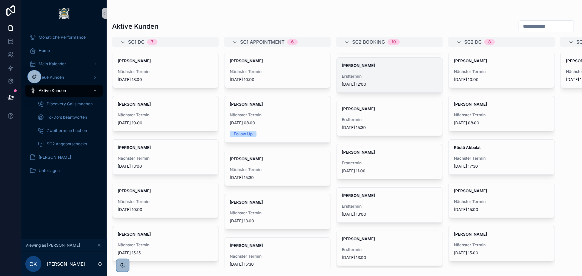
click at [379, 79] on div "Ersttermin [DATE] 12:00" at bounding box center [389, 80] width 95 height 13
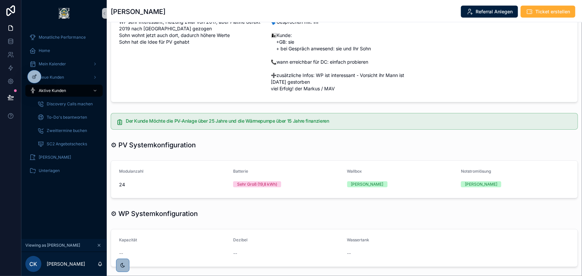
scroll to position [396, 0]
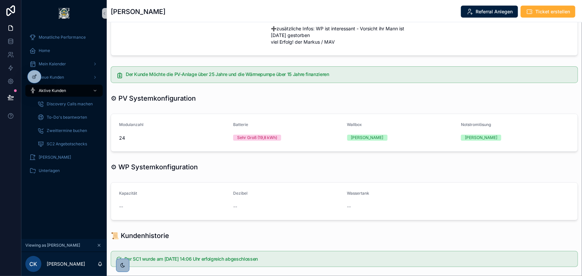
click at [355, 190] on form "Kapazität -- Dezibel -- Wassertank --" at bounding box center [344, 201] width 467 height 37
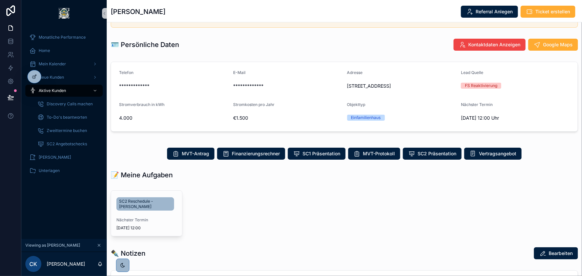
scroll to position [0, 0]
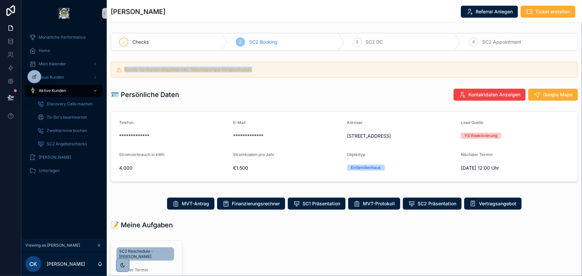
drag, startPoint x: 281, startPoint y: 70, endPoint x: 125, endPoint y: 71, distance: 155.8
click at [125, 71] on h5 "Kunde für Kombi-Angebot inkl. Wärmepumpe freigeschaltet." at bounding box center [348, 69] width 448 height 5
click at [265, 70] on h5 "Kunde für Kombi-Angebot inkl. Wärmepumpe freigeschaltet." at bounding box center [348, 69] width 448 height 5
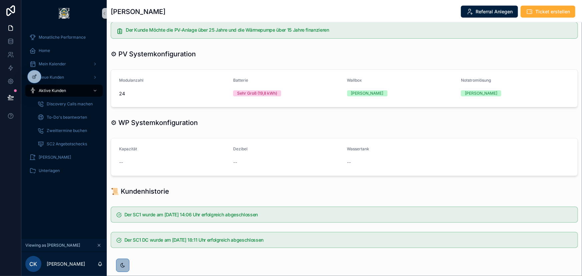
scroll to position [457, 0]
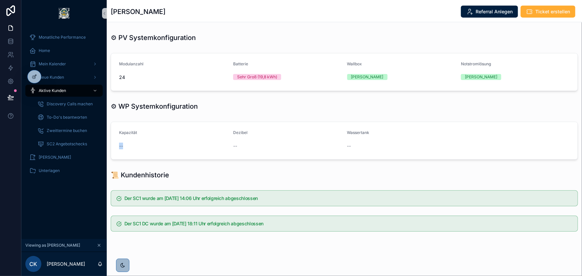
drag, startPoint x: 137, startPoint y: 148, endPoint x: 260, endPoint y: 148, distance: 122.8
click at [253, 148] on form "Kapazität -- Dezibel -- Wassertank --" at bounding box center [344, 140] width 467 height 37
click at [262, 148] on div "--" at bounding box center [287, 146] width 109 height 7
click at [282, 137] on div "Dezibel" at bounding box center [287, 134] width 109 height 8
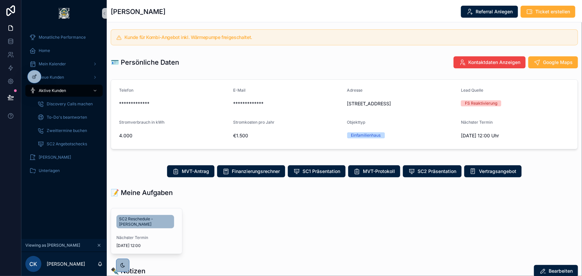
scroll to position [0, 0]
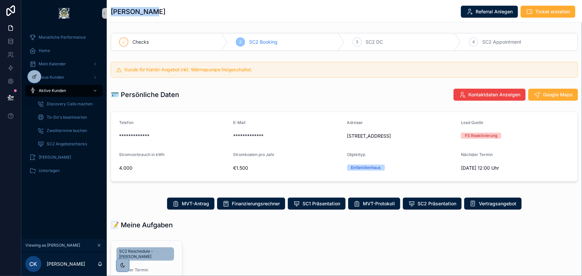
drag, startPoint x: 148, startPoint y: 13, endPoint x: 111, endPoint y: 13, distance: 37.7
click at [111, 13] on div "[PERSON_NAME] Referral Anlegen Ticket erstellen" at bounding box center [344, 11] width 467 height 13
copy h1 "[PERSON_NAME]"
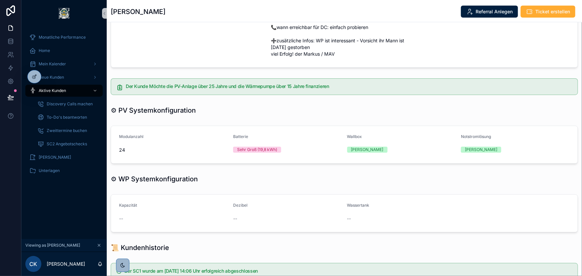
scroll to position [424, 0]
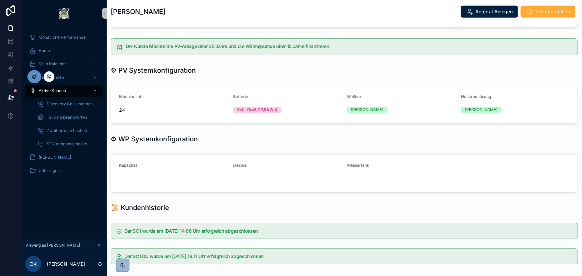
click at [33, 76] on icon at bounding box center [34, 76] width 5 height 5
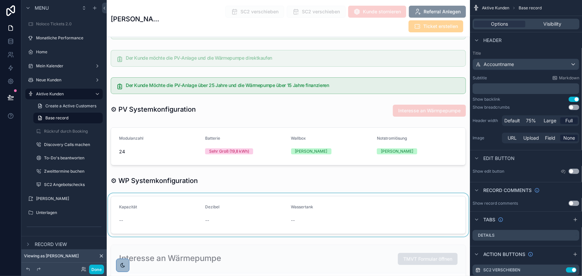
scroll to position [1335, 0]
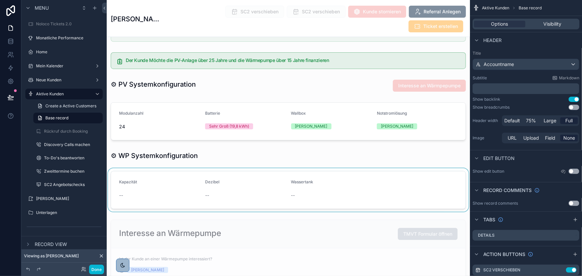
click at [236, 168] on div "scrollable content" at bounding box center [288, 189] width 363 height 43
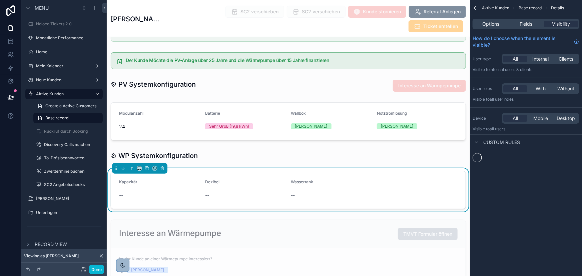
click at [237, 179] on div "Dezibel" at bounding box center [245, 183] width 81 height 8
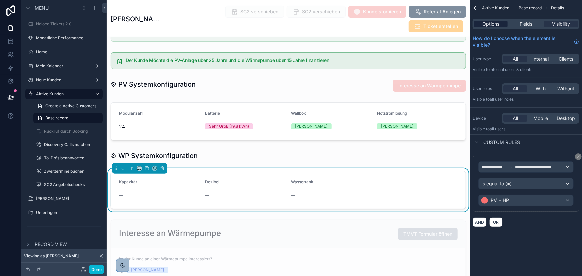
click at [501, 21] on div "Options" at bounding box center [491, 24] width 34 height 7
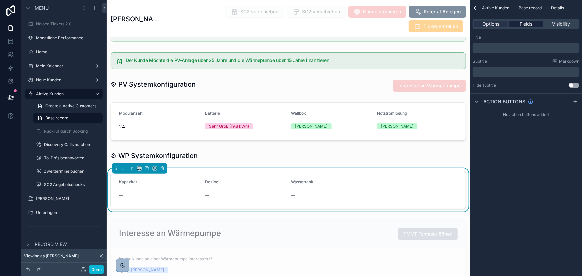
click at [533, 26] on div "Fields" at bounding box center [526, 24] width 34 height 7
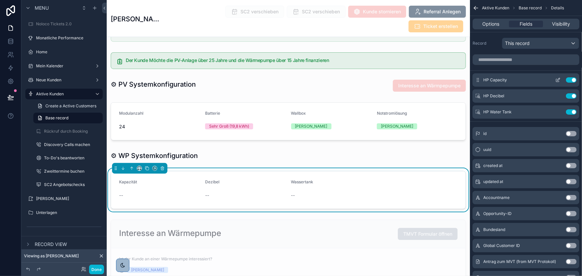
click at [557, 80] on icon "scrollable content" at bounding box center [558, 79] width 5 height 5
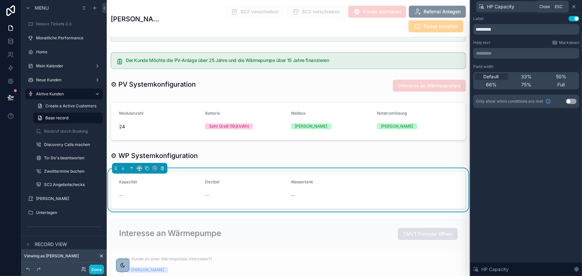
click at [576, 6] on icon at bounding box center [574, 6] width 5 height 5
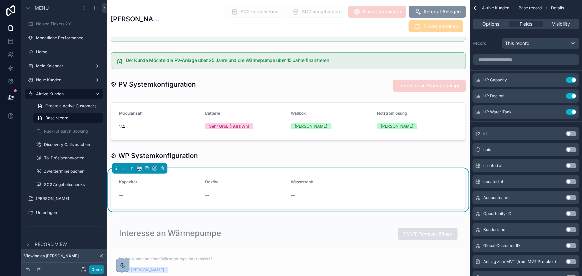
click at [100, 267] on button "Done" at bounding box center [96, 270] width 15 height 10
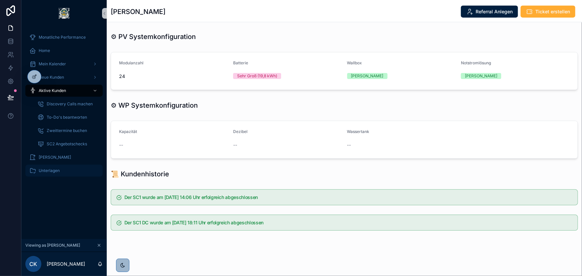
scroll to position [457, 0]
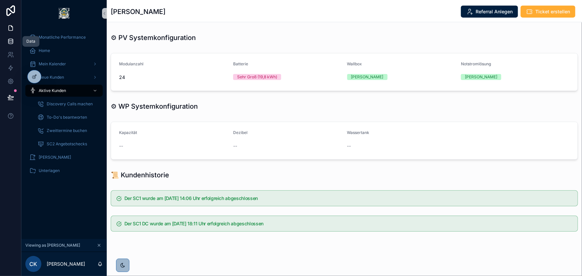
drag, startPoint x: 10, startPoint y: 41, endPoint x: 18, endPoint y: 45, distance: 8.2
click at [10, 41] on icon at bounding box center [10, 41] width 7 height 7
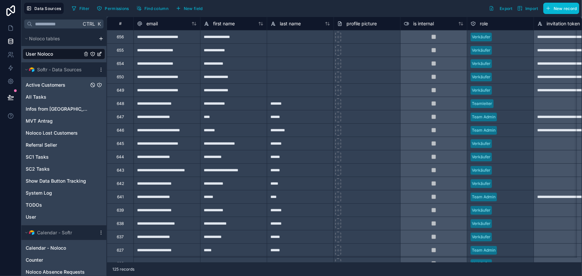
click at [44, 83] on span "Active Customers" at bounding box center [46, 85] width 40 height 7
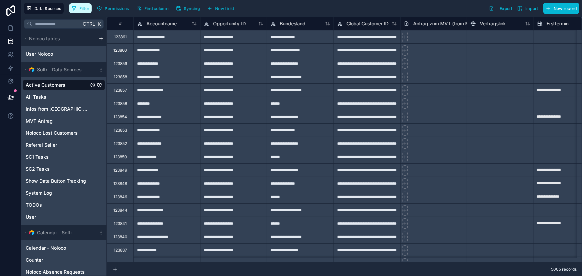
click at [82, 6] on span "Filter" at bounding box center [84, 8] width 10 height 5
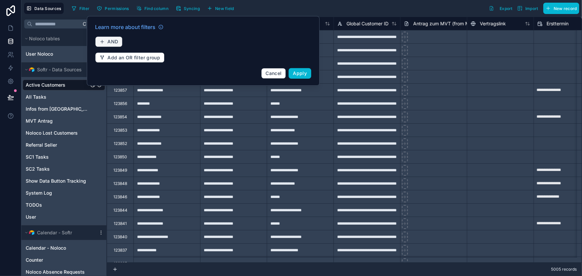
click at [111, 40] on span "AND" at bounding box center [112, 42] width 11 height 6
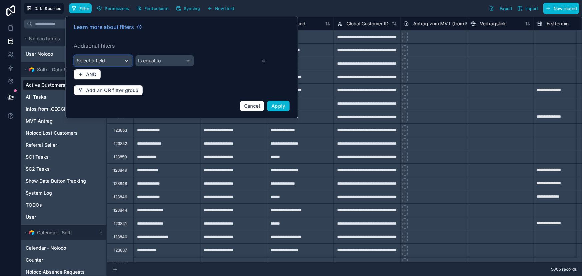
click at [121, 59] on div "Select a field" at bounding box center [103, 60] width 58 height 11
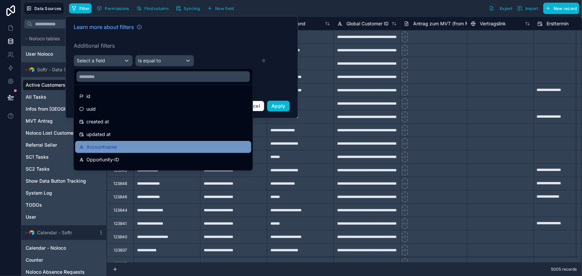
drag, startPoint x: 120, startPoint y: 145, endPoint x: 127, endPoint y: 120, distance: 25.4
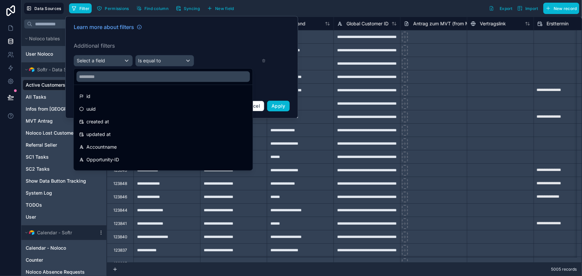
click at [120, 145] on div "Accountname" at bounding box center [163, 147] width 168 height 8
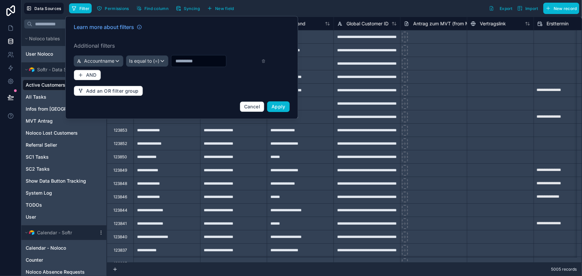
click at [190, 62] on input "text" at bounding box center [198, 60] width 55 height 9
paste input "**********"
type input "**********"
click at [282, 107] on span "Apply" at bounding box center [279, 107] width 14 height 6
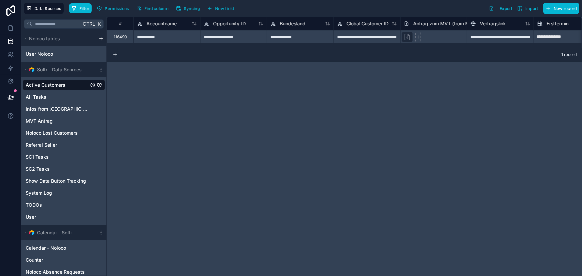
click at [524, 202] on div "**********" at bounding box center [344, 147] width 475 height 260
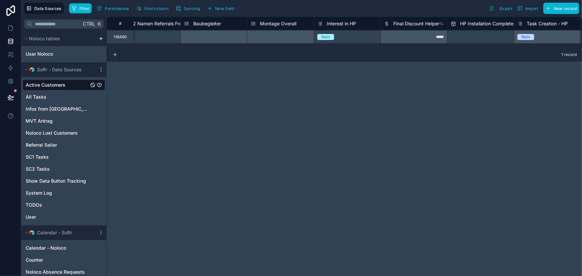
scroll to position [0, 32766]
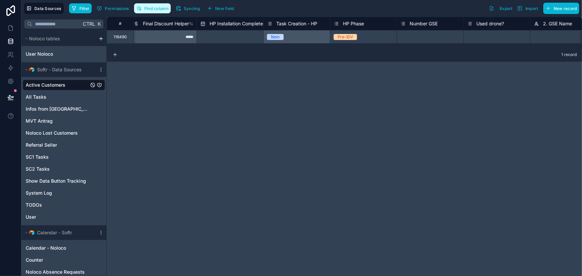
click at [167, 11] on button "Find column" at bounding box center [152, 8] width 37 height 10
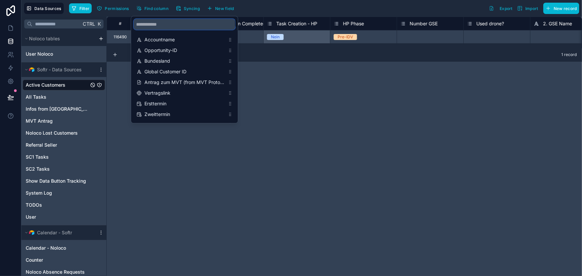
click at [171, 21] on input "scrollable content" at bounding box center [184, 24] width 101 height 11
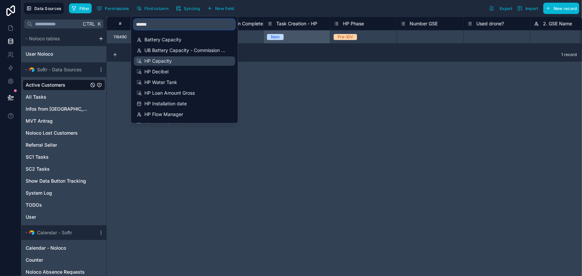
type input "******"
click at [169, 63] on span "HP Capacity" at bounding box center [184, 61] width 81 height 7
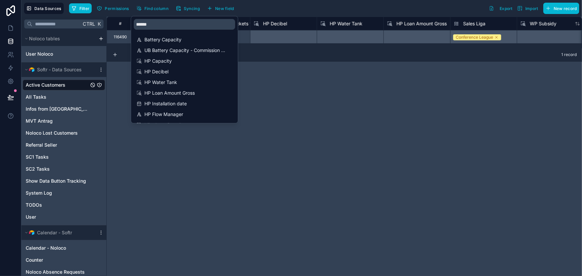
scroll to position [0, 31095]
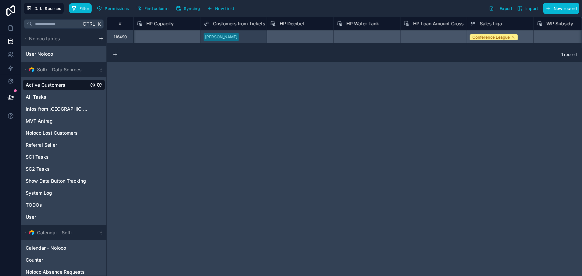
click at [327, 109] on div "# Status Lookup HP Capacity Customers from Tickets v2 HP Decibel HP Water Tank …" at bounding box center [344, 147] width 475 height 260
click at [171, 24] on span "HP Capacity" at bounding box center [159, 23] width 27 height 7
click at [156, 9] on span "Find column" at bounding box center [156, 8] width 24 height 5
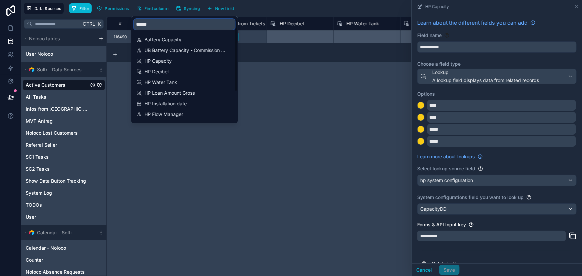
click at [168, 25] on input "******" at bounding box center [184, 24] width 101 height 11
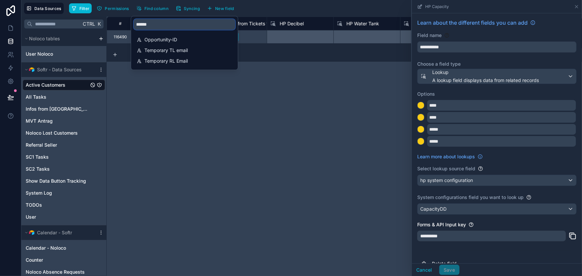
type input "*******"
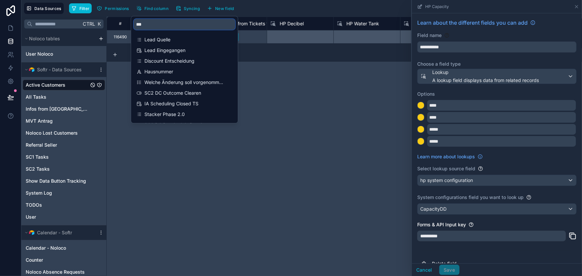
type input "****"
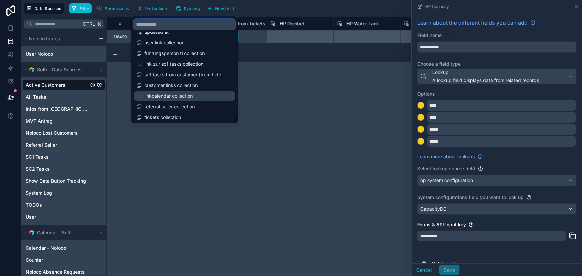
scroll to position [5483, 0]
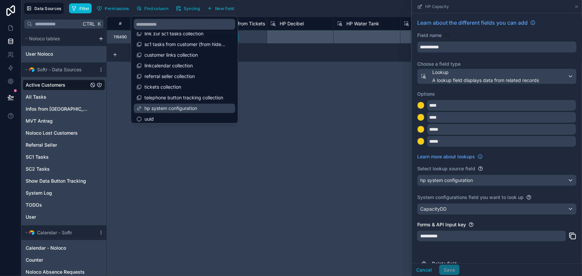
click at [161, 105] on span "hp system configuration" at bounding box center [184, 108] width 81 height 7
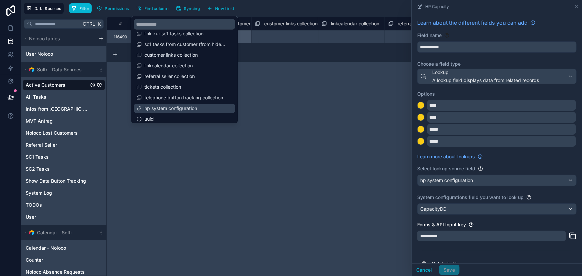
scroll to position [0, 34383]
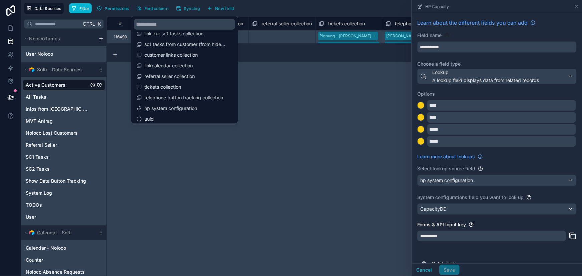
click at [300, 102] on div "**********" at bounding box center [344, 147] width 475 height 260
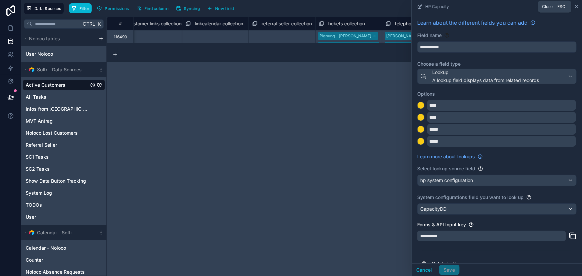
click at [578, 5] on icon at bounding box center [577, 6] width 3 height 3
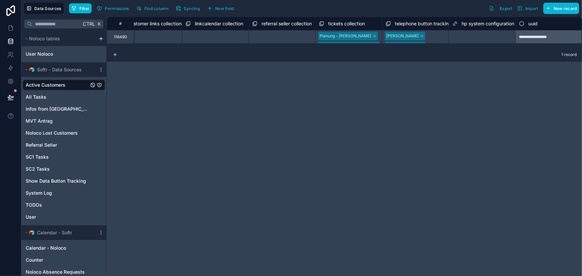
click at [474, 37] on div "Select a hp system configuration" at bounding box center [482, 36] width 60 height 11
click at [478, 25] on span "hp system configuration" at bounding box center [488, 23] width 53 height 7
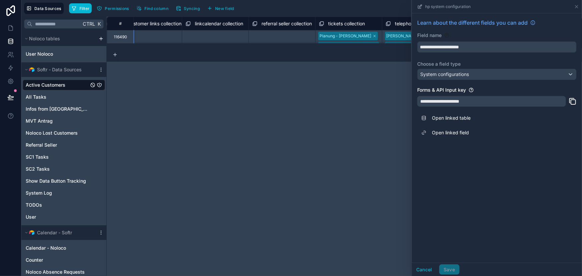
drag, startPoint x: 460, startPoint y: 116, endPoint x: 467, endPoint y: 117, distance: 7.7
click at [460, 116] on link "Open linked table" at bounding box center [496, 118] width 159 height 15
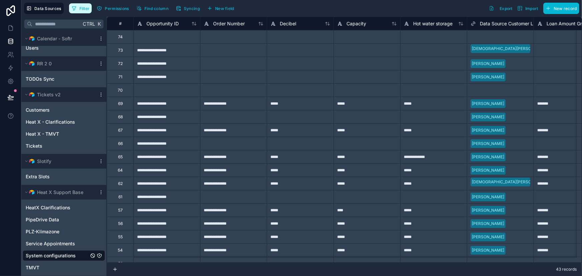
click at [85, 7] on span "Filter" at bounding box center [84, 8] width 10 height 5
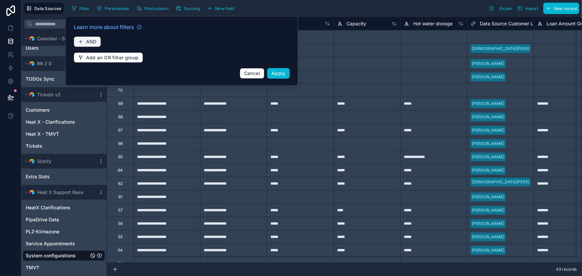
click at [87, 39] on span "AND" at bounding box center [91, 42] width 11 height 6
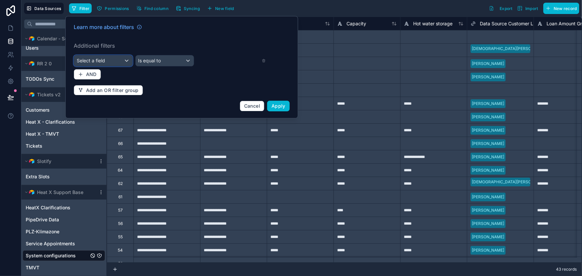
click at [116, 60] on div "Select a field" at bounding box center [103, 60] width 58 height 11
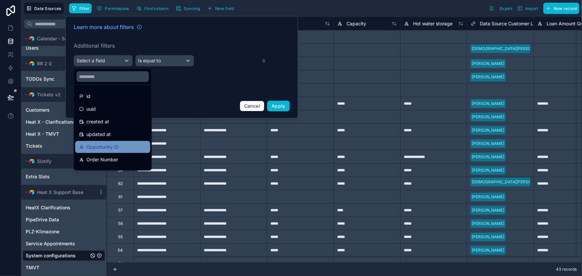
click at [114, 142] on div "Opportunity ID" at bounding box center [112, 147] width 75 height 12
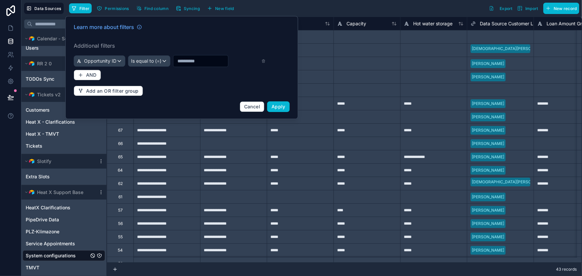
click at [204, 57] on input "text" at bounding box center [200, 60] width 55 height 9
type input "*"
paste input "**********"
type input "**********"
click at [286, 104] on button "Apply" at bounding box center [278, 106] width 23 height 11
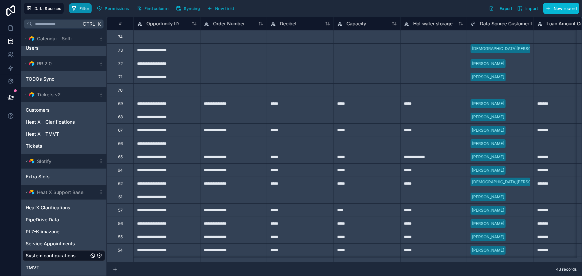
click at [84, 5] on button "Filter" at bounding box center [80, 8] width 23 height 10
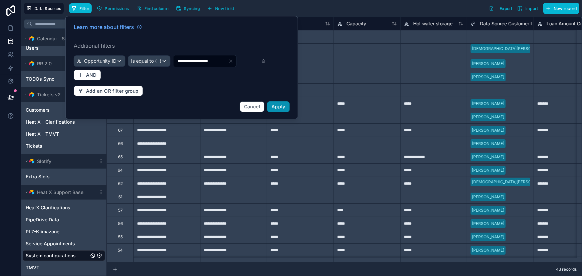
click at [282, 104] on span "Apply" at bounding box center [279, 107] width 14 height 6
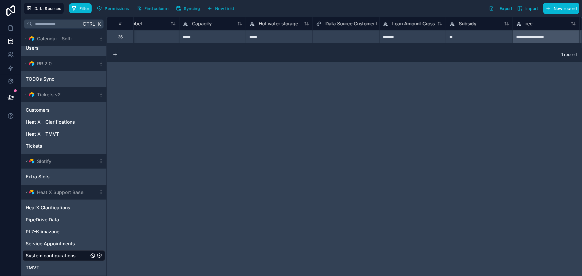
click at [343, 38] on div "Select a Data Source Customer Link" at bounding box center [346, 36] width 60 height 11
click at [340, 36] on div "Select a Data Source Customer Link" at bounding box center [346, 40] width 66 height 21
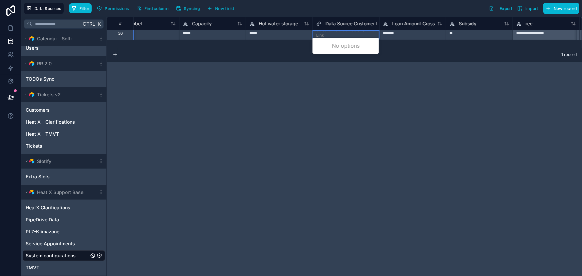
click at [340, 40] on div at bounding box center [346, 43] width 60 height 7
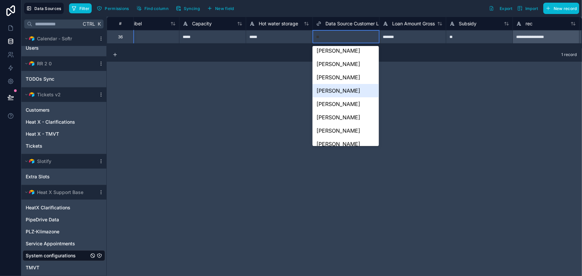
scroll to position [0, 0]
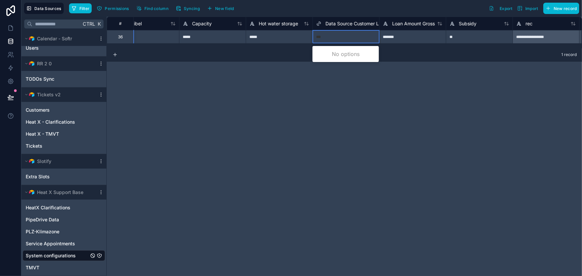
type input "****"
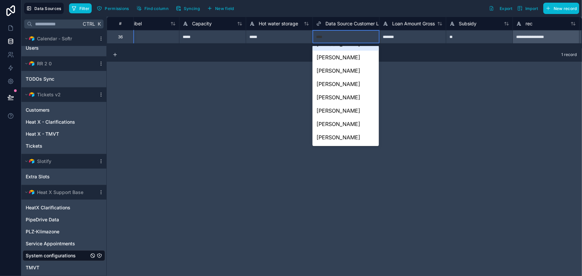
scroll to position [60, 0]
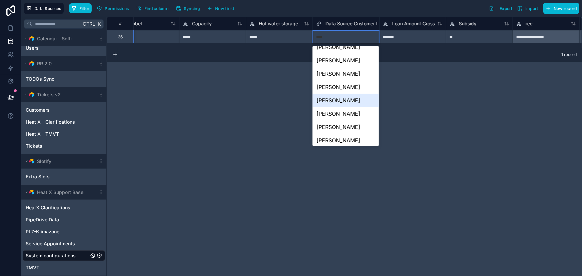
click at [338, 98] on div "Elke Müller" at bounding box center [346, 100] width 66 height 13
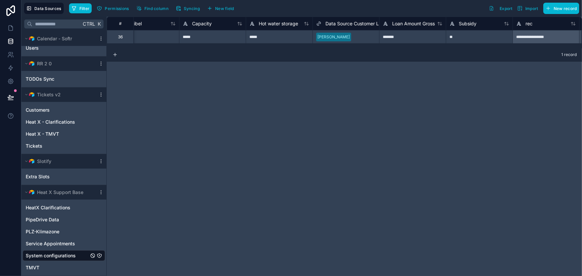
click at [356, 117] on div "**********" at bounding box center [344, 147] width 475 height 260
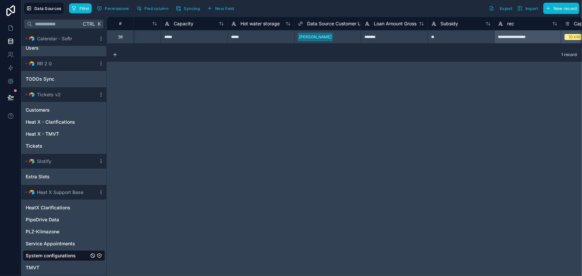
scroll to position [0, 179]
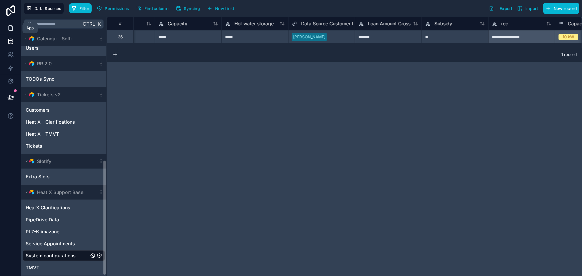
click at [10, 26] on icon at bounding box center [10, 28] width 7 height 7
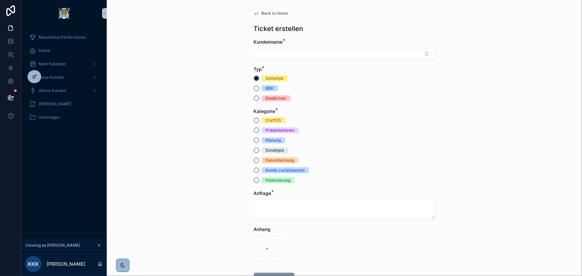
click at [360, 149] on div "Sonstiges" at bounding box center [344, 150] width 181 height 6
drag, startPoint x: 285, startPoint y: 180, endPoint x: 295, endPoint y: 179, distance: 10.4
click at [285, 180] on div "Finanzierung" at bounding box center [278, 180] width 25 height 6
click at [259, 180] on button "Finanzierung" at bounding box center [256, 180] width 5 height 5
click at [269, 181] on div "Finanzierung" at bounding box center [278, 180] width 25 height 6
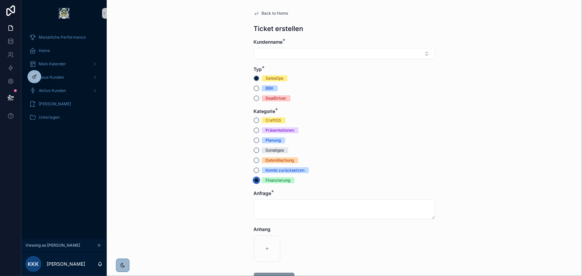
click at [259, 181] on button "Finanzierung" at bounding box center [256, 180] width 5 height 5
click at [255, 180] on circle "scrollable content" at bounding box center [257, 180] width 4 height 4
drag, startPoint x: 223, startPoint y: 182, endPoint x: 237, endPoint y: 150, distance: 34.5
click at [223, 180] on div "Back to Home Ticket erstellen Kundenname * Typ * SalesOps BBK DealDriver Katego…" at bounding box center [344, 138] width 475 height 276
click at [254, 89] on button "BBK" at bounding box center [256, 88] width 5 height 5
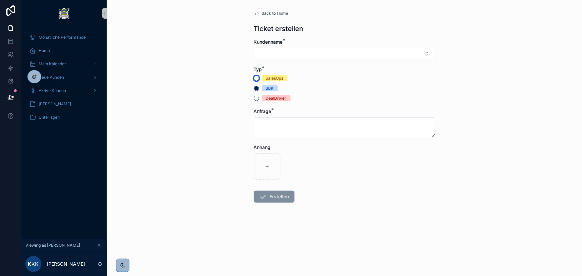
click at [257, 77] on button "SalesOps" at bounding box center [256, 78] width 5 height 5
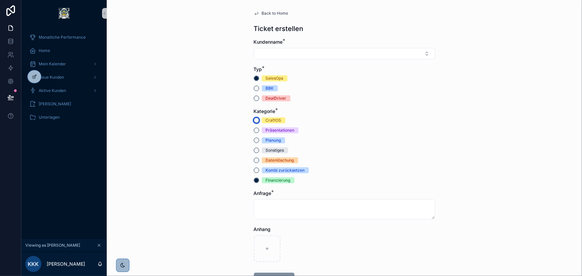
click at [255, 120] on button "CraftOS" at bounding box center [256, 120] width 5 height 5
click at [255, 152] on button "Sonstiges" at bounding box center [256, 150] width 5 height 5
click at [255, 180] on button "Finanzierung" at bounding box center [256, 180] width 5 height 5
click at [345, 160] on div "Datenlöschung" at bounding box center [344, 160] width 181 height 6
click at [257, 172] on div "Kombi zurücksetzen" at bounding box center [344, 170] width 181 height 6
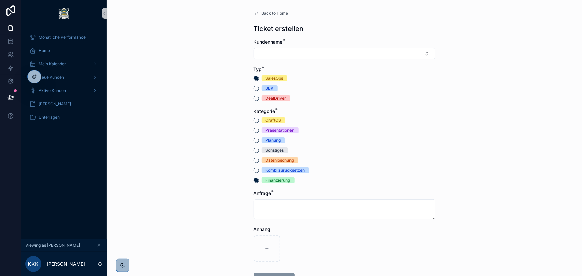
click at [256, 172] on div "Kombi zurücksetzen" at bounding box center [344, 170] width 181 height 6
click at [256, 171] on button "Kombi zurücksetzen" at bounding box center [256, 170] width 5 height 5
click at [254, 178] on div "Finanzierung" at bounding box center [344, 180] width 181 height 6
click at [254, 151] on button "Sonstiges" at bounding box center [256, 150] width 5 height 5
click at [255, 131] on button "Präsentationen" at bounding box center [256, 130] width 5 height 5
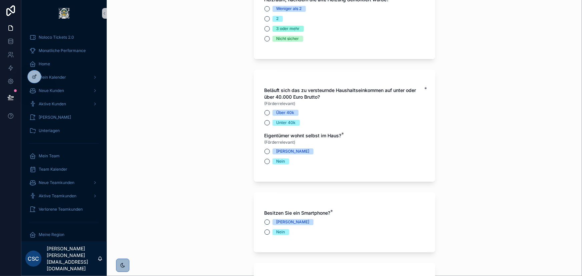
scroll to position [2184, 0]
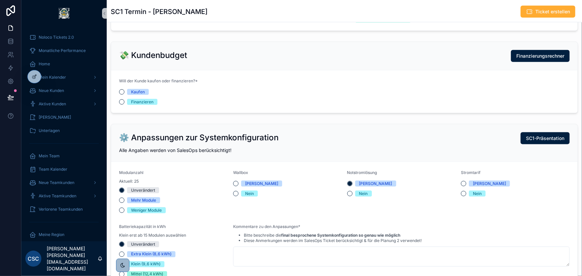
scroll to position [394, 0]
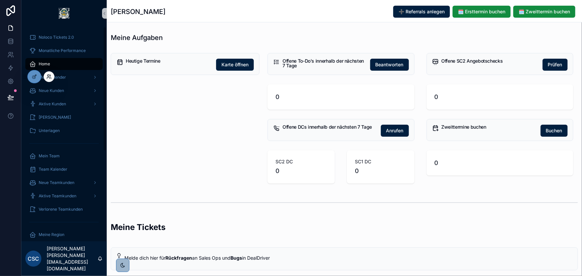
click at [48, 76] on icon at bounding box center [48, 76] width 5 height 5
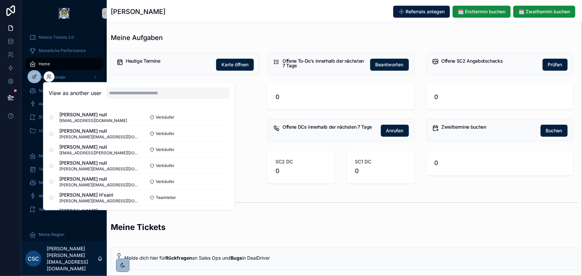
click at [123, 87] on div "View as another user" at bounding box center [139, 93] width 192 height 22
click at [125, 89] on input "text" at bounding box center [168, 93] width 123 height 11
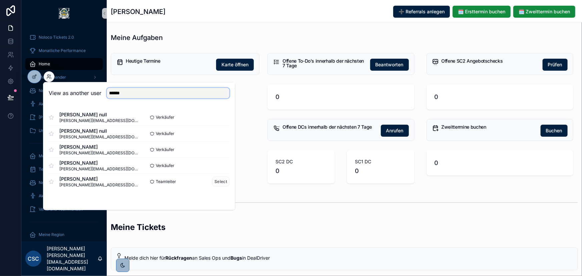
type input "******"
click at [220, 176] on div "[PERSON_NAME] Leverkus [EMAIL_ADDRESS][DOMAIN_NAME] Teamleiter Select" at bounding box center [139, 181] width 181 height 16
click at [224, 181] on button "Select" at bounding box center [220, 182] width 17 height 10
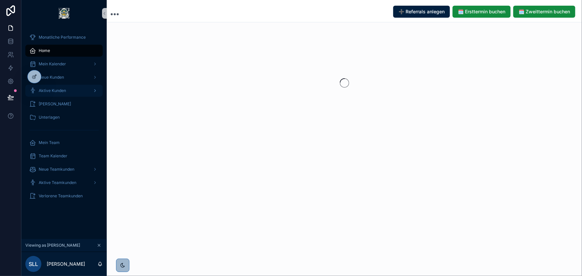
click at [61, 88] on span "Aktive Kunden" at bounding box center [52, 90] width 27 height 5
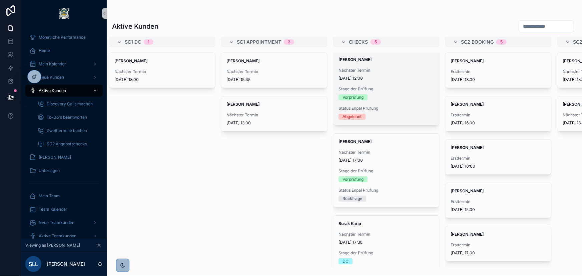
scroll to position [44, 0]
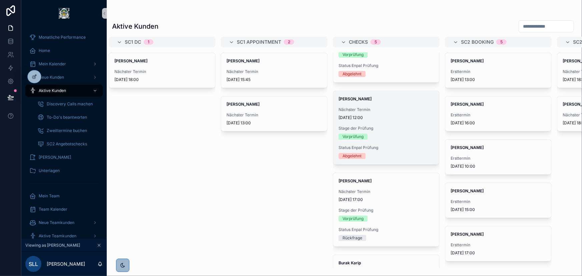
click at [390, 120] on div "[PERSON_NAME] Nächster Termin [DATE] 12:00 Stage der Prüfung Vorprüfung Status …" at bounding box center [386, 127] width 106 height 73
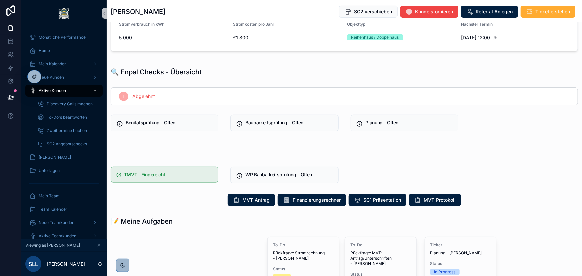
scroll to position [167, 0]
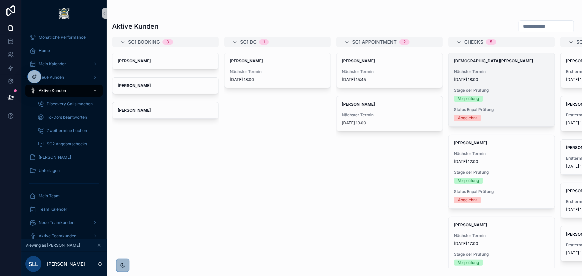
click at [512, 89] on span "Stage der Prüfung" at bounding box center [501, 90] width 95 height 5
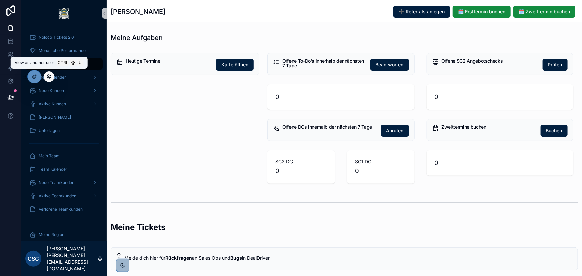
click at [49, 77] on icon at bounding box center [48, 77] width 3 height 1
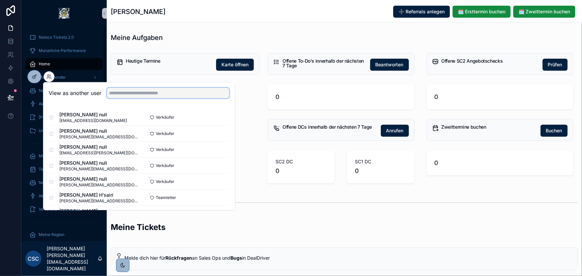
click at [138, 91] on input "text" at bounding box center [168, 93] width 123 height 11
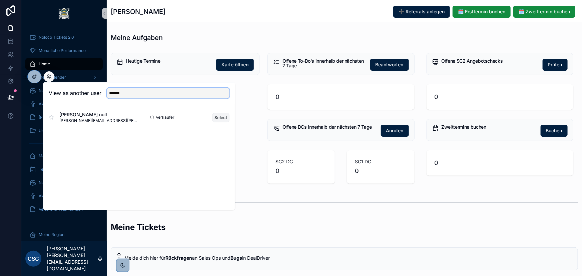
type input "******"
click at [216, 118] on button "Select" at bounding box center [220, 118] width 17 height 10
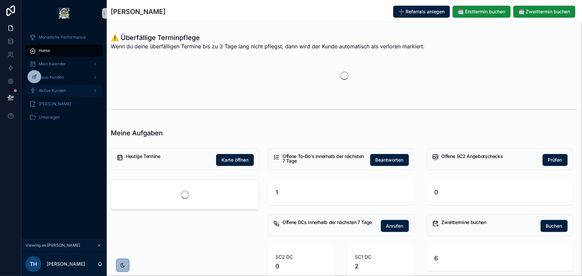
click at [68, 88] on div "Aktive Kunden" at bounding box center [63, 90] width 69 height 11
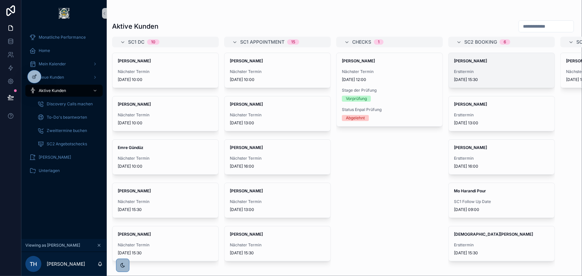
click at [495, 69] on span "Ersttermin" at bounding box center [501, 71] width 95 height 5
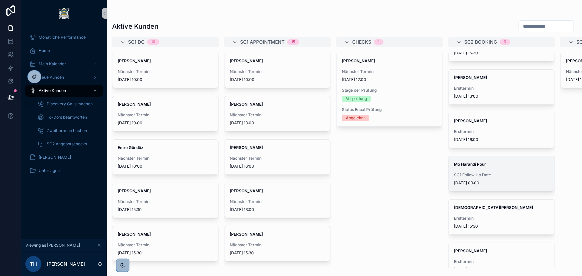
scroll to position [46, 0]
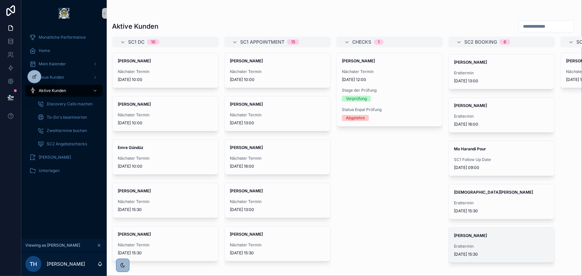
click at [495, 235] on div "[PERSON_NAME] Ersttermin [DATE] 15:30" at bounding box center [502, 245] width 106 height 35
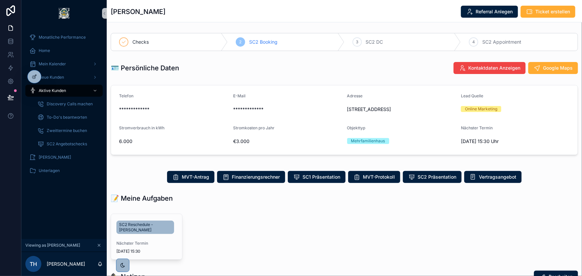
scroll to position [60, 0]
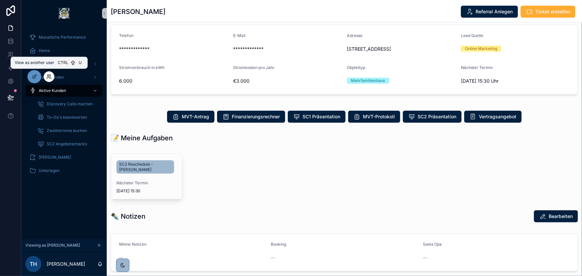
click at [50, 76] on icon at bounding box center [48, 76] width 5 height 5
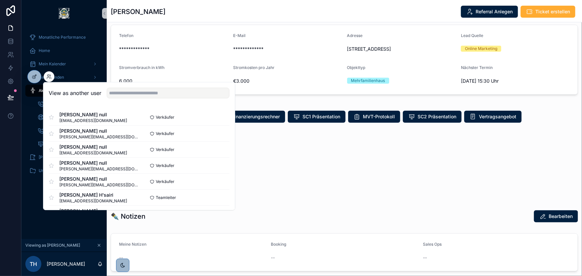
click at [19, 14] on link at bounding box center [10, 10] width 21 height 21
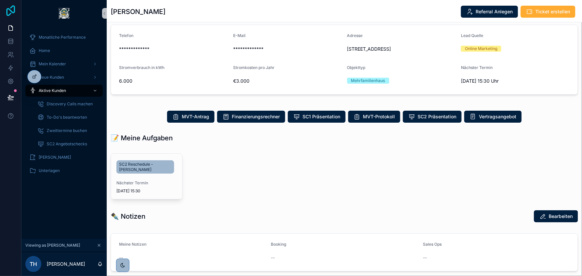
click at [13, 12] on icon at bounding box center [10, 10] width 9 height 11
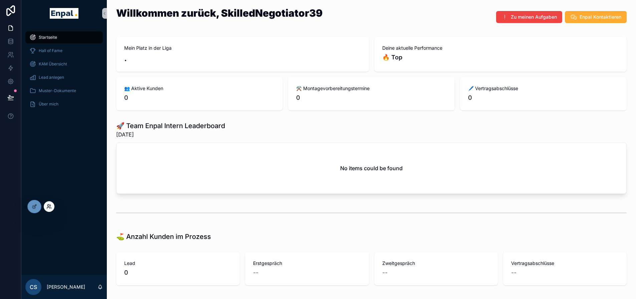
click at [48, 206] on icon at bounding box center [48, 206] width 5 height 5
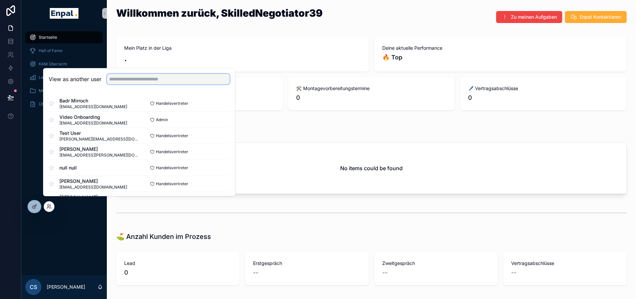
click at [125, 84] on input "text" at bounding box center [168, 79] width 123 height 11
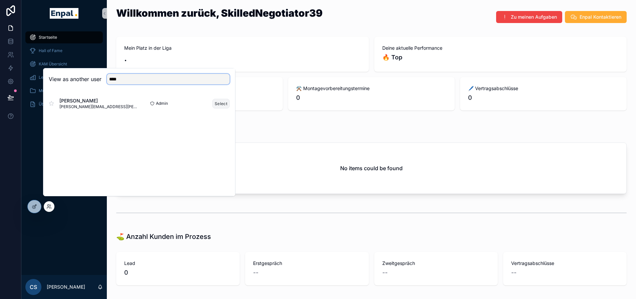
type input "****"
click at [218, 105] on button "Select" at bounding box center [220, 104] width 17 height 10
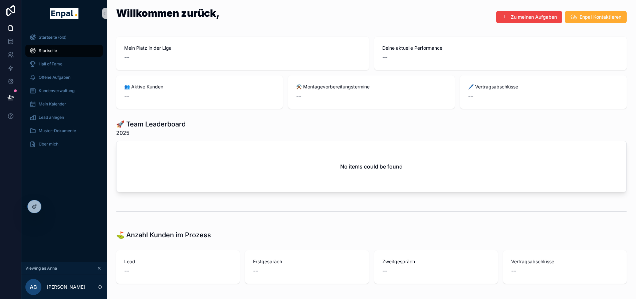
click at [235, 125] on div "🚀 Team Leaderboard 2025" at bounding box center [371, 127] width 510 height 17
click at [49, 205] on icon at bounding box center [48, 206] width 2 height 2
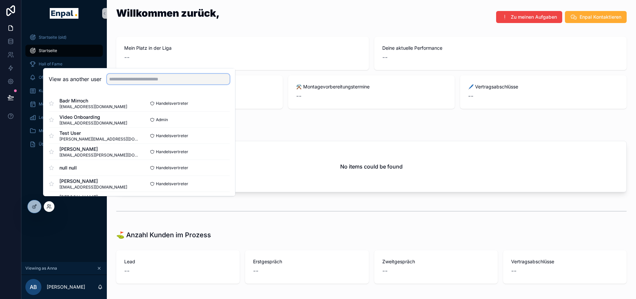
click at [139, 84] on input "text" at bounding box center [168, 79] width 123 height 11
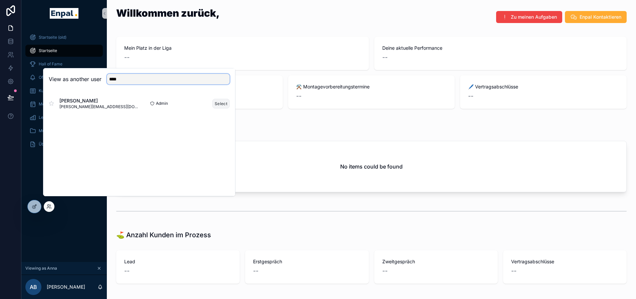
type input "****"
click at [223, 108] on button "Select" at bounding box center [220, 104] width 17 height 10
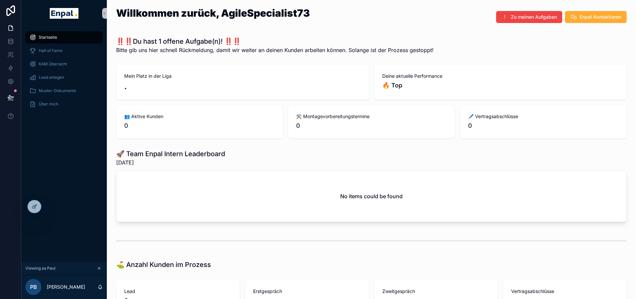
click at [78, 132] on div "Startseite Hall of Fame KAM Übersicht Lead anlegen Muster-Dokumente Über mich" at bounding box center [63, 144] width 85 height 235
click at [63, 66] on span "KAM Übersicht" at bounding box center [53, 63] width 28 height 5
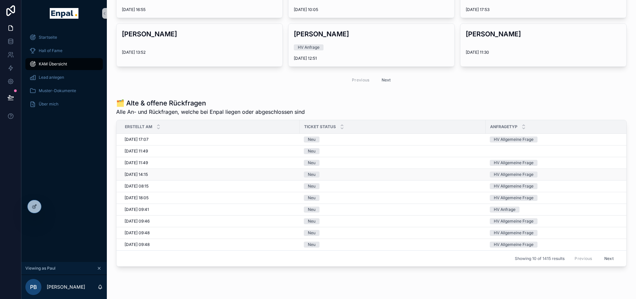
scroll to position [634, 0]
click at [33, 207] on icon at bounding box center [34, 206] width 5 height 5
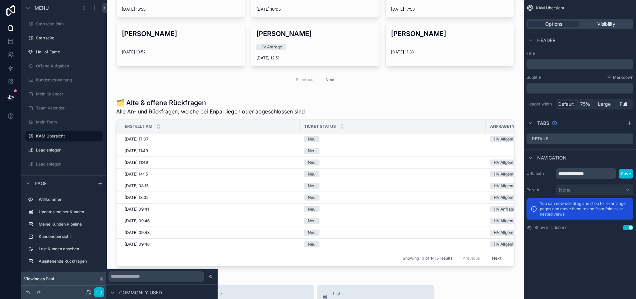
click at [101, 280] on icon at bounding box center [101, 278] width 5 height 5
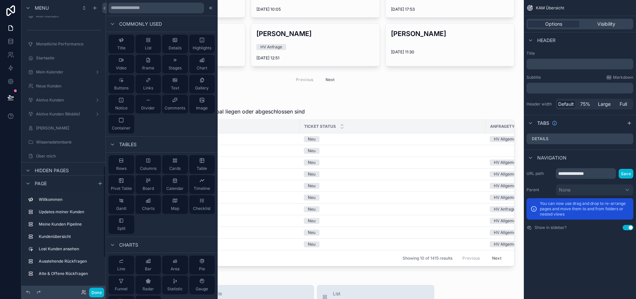
scroll to position [534, 0]
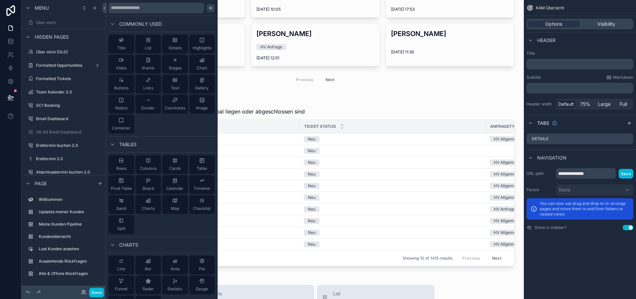
click at [211, 8] on icon at bounding box center [211, 8] width 1 height 2
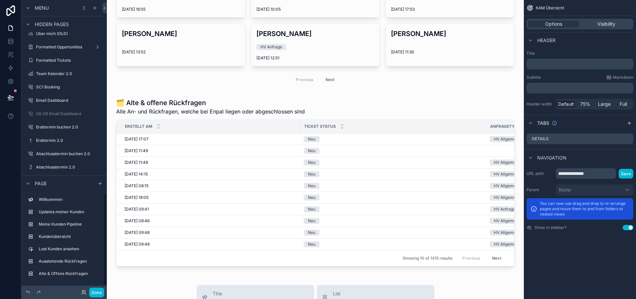
scroll to position [657, 0]
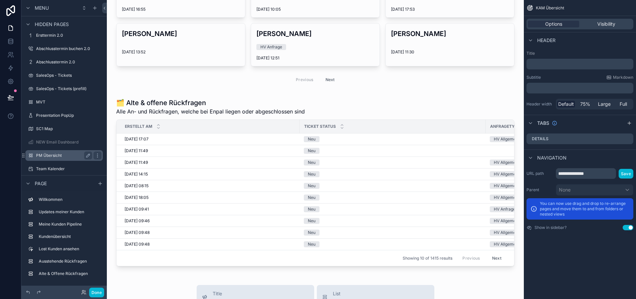
click at [57, 153] on label "PM Übersicht" at bounding box center [62, 155] width 53 height 5
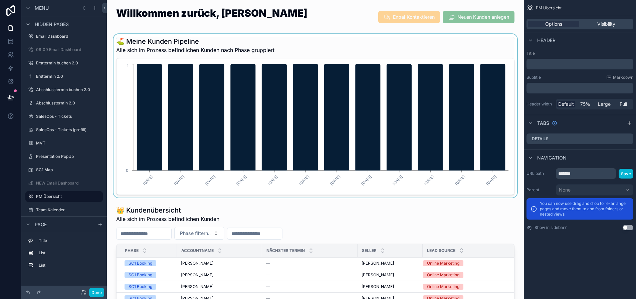
click at [251, 50] on div "scrollable content" at bounding box center [315, 115] width 406 height 163
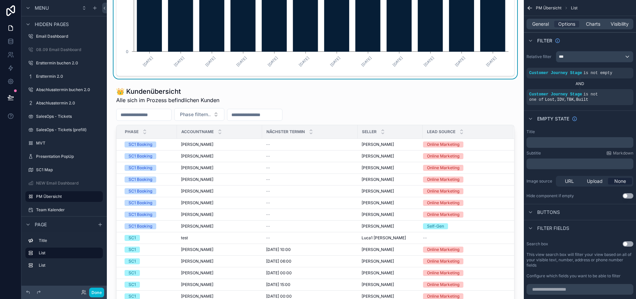
scroll to position [133, 0]
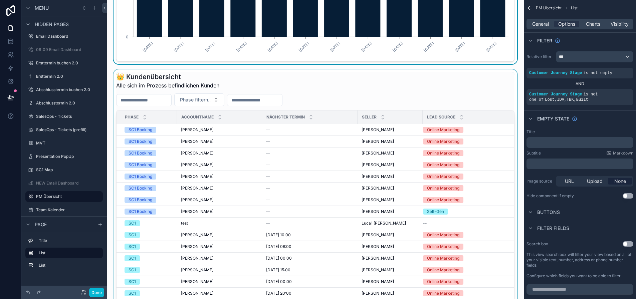
drag, startPoint x: 340, startPoint y: 95, endPoint x: 336, endPoint y: 102, distance: 7.8
click at [340, 95] on div "scrollable content" at bounding box center [315, 203] width 406 height 268
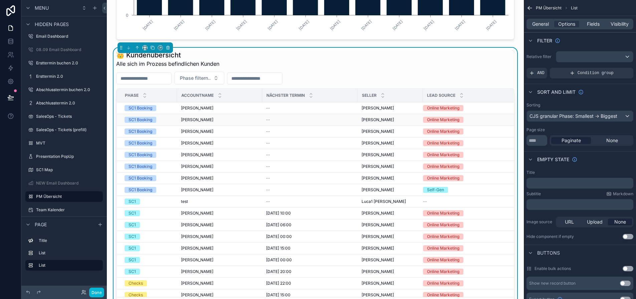
scroll to position [167, 0]
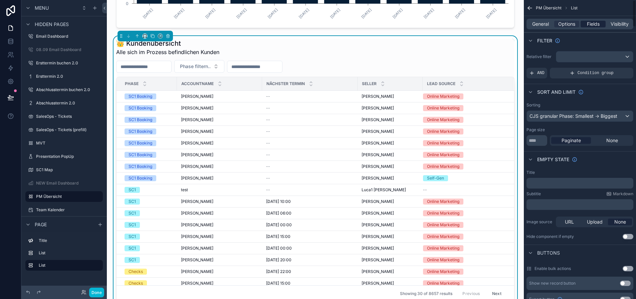
click at [587, 24] on div "Fields" at bounding box center [592, 24] width 25 height 7
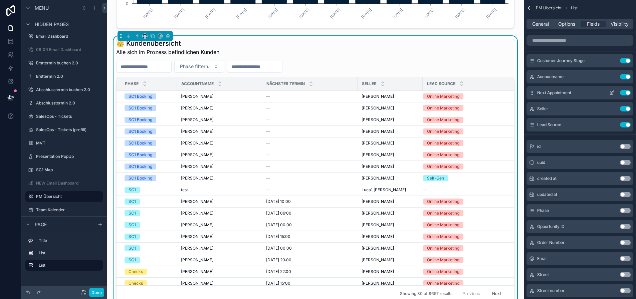
click at [629, 92] on button "Use setting" at bounding box center [625, 92] width 11 height 5
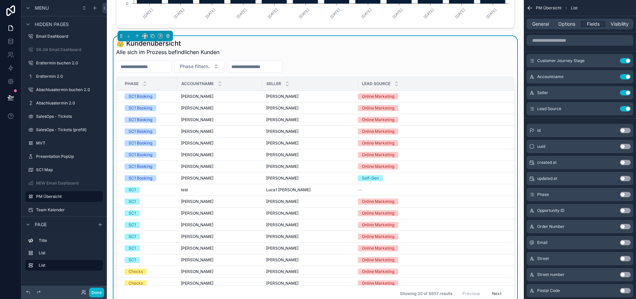
scroll to position [13, 0]
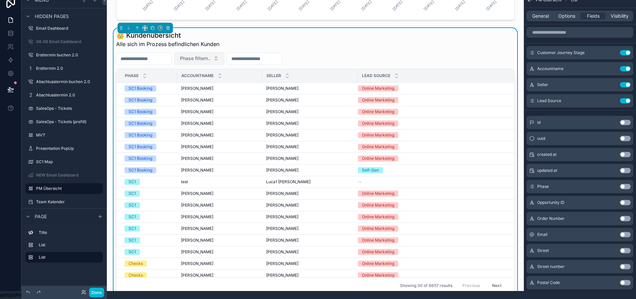
click at [211, 56] on span "Phase filtern.." at bounding box center [195, 58] width 31 height 7
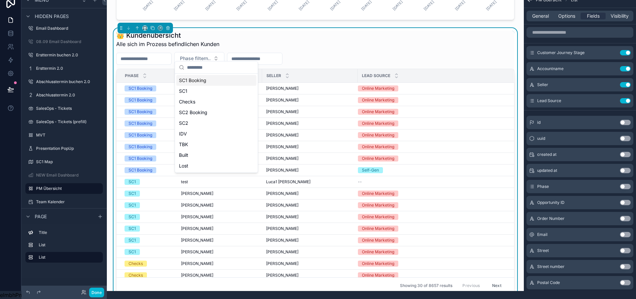
click at [332, 52] on div "Phase filtern.." at bounding box center [315, 58] width 398 height 13
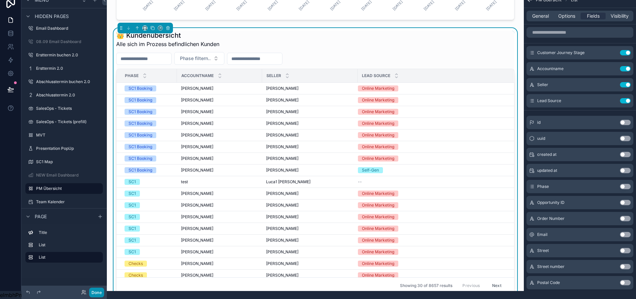
click at [94, 292] on button "Done" at bounding box center [96, 293] width 15 height 10
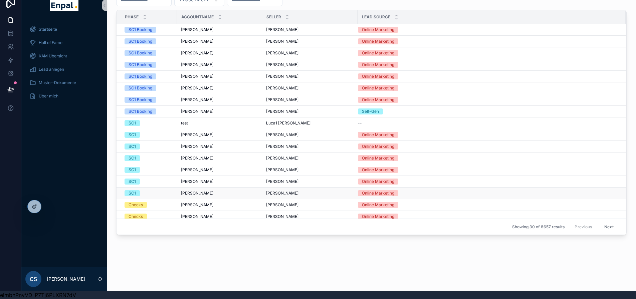
scroll to position [96, 0]
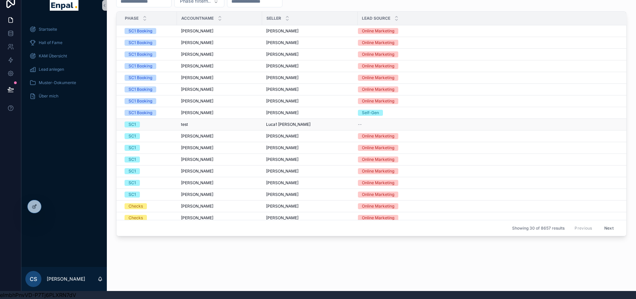
click at [184, 122] on span "test" at bounding box center [184, 124] width 7 height 5
click at [201, 107] on td "[PERSON_NAME] [PERSON_NAME]" at bounding box center [219, 113] width 85 height 12
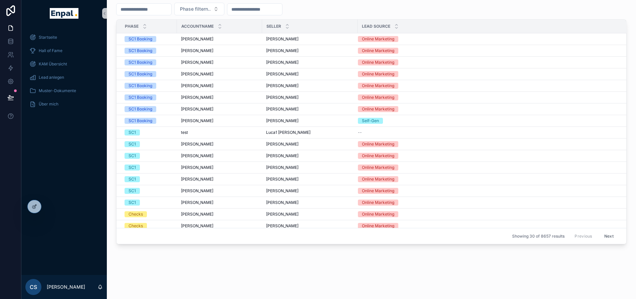
scroll to position [0, 0]
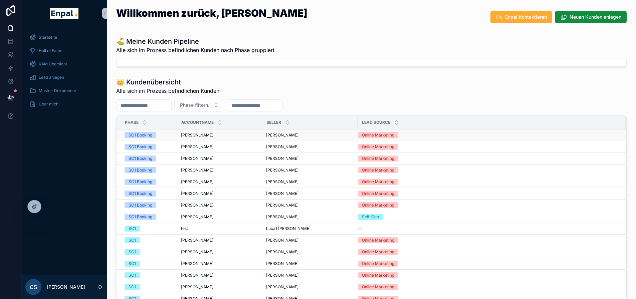
click at [210, 134] on span "[PERSON_NAME]" at bounding box center [197, 134] width 32 height 5
click at [197, 135] on span "[PERSON_NAME]" at bounding box center [197, 134] width 32 height 5
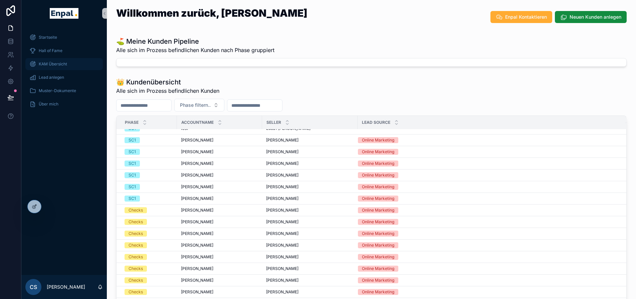
click at [71, 63] on div "KAM Übersicht" at bounding box center [63, 64] width 69 height 11
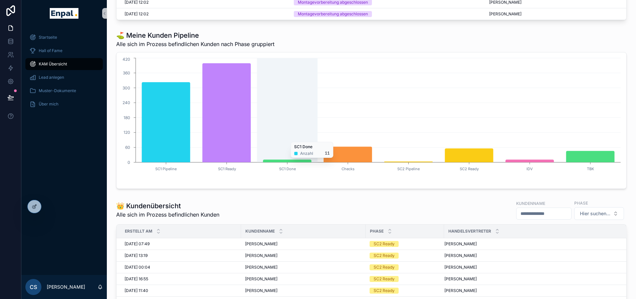
scroll to position [100, 0]
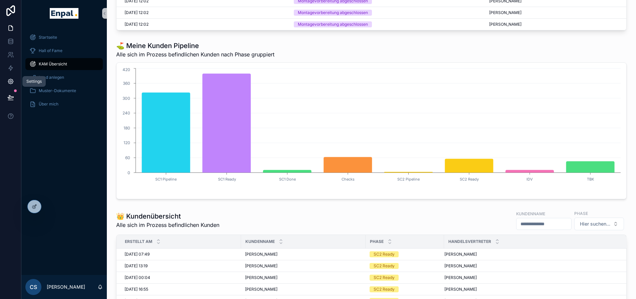
click at [10, 80] on icon at bounding box center [10, 81] width 5 height 5
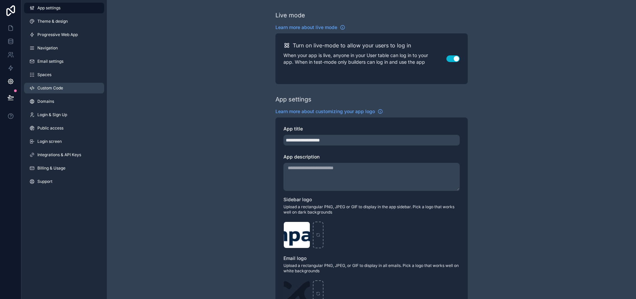
click at [61, 88] on span "Custom Code" at bounding box center [50, 87] width 26 height 5
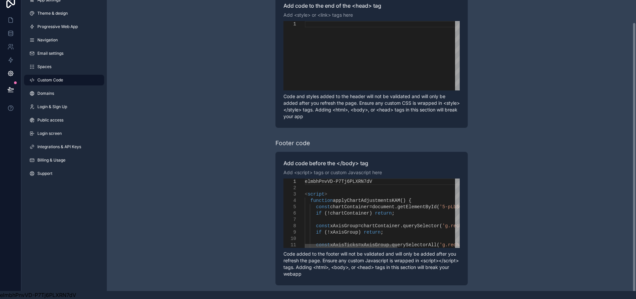
scroll to position [13, 0]
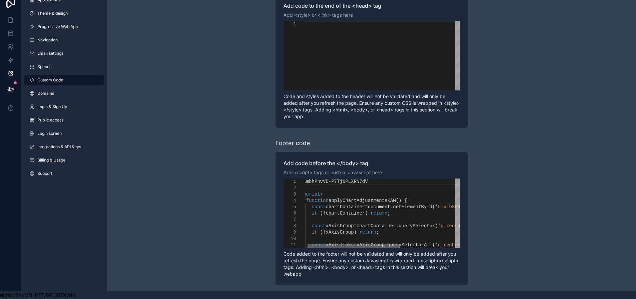
click at [385, 244] on div "scrollable content" at bounding box center [353, 246] width 92 height 4
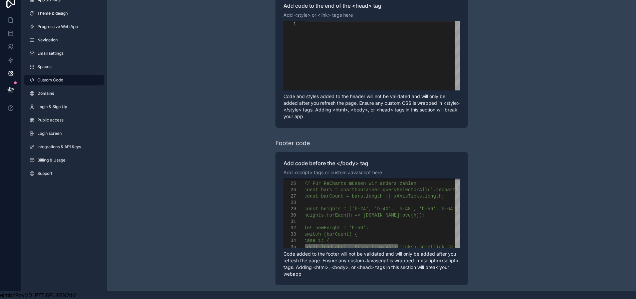
drag, startPoint x: 382, startPoint y: 241, endPoint x: 375, endPoint y: 242, distance: 7.4
click at [375, 244] on div "scrollable content" at bounding box center [351, 246] width 92 height 4
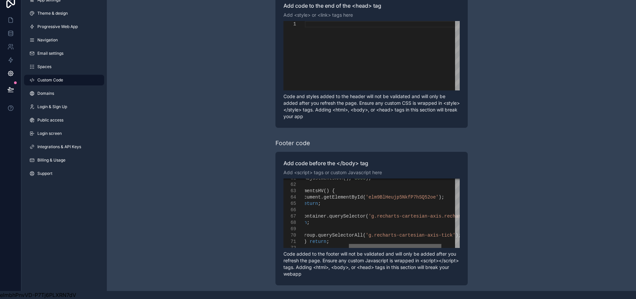
drag, startPoint x: 388, startPoint y: 240, endPoint x: 432, endPoint y: 238, distance: 43.8
click at [432, 238] on div "const xAxisTicks = xAxisGroup . querySelectorAll ( 'g.recharts-cartesian-axis-t…" at bounding box center [382, 212] width 155 height 69
drag, startPoint x: 415, startPoint y: 241, endPoint x: 420, endPoint y: 226, distance: 15.7
click at [438, 244] on div "scrollable content" at bounding box center [413, 246] width 92 height 4
drag, startPoint x: 419, startPoint y: 240, endPoint x: 355, endPoint y: 238, distance: 64.4
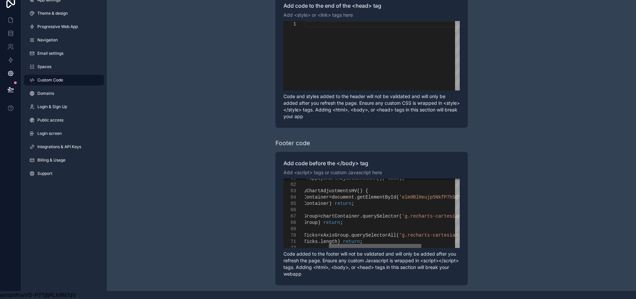
click at [355, 238] on div "const xAxisTicks = xAxisGroup . querySelectorAll ( 'g.recharts-cartesian-axis-t…" at bounding box center [382, 212] width 155 height 69
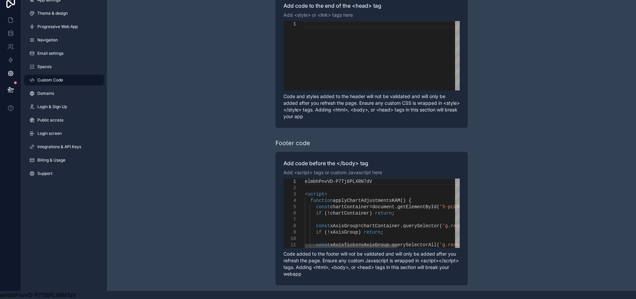
scroll to position [0, 0]
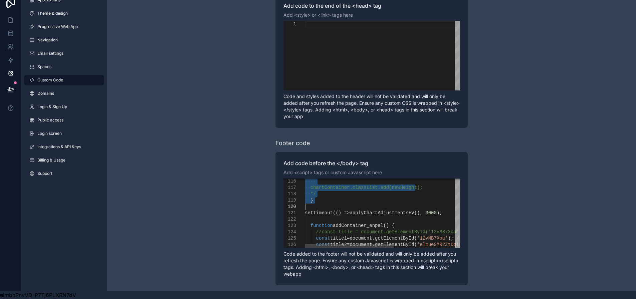
drag, startPoint x: 307, startPoint y: 180, endPoint x: 387, endPoint y: 199, distance: 82.1
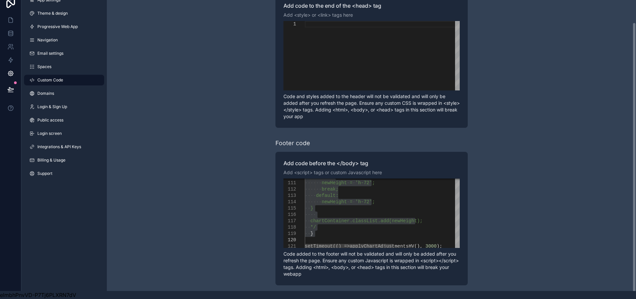
type textarea "**********"
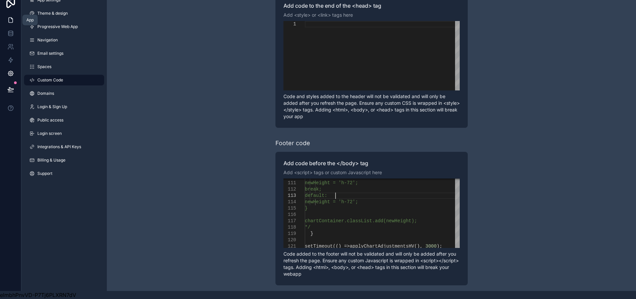
click at [12, 17] on icon at bounding box center [10, 20] width 7 height 7
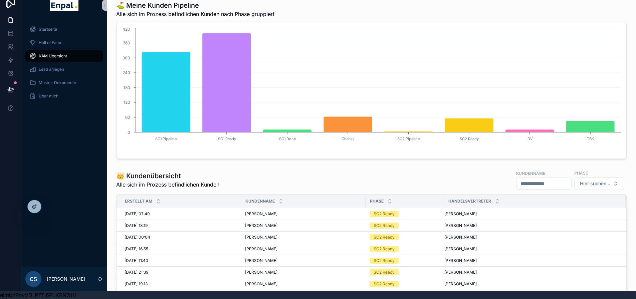
scroll to position [133, 0]
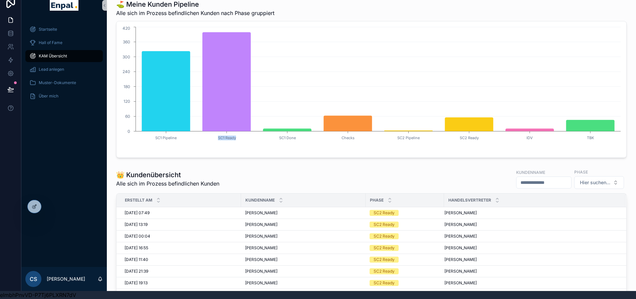
drag, startPoint x: 221, startPoint y: 138, endPoint x: 238, endPoint y: 138, distance: 17.0
click at [238, 138] on icon "SC1 Pipeline SC1 Ready SC1 Done Checks SC2 Pipeline SC2 Ready IDV TBK 0 60 120 …" at bounding box center [370, 89] width 501 height 128
click at [244, 143] on icon "SC1 Pipeline SC1 Ready SC1 Done Checks SC2 Pipeline SC2 Ready IDV TBK 0 60 120 …" at bounding box center [370, 89] width 501 height 128
drag, startPoint x: 272, startPoint y: 136, endPoint x: 295, endPoint y: 138, distance: 23.4
click at [295, 138] on icon "SC1 Pipeline SC1 Ready SC1 Done Checks SC2 Pipeline SC2 Ready IDV TBK 0 60 120 …" at bounding box center [370, 89] width 501 height 128
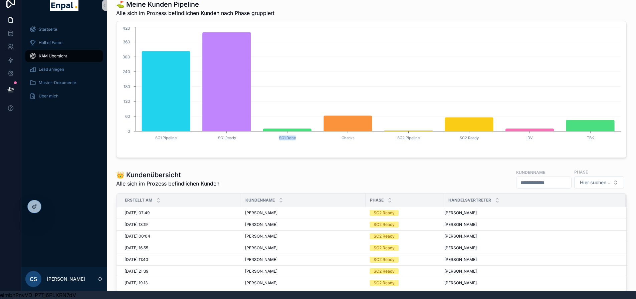
click at [298, 139] on icon "SC1 Pipeline SC1 Ready SC1 Done Checks SC2 Pipeline SC2 Ready IDV TBK 0 60 120 …" at bounding box center [370, 89] width 501 height 128
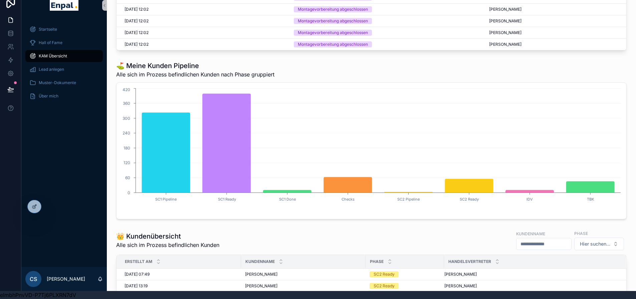
scroll to position [67, 0]
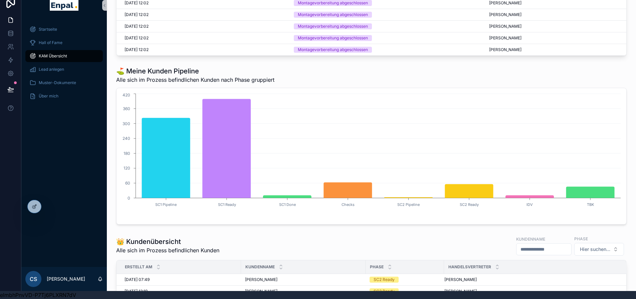
click at [325, 222] on div "SC1 Pipeline SC1 Ready SC1 Done Checks SC2 Pipeline SC2 Ready IDV TBK 0 60 120 …" at bounding box center [371, 156] width 510 height 137
